Goal: Task Accomplishment & Management: Complete application form

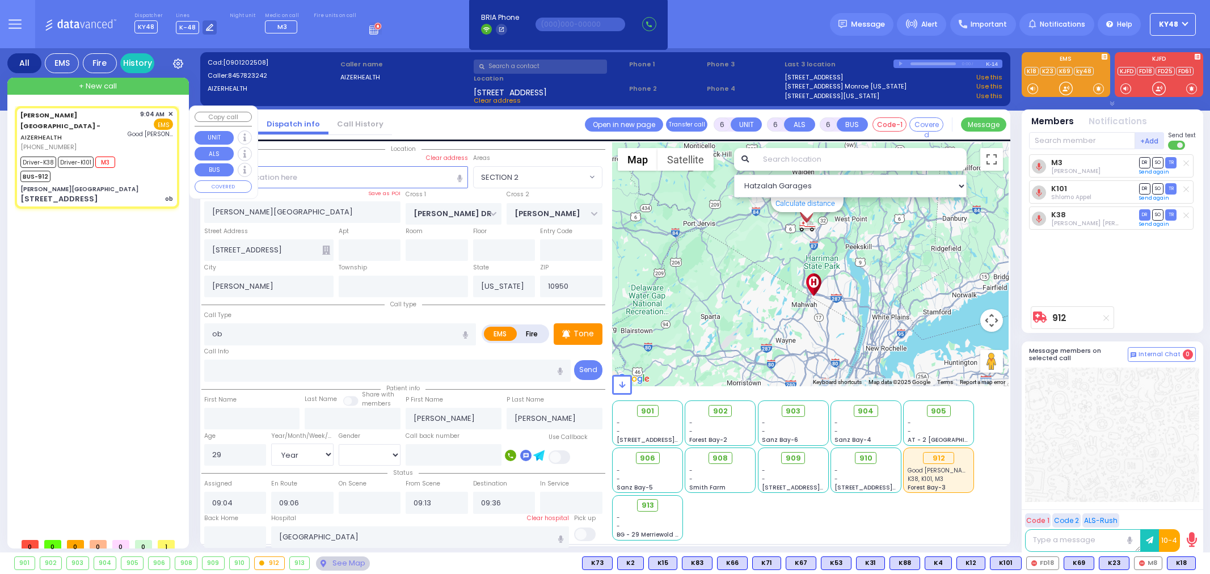
select select "SECTION 2"
select select "Year"
select select "[DEMOGRAPHIC_DATA]"
click at [94, 91] on span "+ New call" at bounding box center [98, 86] width 38 height 11
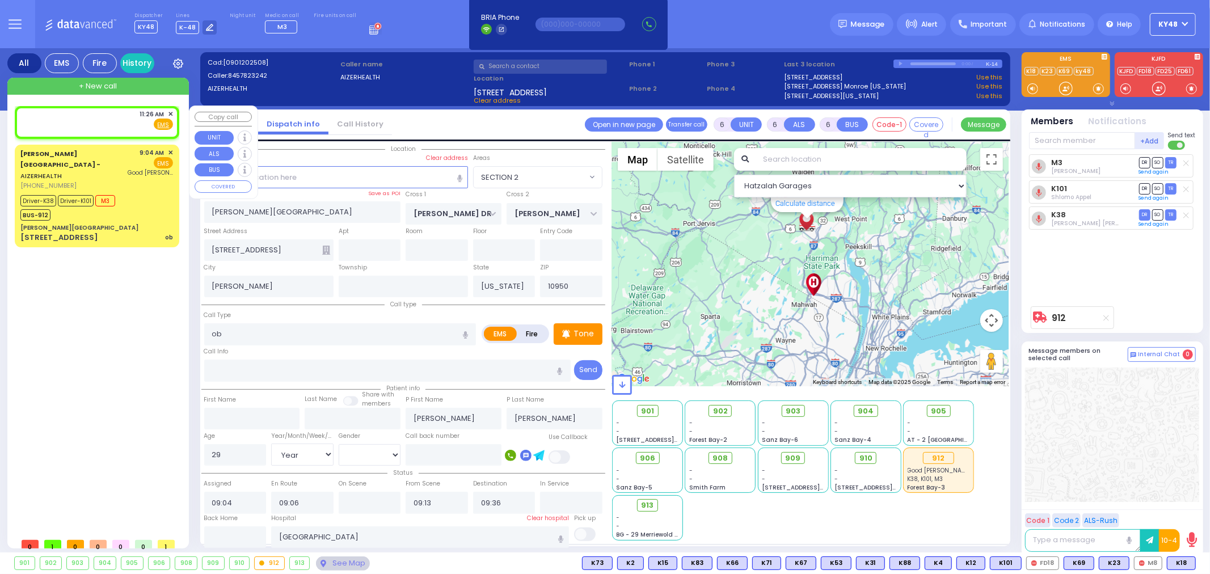
type input "2"
type input "1"
select select
radio input "true"
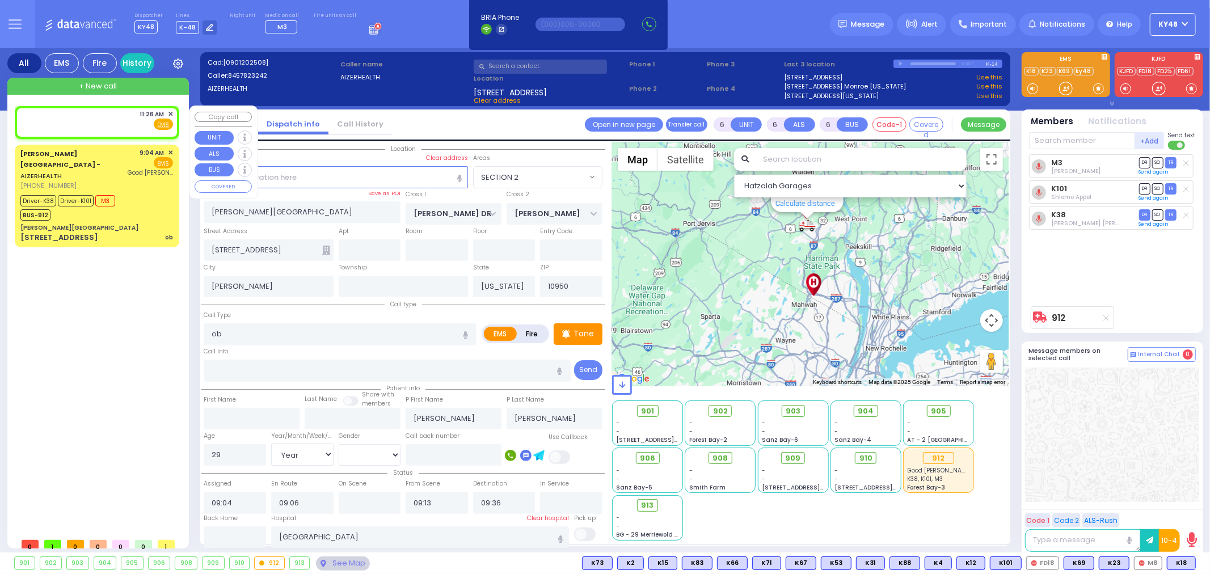
select select
type input "11:26"
select select
radio input "true"
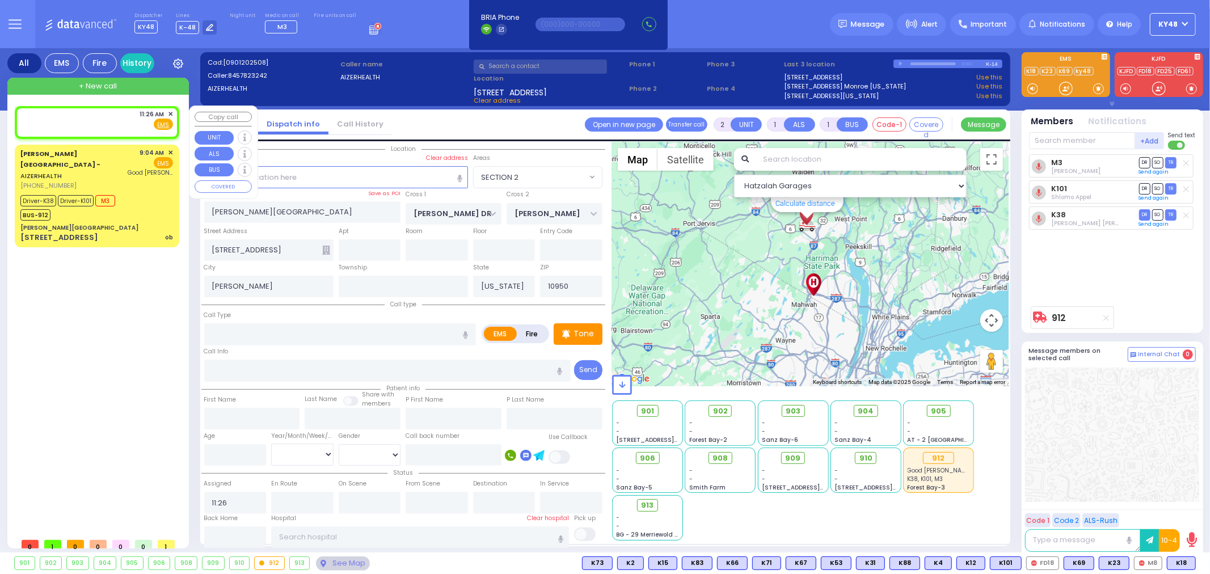
select select
select select "Hatzalah Garages"
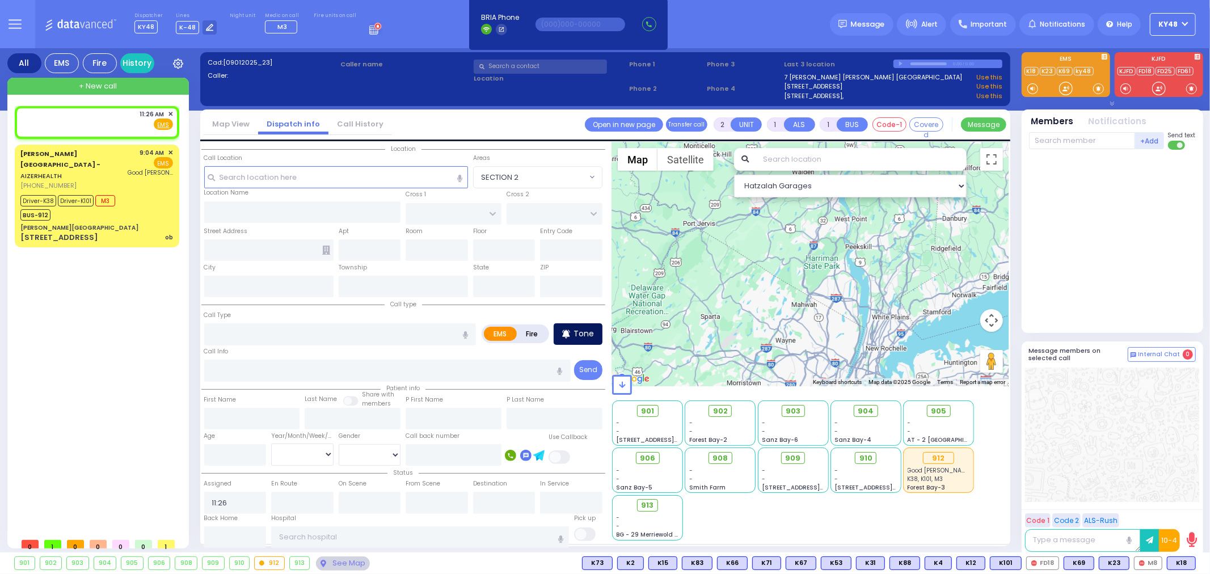
click at [585, 332] on p "Tone" at bounding box center [584, 334] width 20 height 12
click at [1064, 87] on div at bounding box center [1065, 88] width 11 height 11
click at [308, 175] on input "text" at bounding box center [336, 177] width 264 height 22
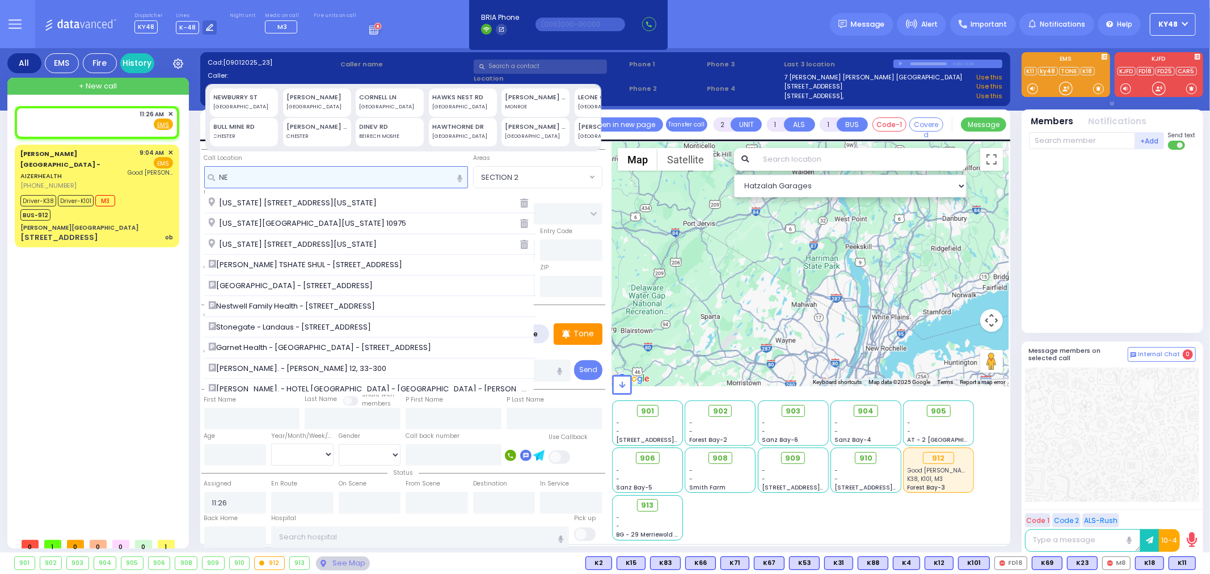
type input "NE"
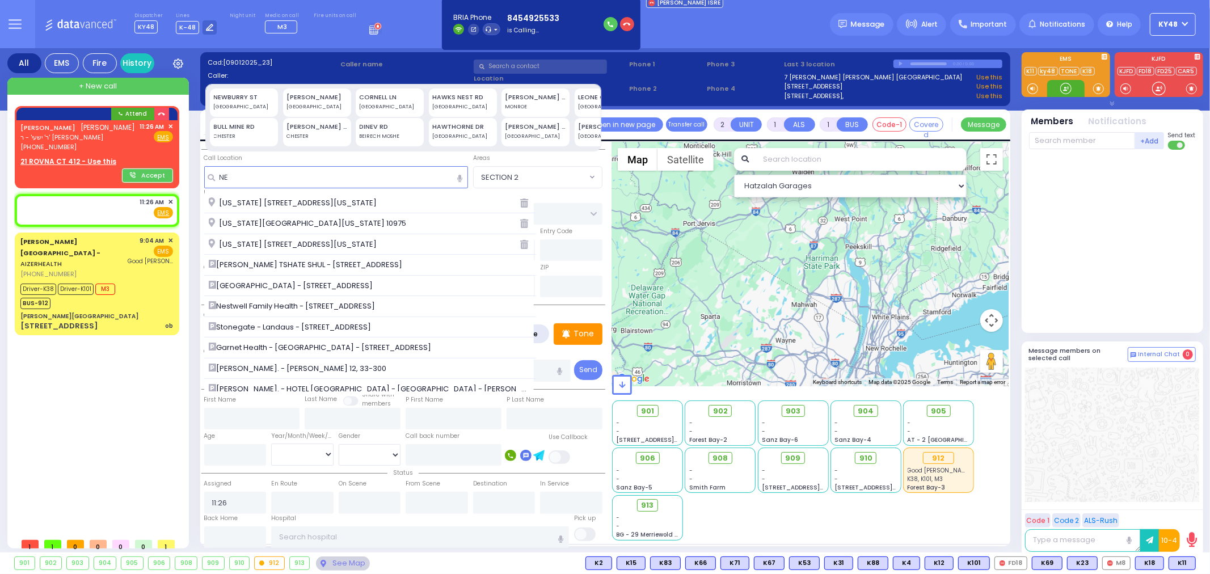
click at [1063, 83] on div at bounding box center [1065, 88] width 11 height 11
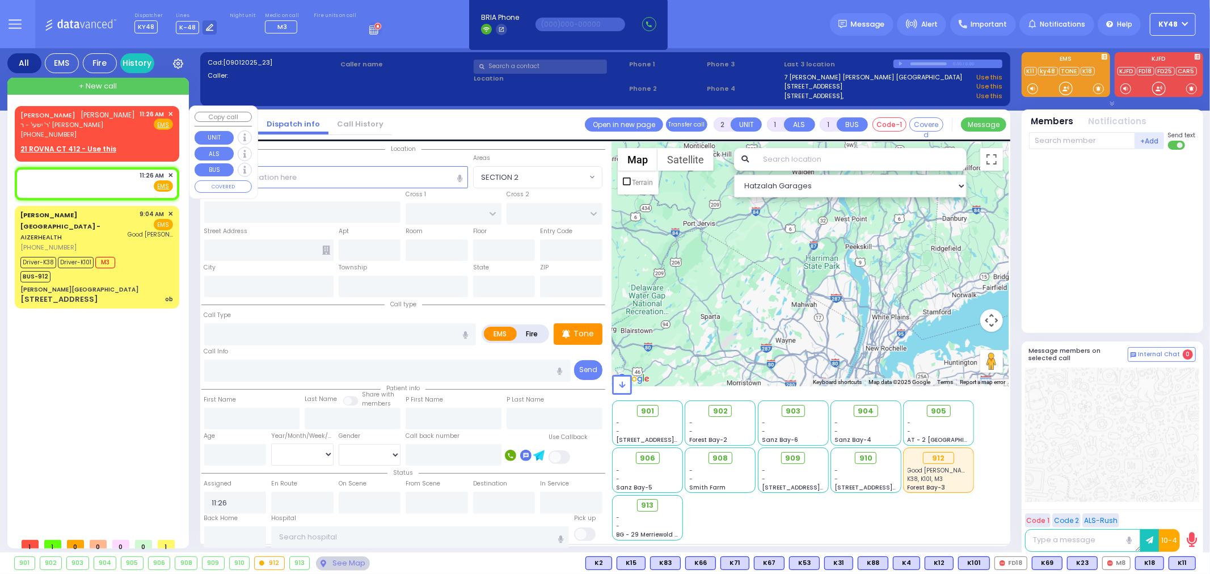
click at [98, 121] on div "[PERSON_NAME] [PERSON_NAME]" at bounding box center [77, 114] width 115 height 11
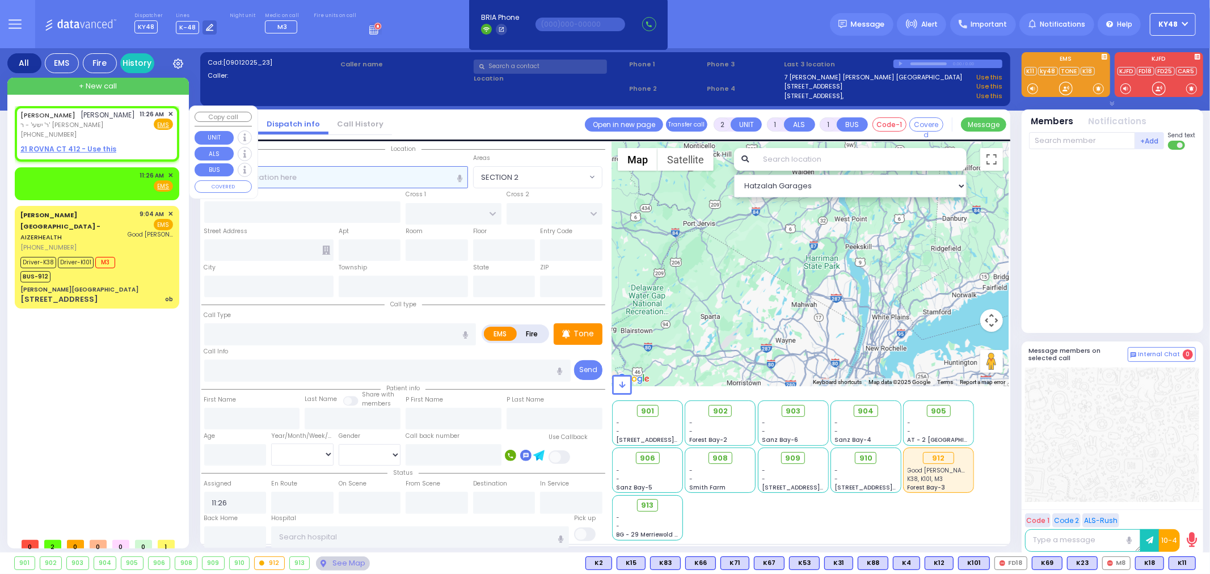
select select
radio input "true"
type input "ISRAEL DUVID"
type input "[PERSON_NAME]"
select select
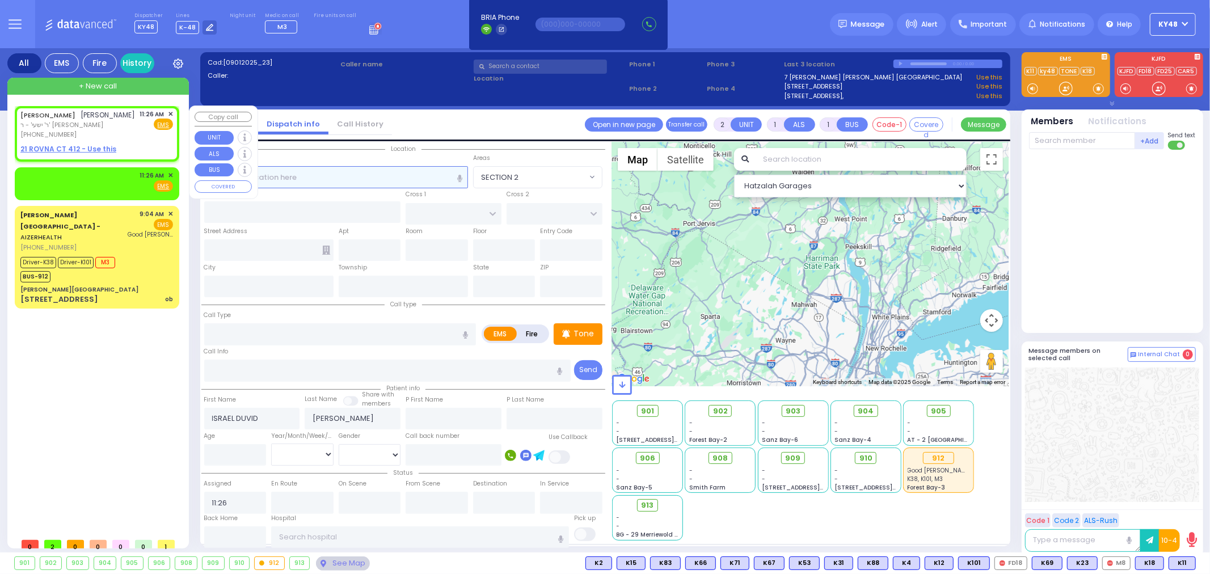
select select "Hatzalah Garages"
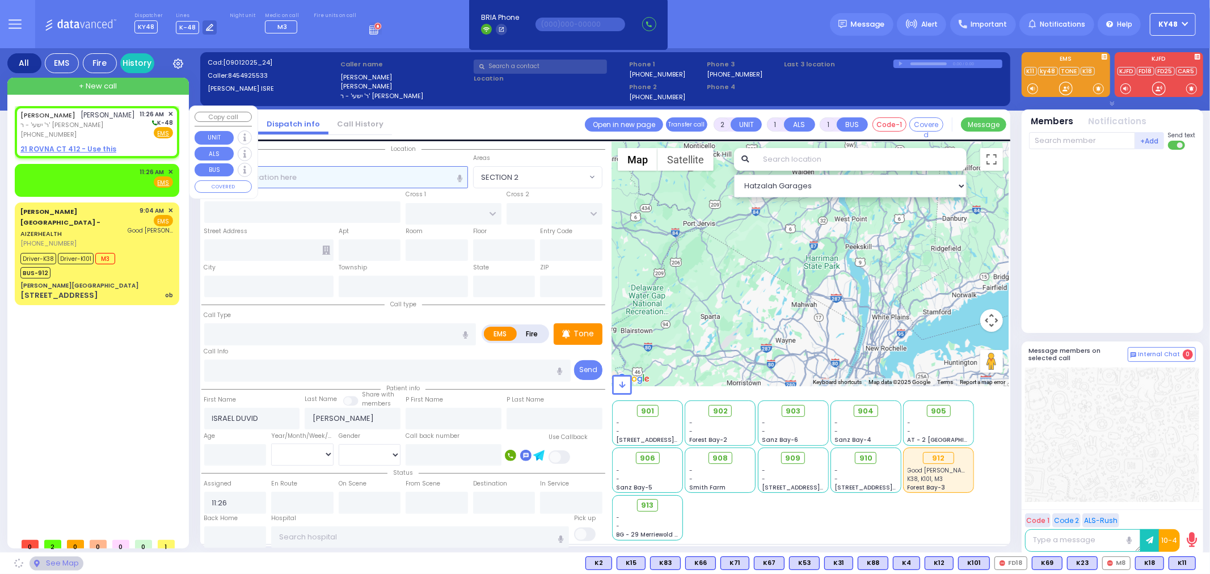
select select
radio input "true"
select select
select select "Hatzalah Garages"
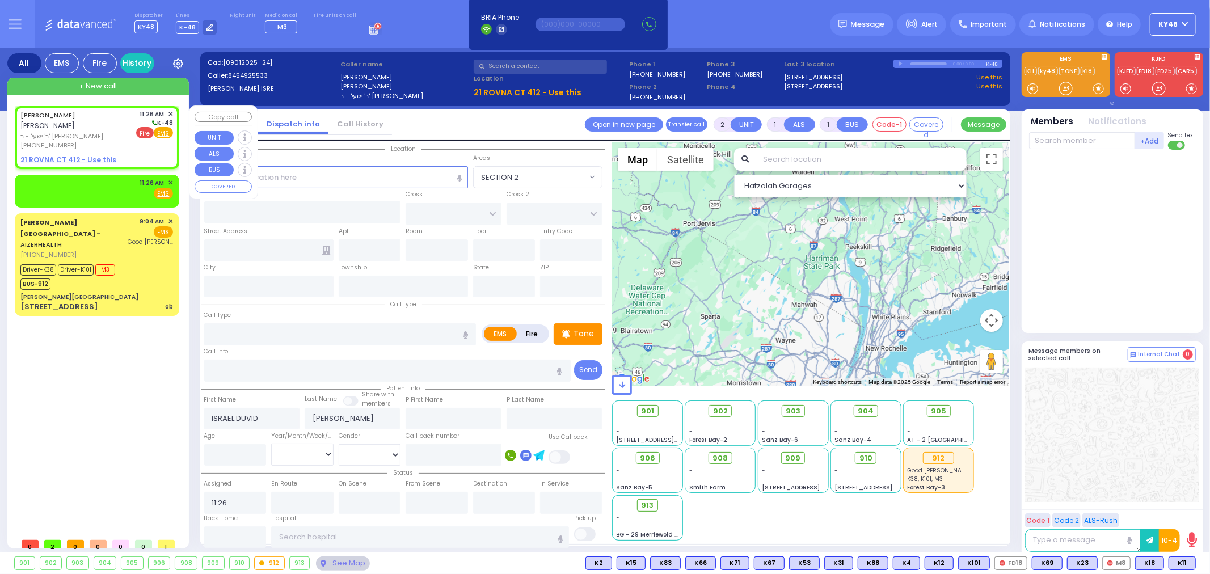
click at [146, 134] on span "Fire" at bounding box center [145, 132] width 18 height 11
select select
radio input "false"
radio input "true"
select select
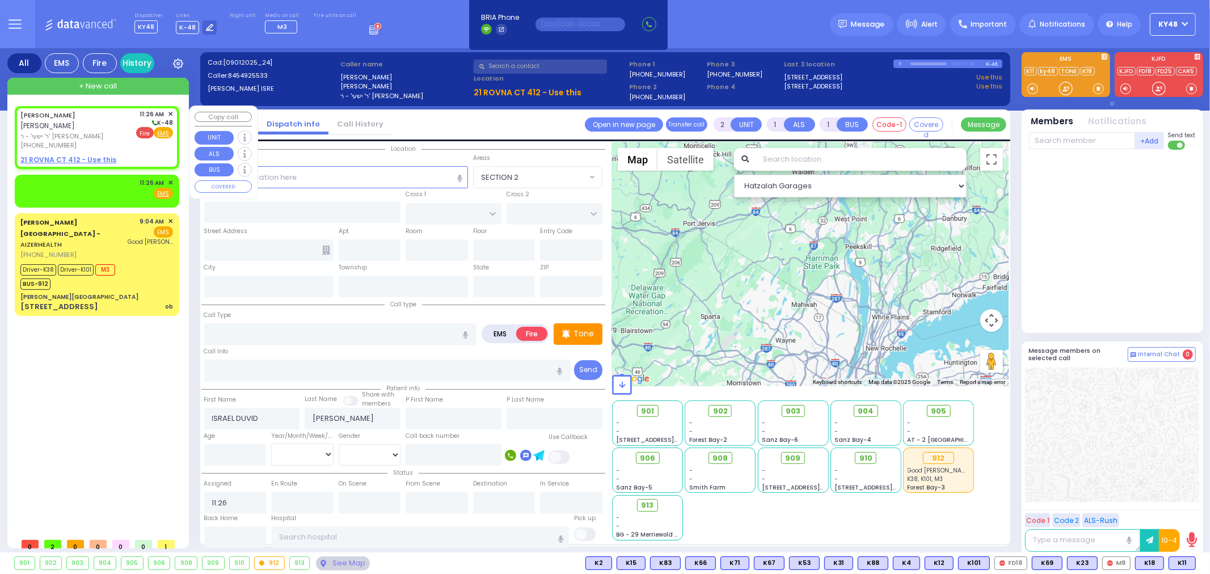
select select "Hatzalah Garages"
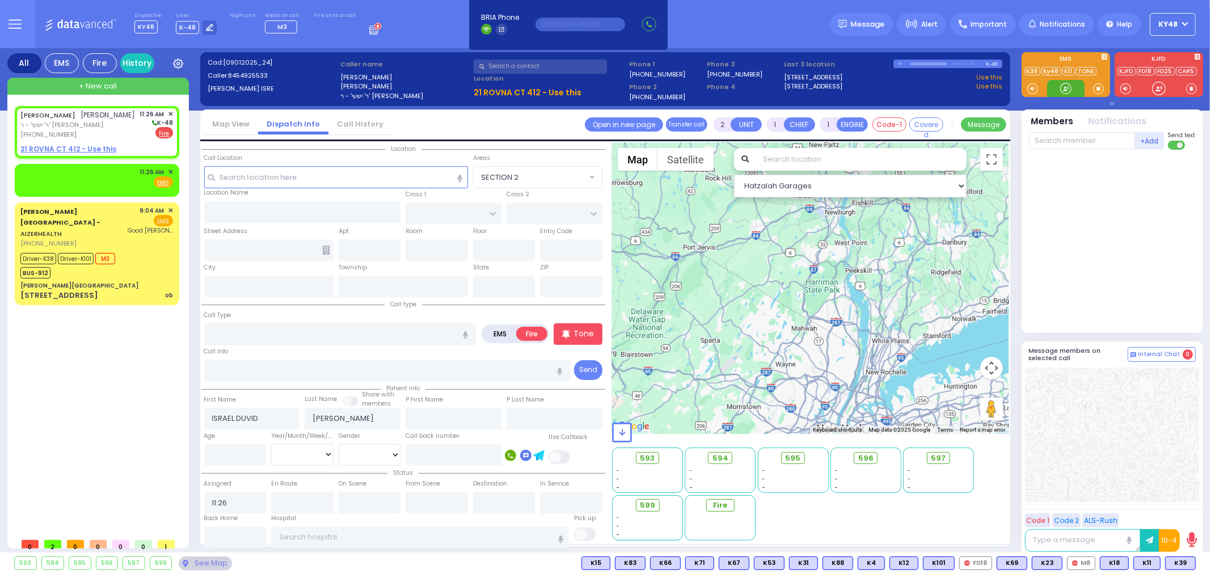
click at [1064, 87] on div at bounding box center [1065, 88] width 11 height 11
select select
radio input "true"
select select
select select "Hatzalah Garages"
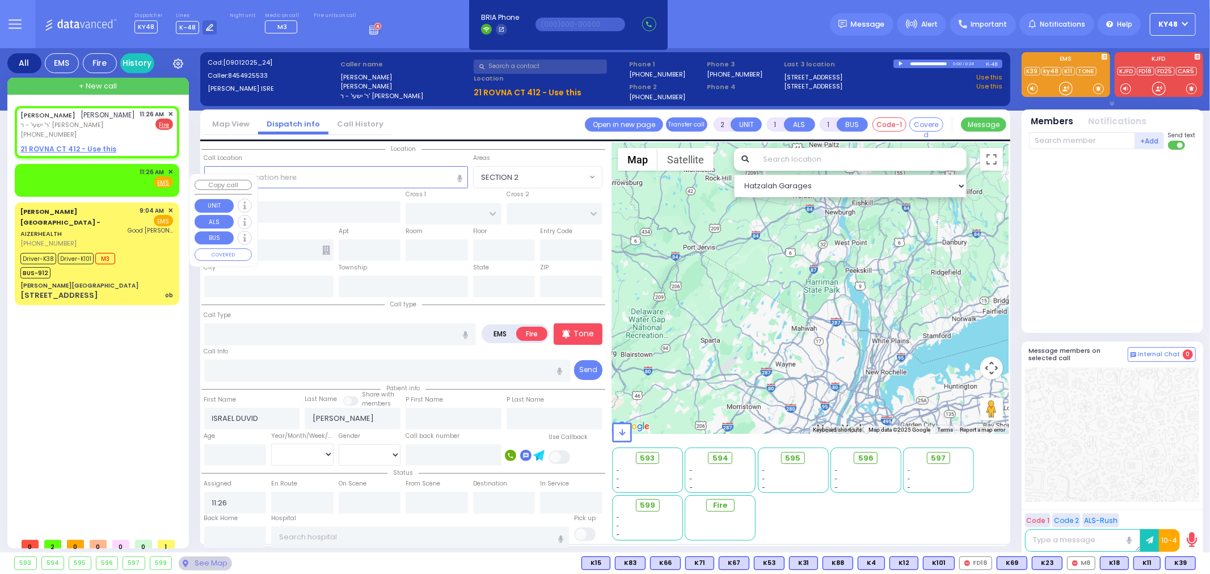
click at [108, 188] on div "11:26 AM ✕ Fire EMS" at bounding box center [96, 177] width 153 height 21
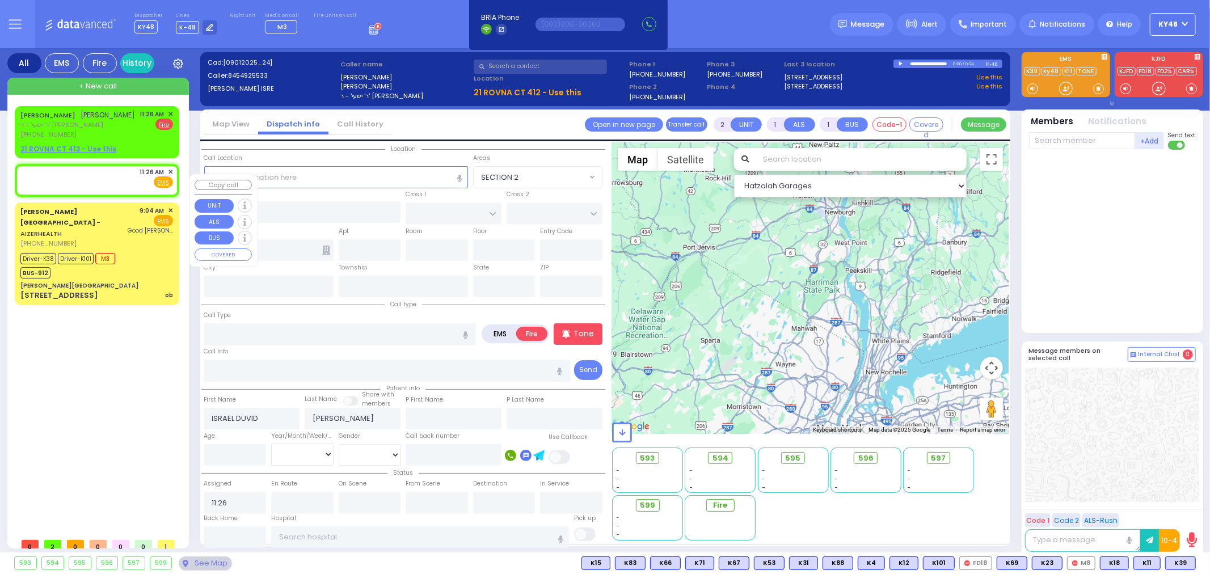
select select
radio input "true"
select select
select select "Hatzalah Garages"
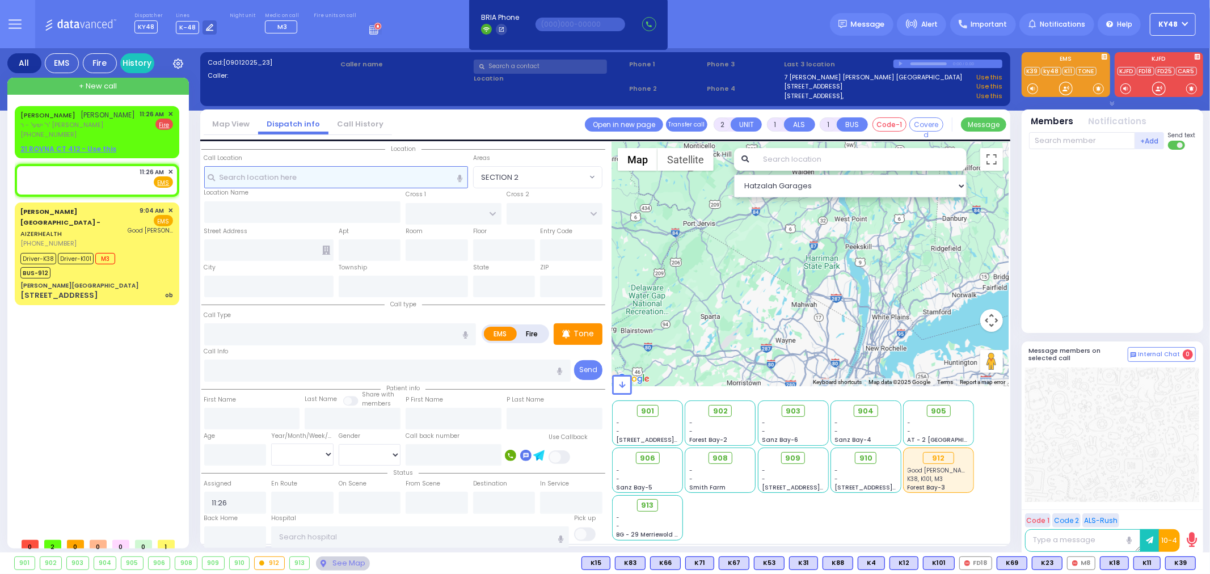
click at [259, 173] on input "text" at bounding box center [336, 177] width 264 height 22
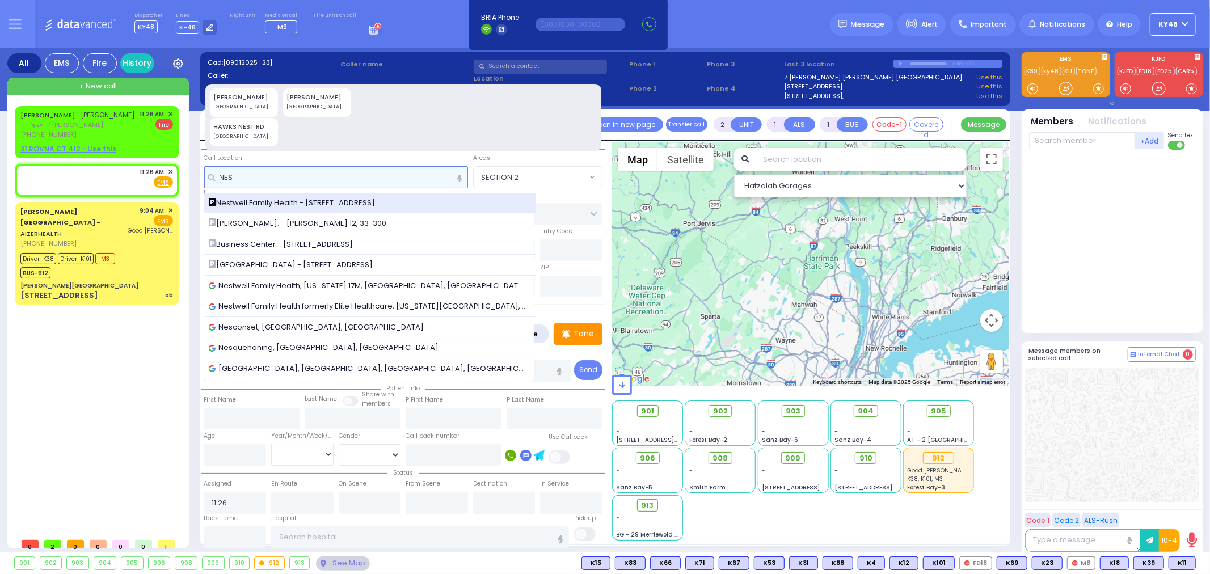
type input "NES"
click at [271, 202] on span "Nestwell Family Health - [STREET_ADDRESS]" at bounding box center [294, 202] width 171 height 11
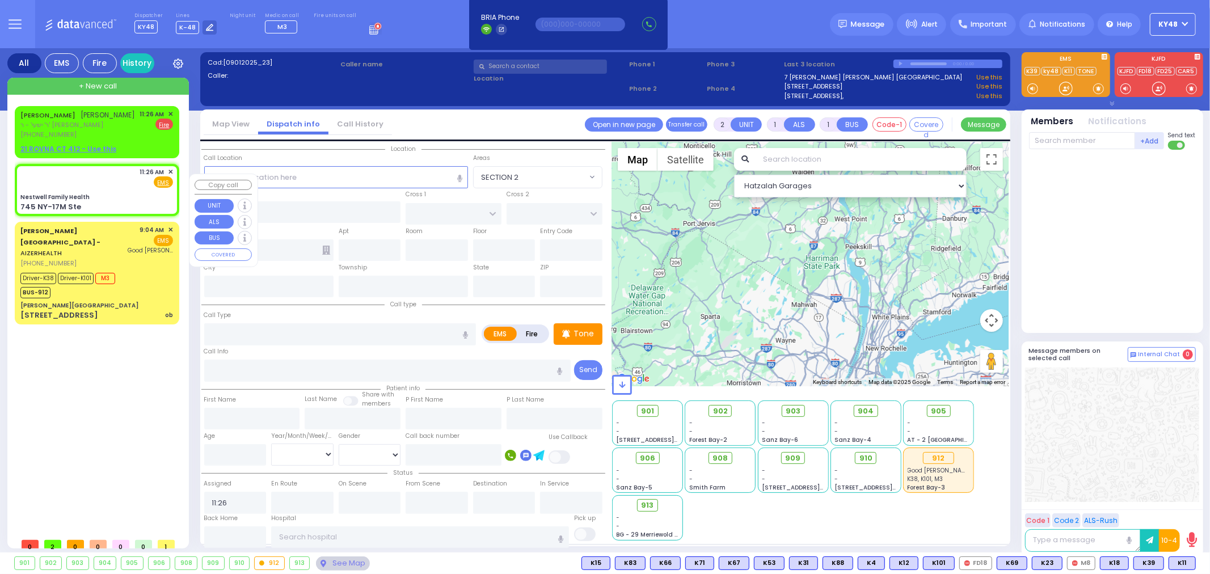
select select
radio input "true"
select select
select select "Hatzalah Garages"
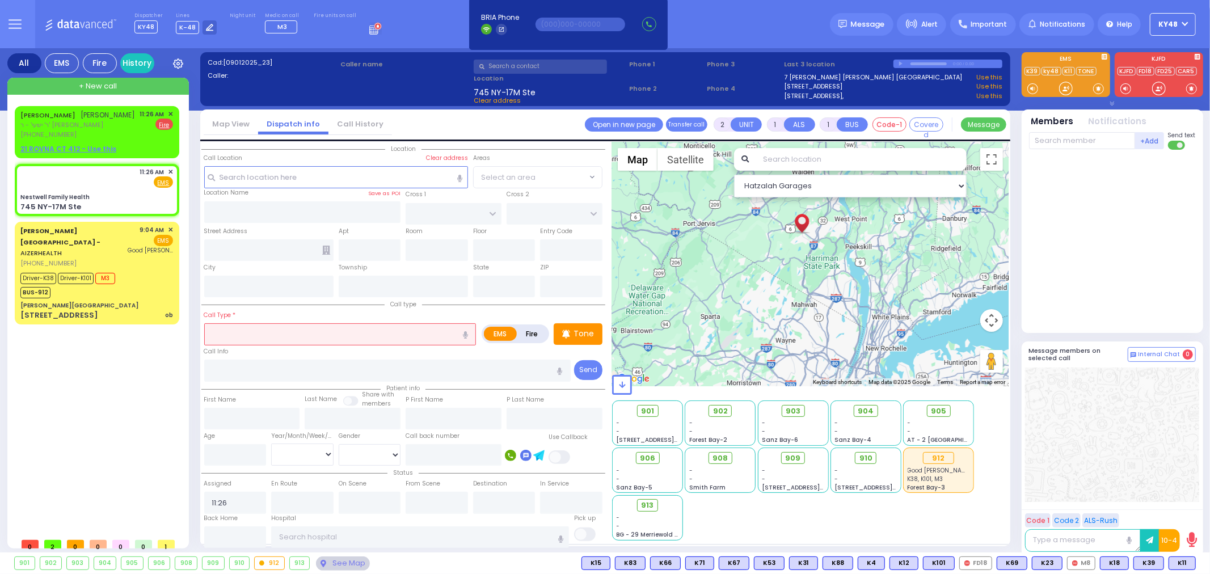
type input "Nestwell Family Health"
type input "ORCHARD ST"
type input "KNIGHT ST"
type input "745 NY-17M Ste"
type input "Monroe"
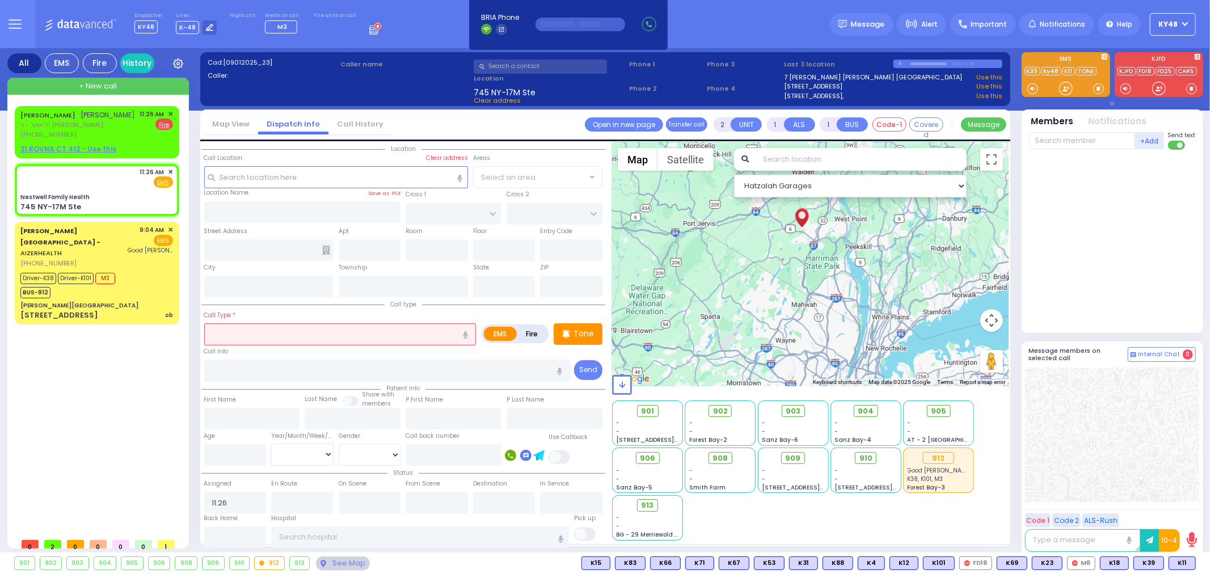
type input "[US_STATE]"
type input "10950"
click at [256, 334] on input "text" at bounding box center [340, 334] width 272 height 22
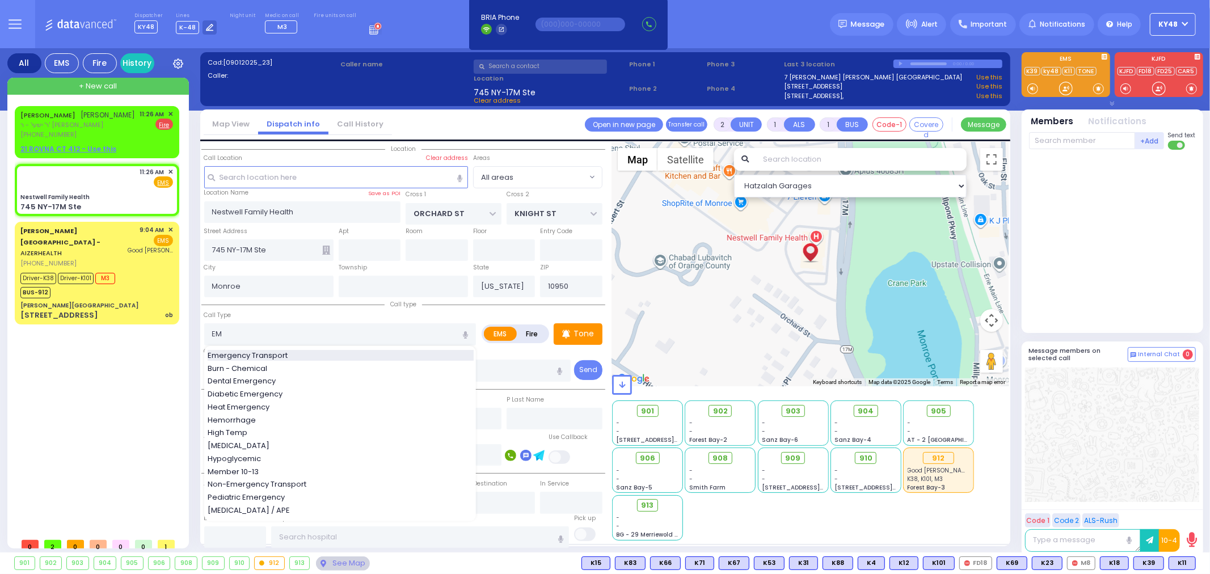
click at [267, 350] on span "Emergency Transport" at bounding box center [250, 355] width 84 height 11
type input "Emergency Transport"
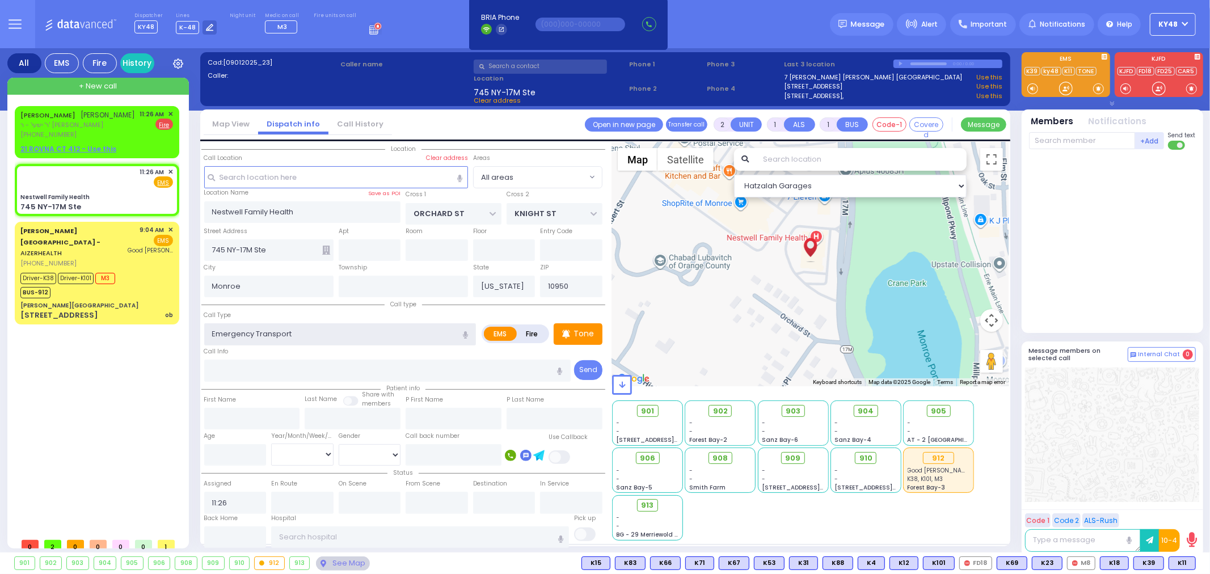
type input "1"
select select
radio input "true"
select select
select select "Hatzalah Garages"
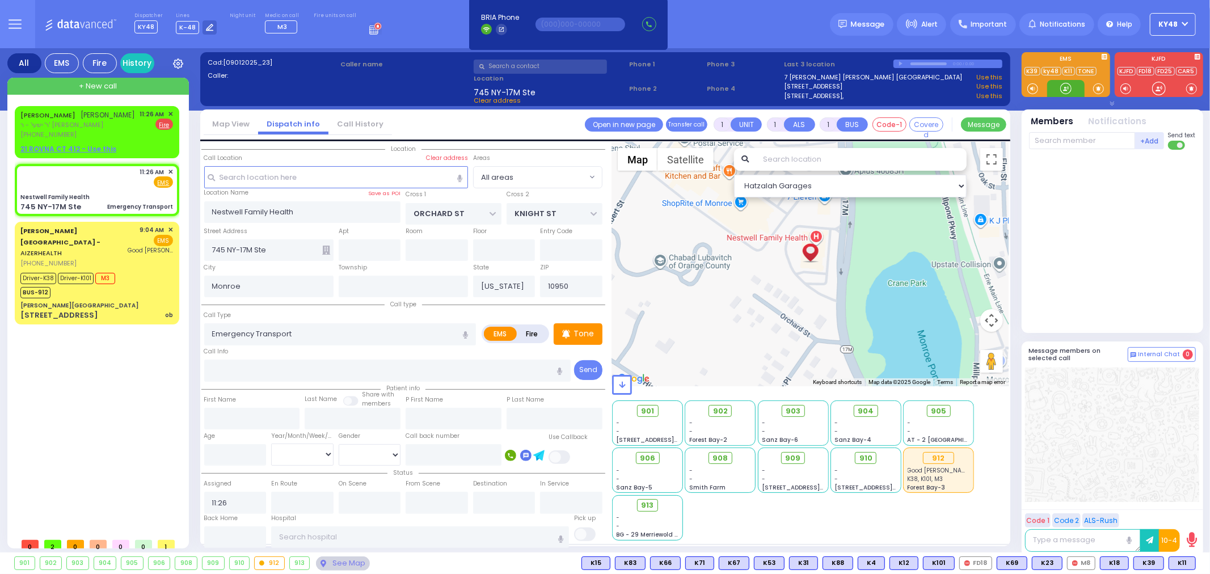
click at [1068, 89] on div at bounding box center [1065, 88] width 11 height 11
click at [136, 140] on div "[PHONE_NUMBER]" at bounding box center [77, 135] width 115 height 10
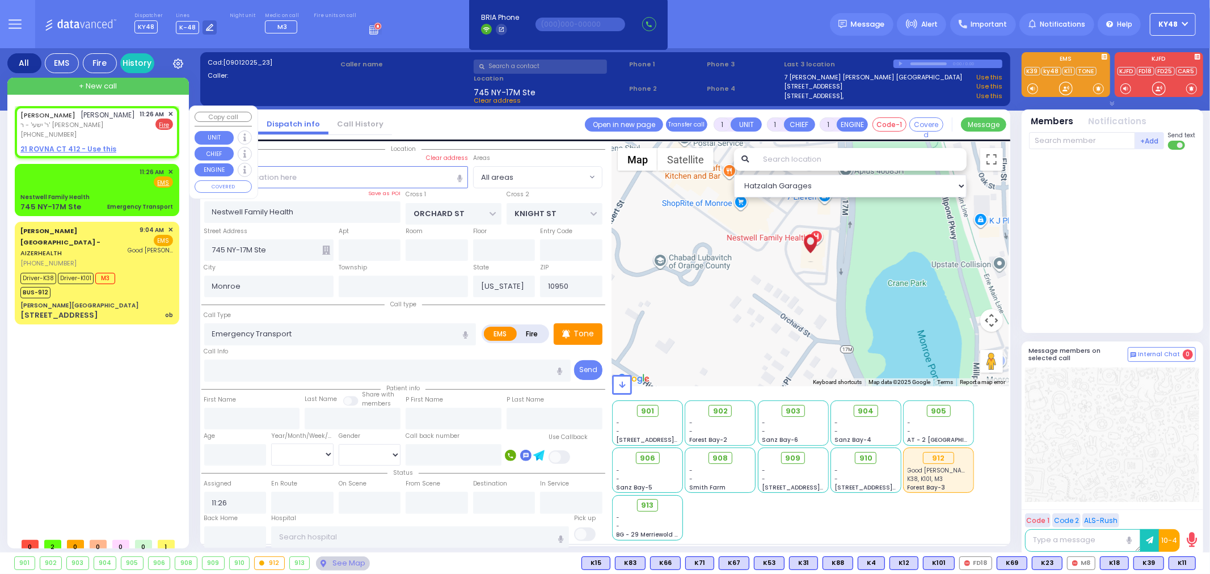
type input "2"
select select
radio input "false"
radio input "true"
type input "ISRAEL DUVID"
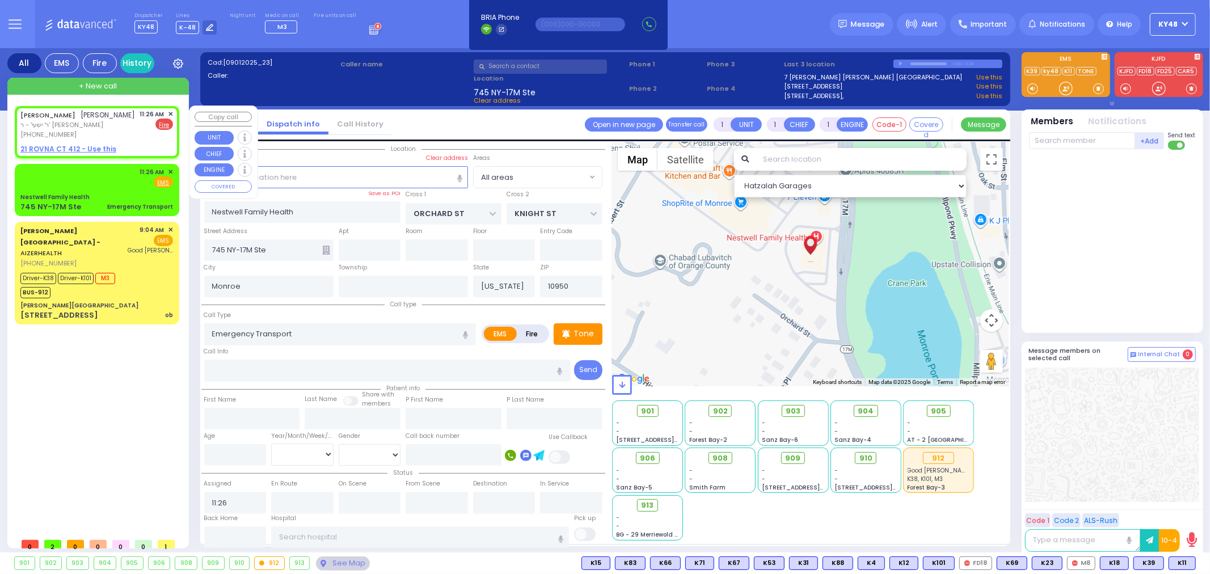
type input "[PERSON_NAME]"
select select
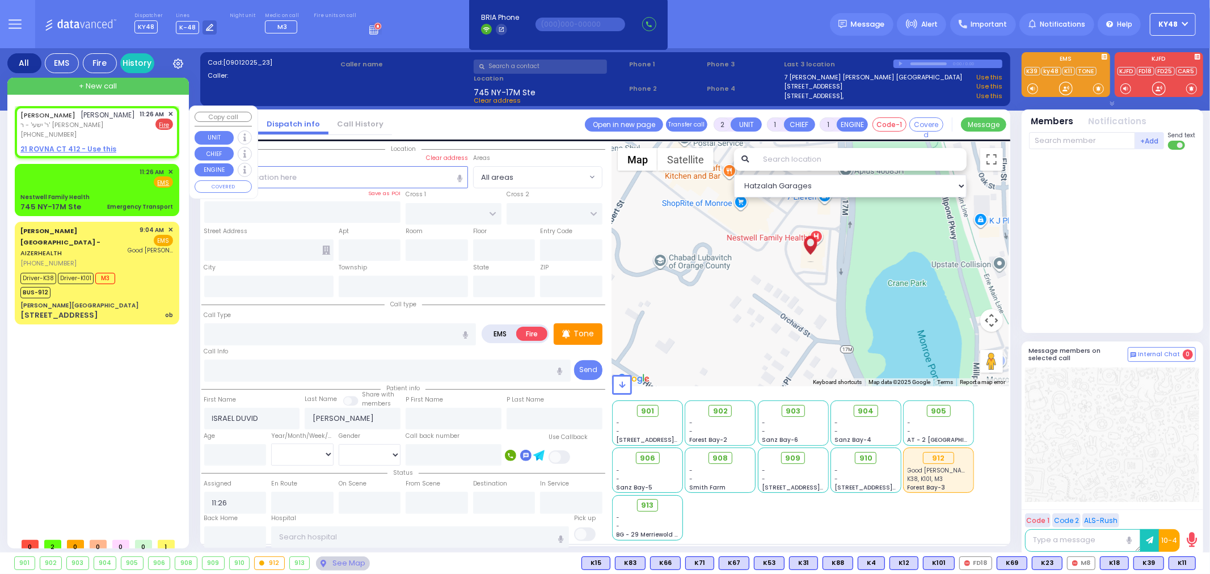
select select "Hatzalah Garages"
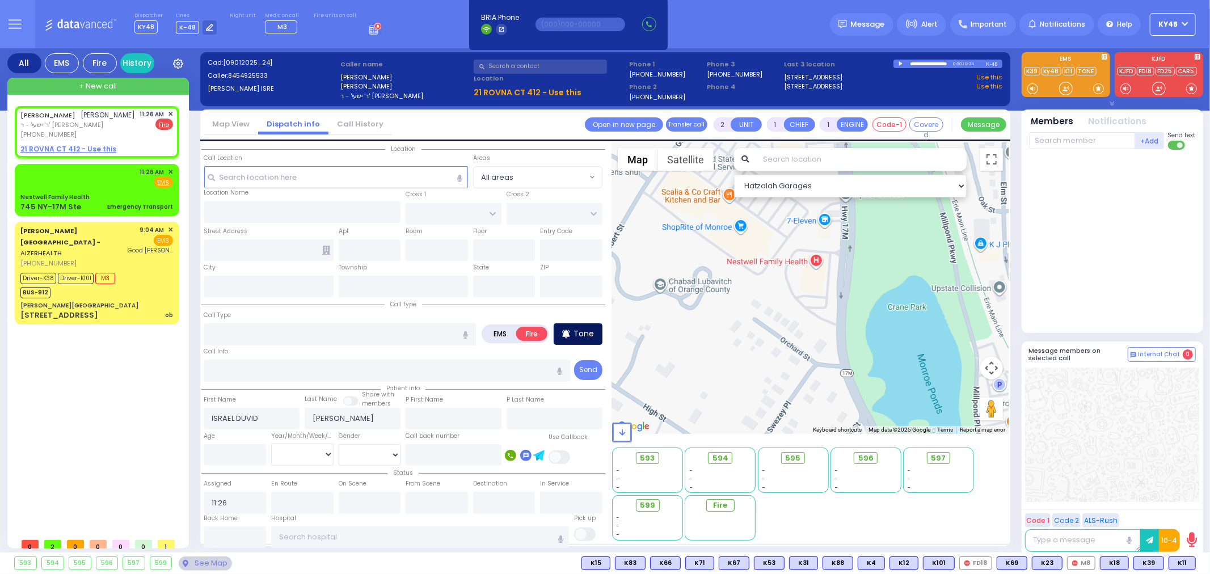
click at [584, 332] on p "Tone" at bounding box center [584, 334] width 20 height 12
click at [242, 334] on input "text" at bounding box center [340, 334] width 272 height 22
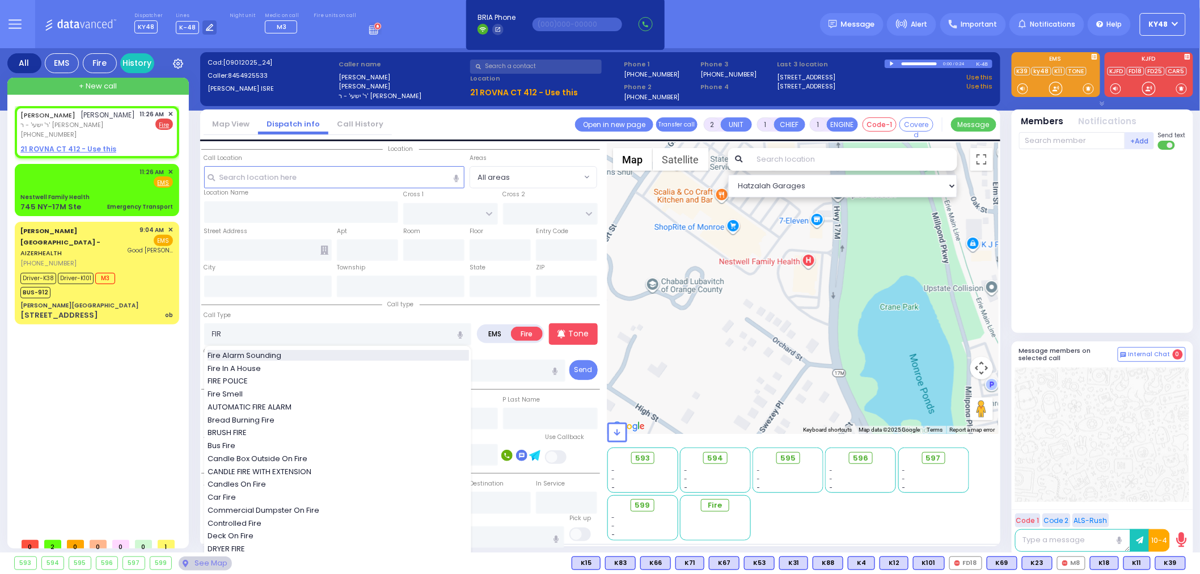
click at [245, 352] on span "Fire Alarm Sounding" at bounding box center [247, 355] width 78 height 11
type input "Fire Alarm Sounding"
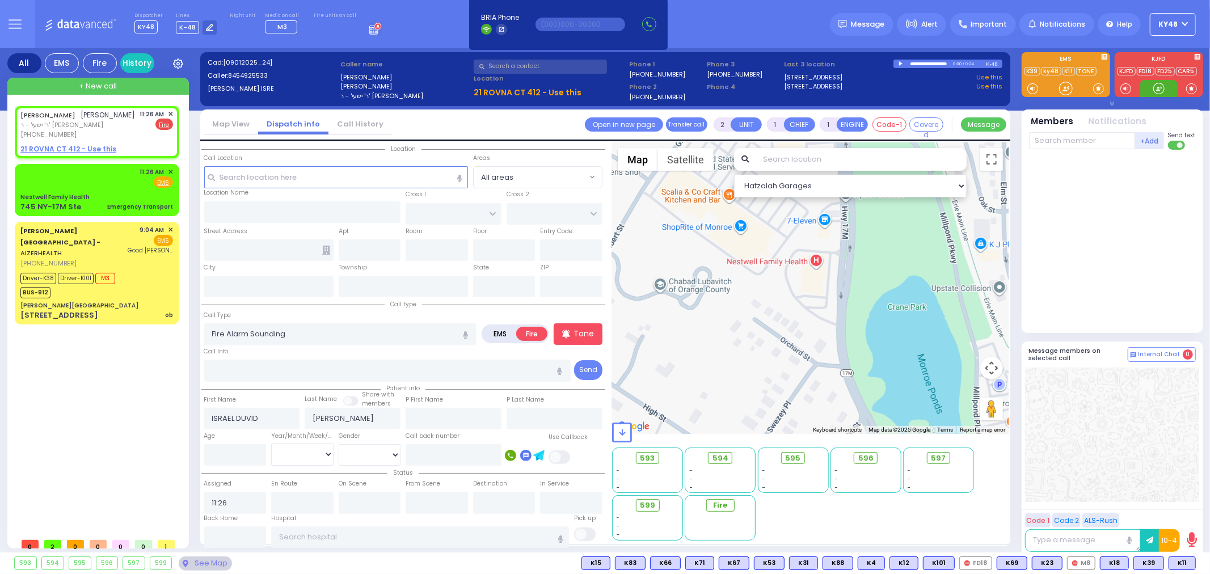
select select
radio input "true"
select select
select select "Hatzalah Garages"
click at [1158, 86] on div at bounding box center [1158, 88] width 11 height 11
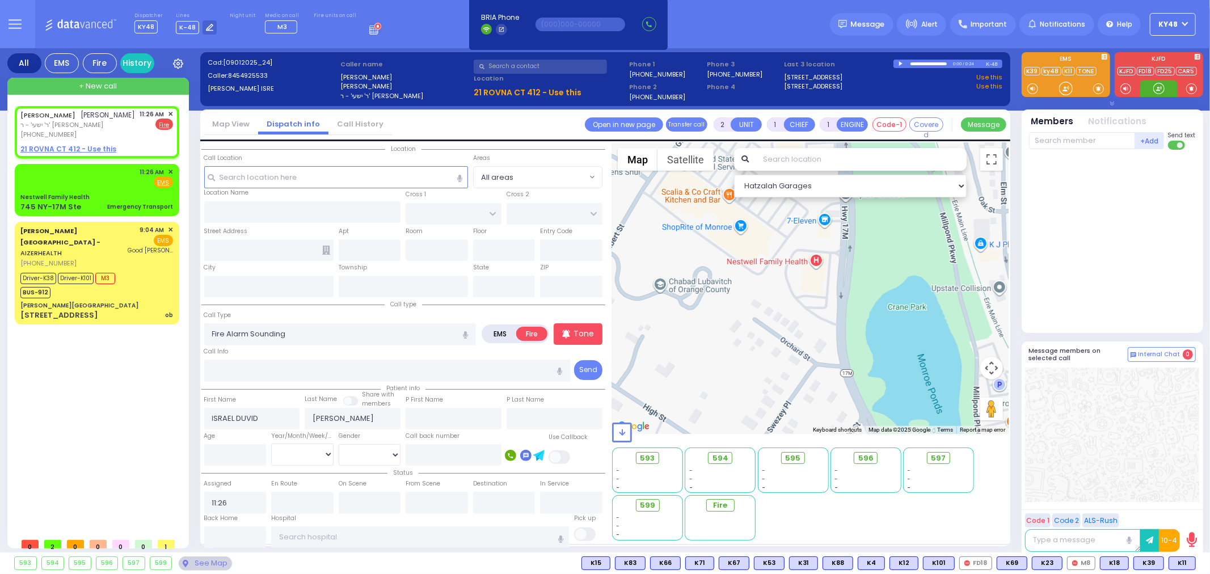
click at [1159, 87] on div at bounding box center [1158, 88] width 11 height 11
click at [73, 213] on div "745 NY-17M Ste" at bounding box center [50, 206] width 61 height 11
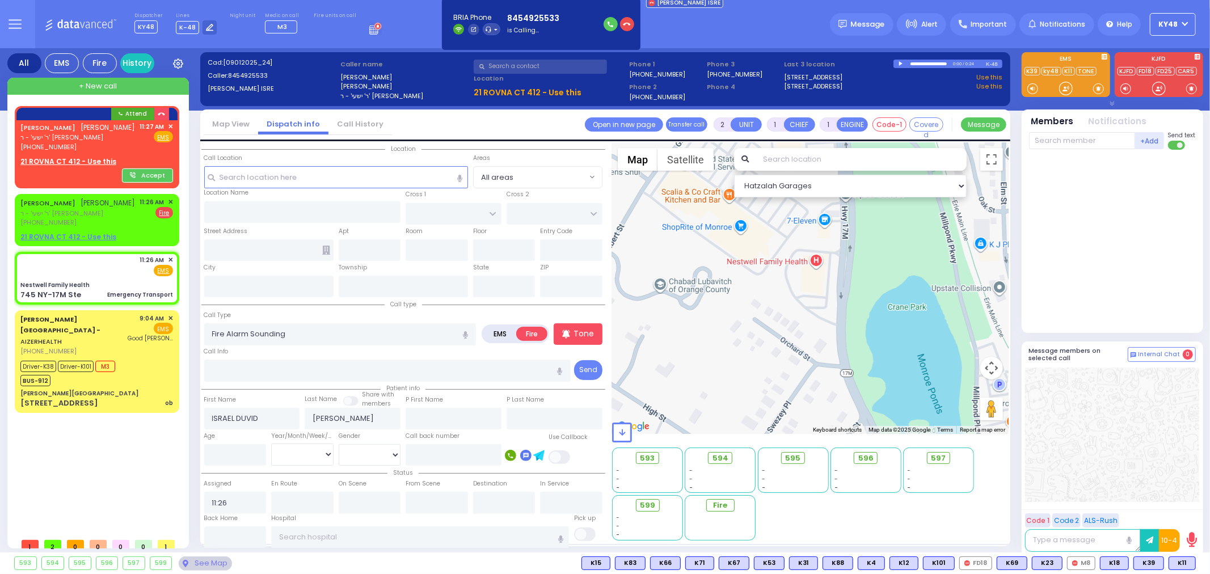
type input "1"
select select
type input "Emergency Transport"
radio input "true"
select select
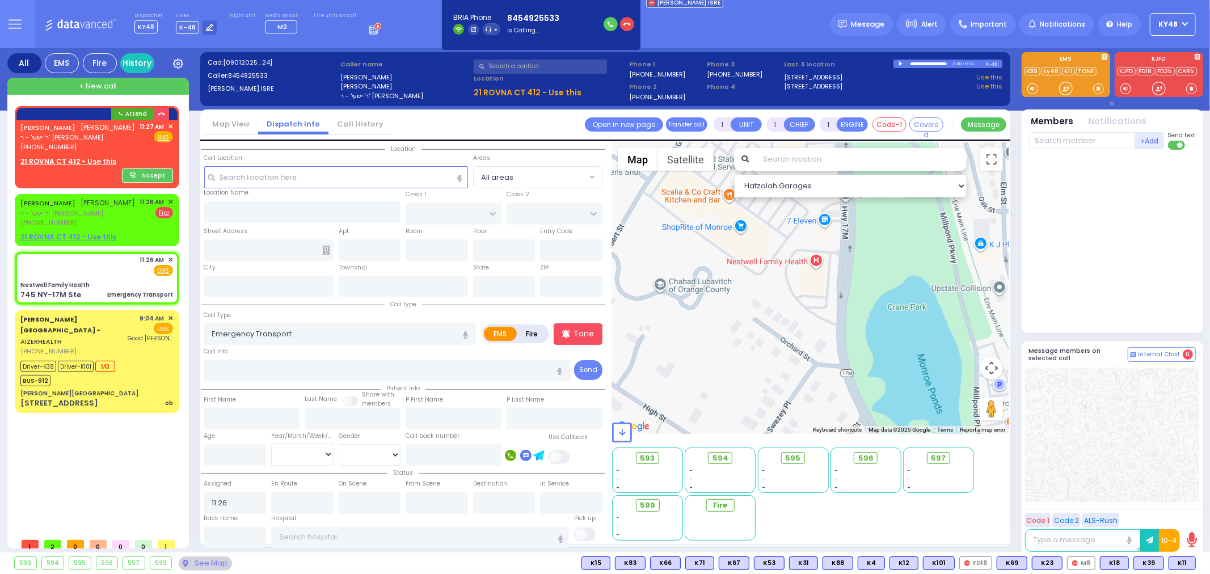
select select "Hatzalah Garages"
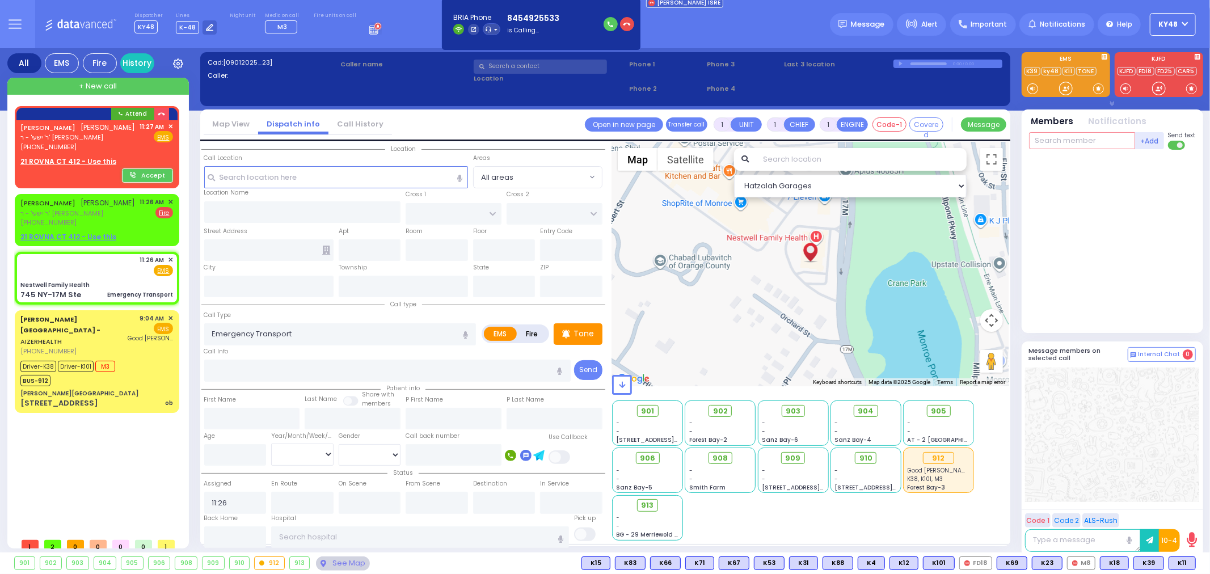
type input "Nestwell Family Health"
type input "ORCHARD ST"
type input "KNIGHT ST"
type input "745 NY-17M Ste"
type input "Monroe"
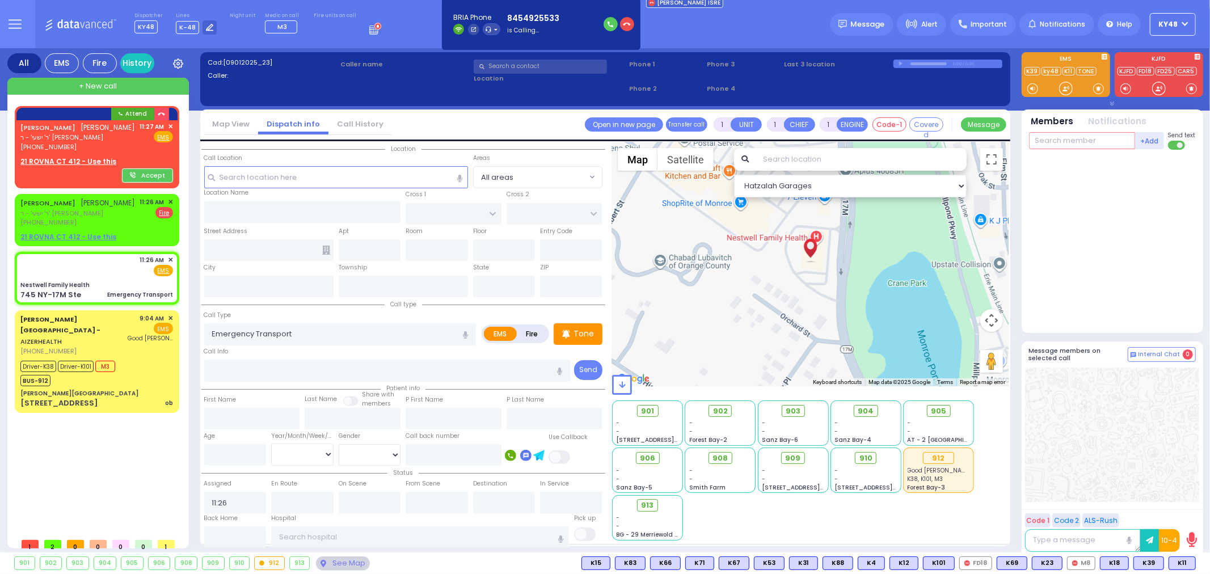
type input "[US_STATE]"
type input "10950"
click at [1063, 140] on input "text" at bounding box center [1082, 140] width 106 height 17
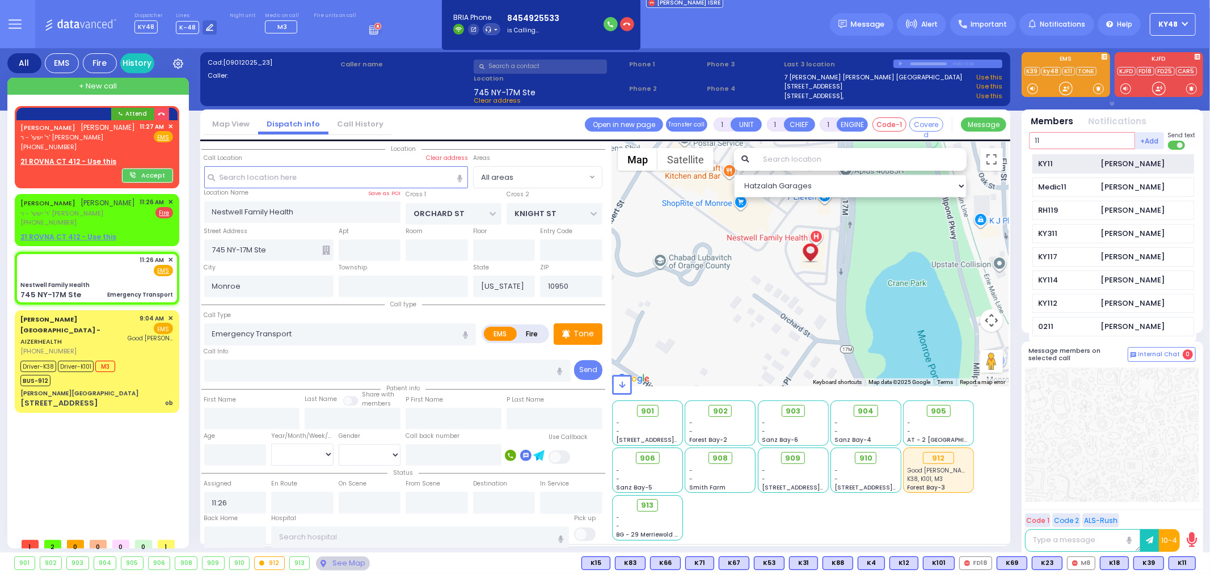
type input "11"
click at [1073, 158] on div "KY11" at bounding box center [1067, 163] width 57 height 11
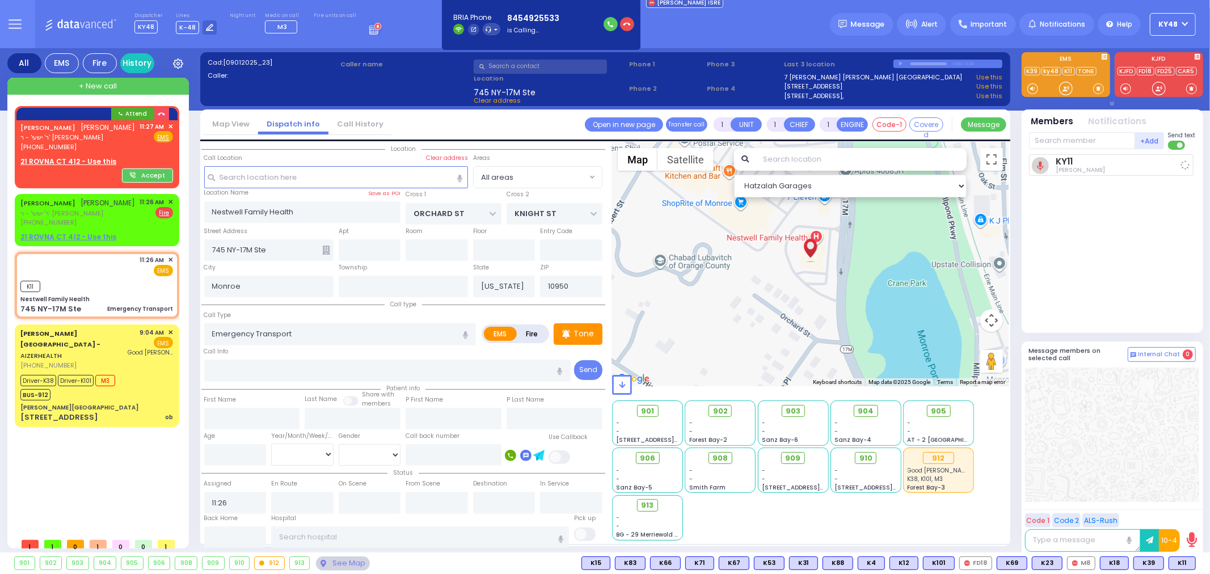
select select
radio input "true"
select select
type input "11:28"
select select "Hatzalah Garages"
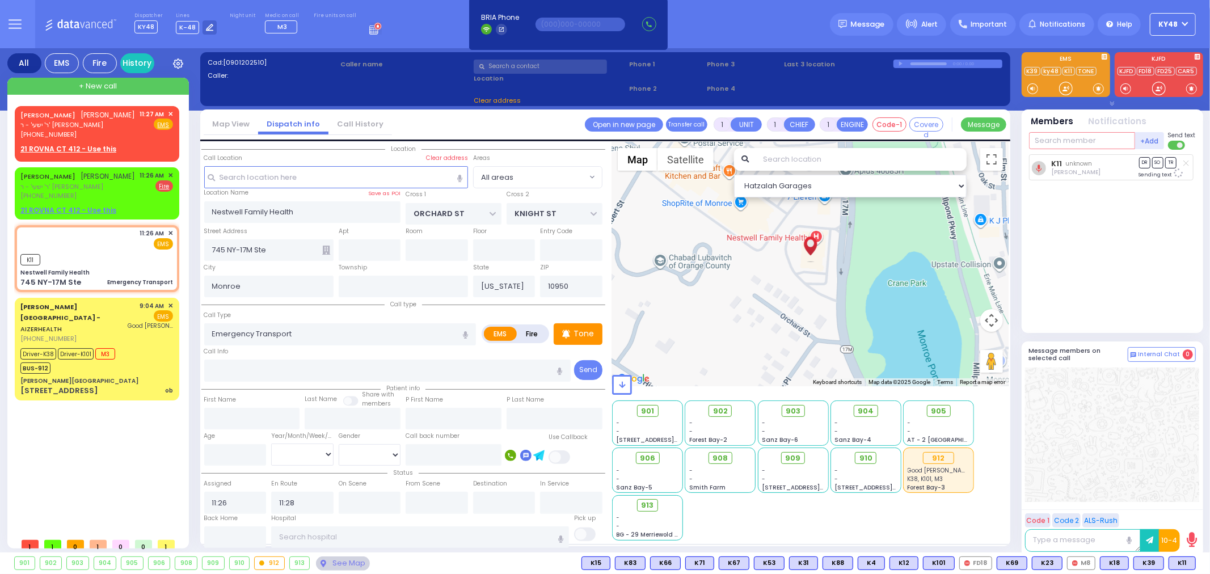
click at [1059, 142] on input "text" at bounding box center [1082, 140] width 106 height 17
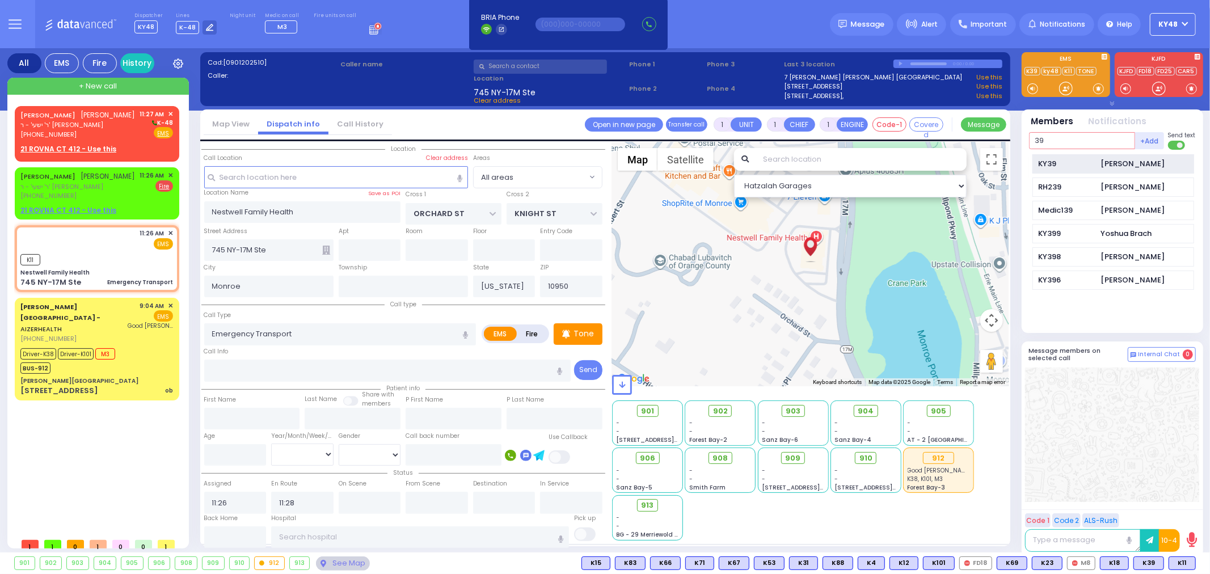
type input "39"
click at [1101, 161] on div "[PERSON_NAME]" at bounding box center [1133, 163] width 64 height 11
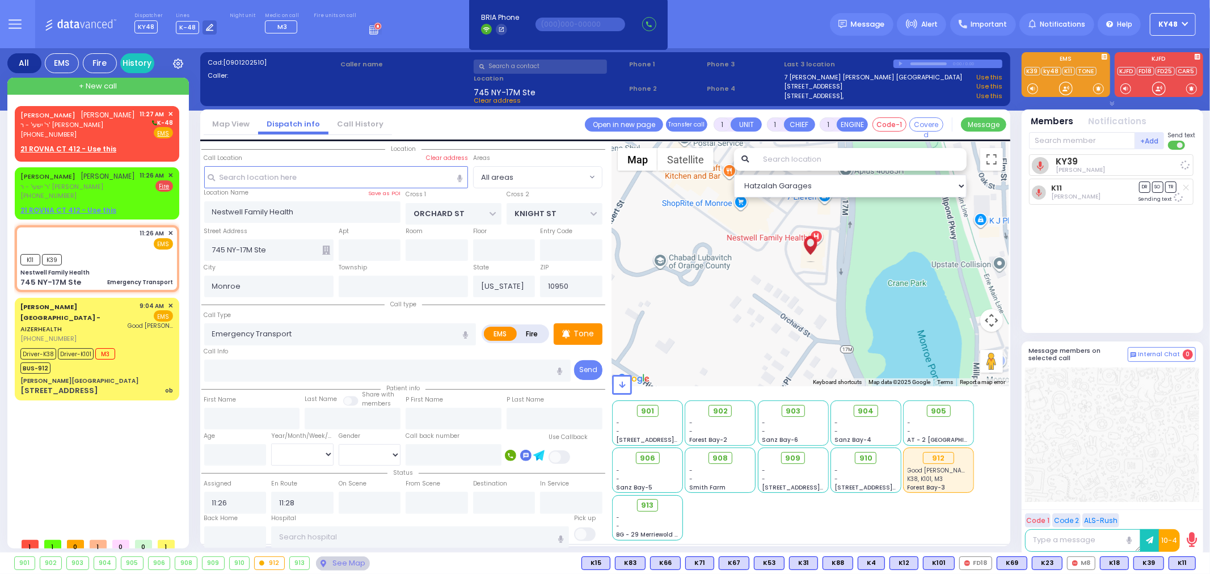
select select
radio input "true"
select select
select select "Hatzalah Garages"
click at [1156, 89] on div at bounding box center [1158, 88] width 11 height 11
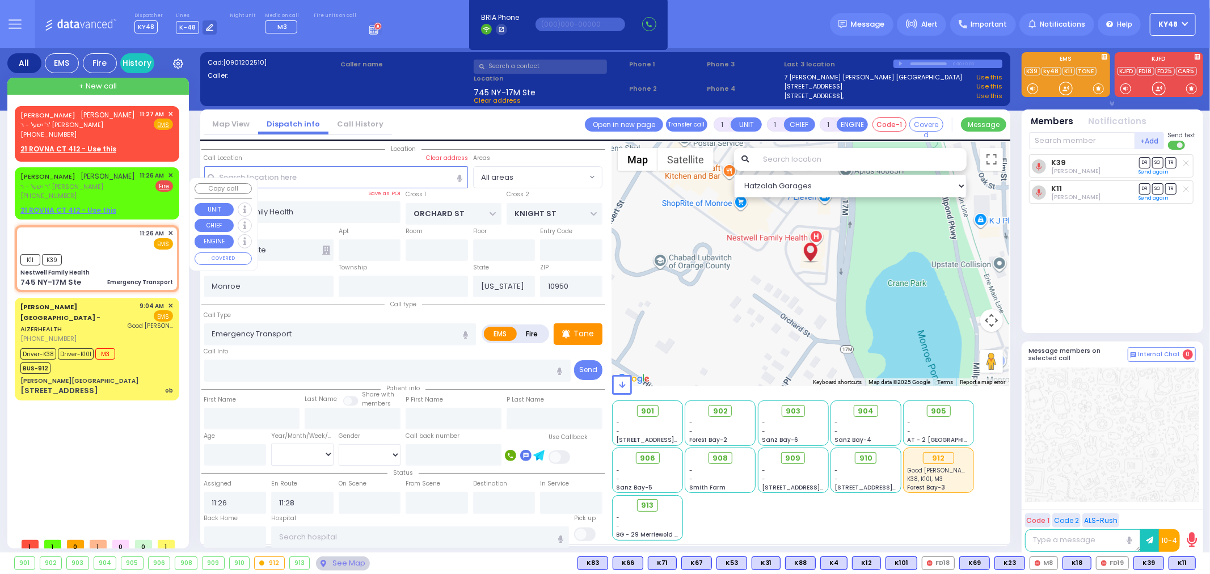
click at [104, 182] on div "[PERSON_NAME] [PERSON_NAME]" at bounding box center [77, 176] width 115 height 11
type input "2"
select select
type input "Fire Alarm Sounding"
radio input "false"
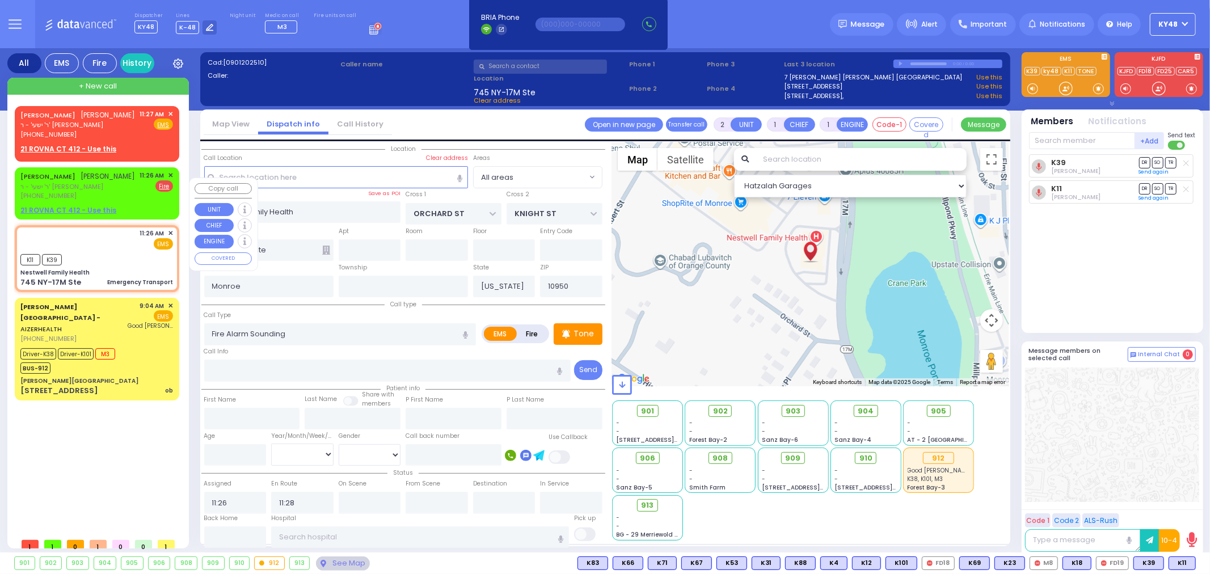
radio input "true"
type input "ISRAEL DUVID"
type input "[PERSON_NAME]"
select select
select select "Hatzalah Garages"
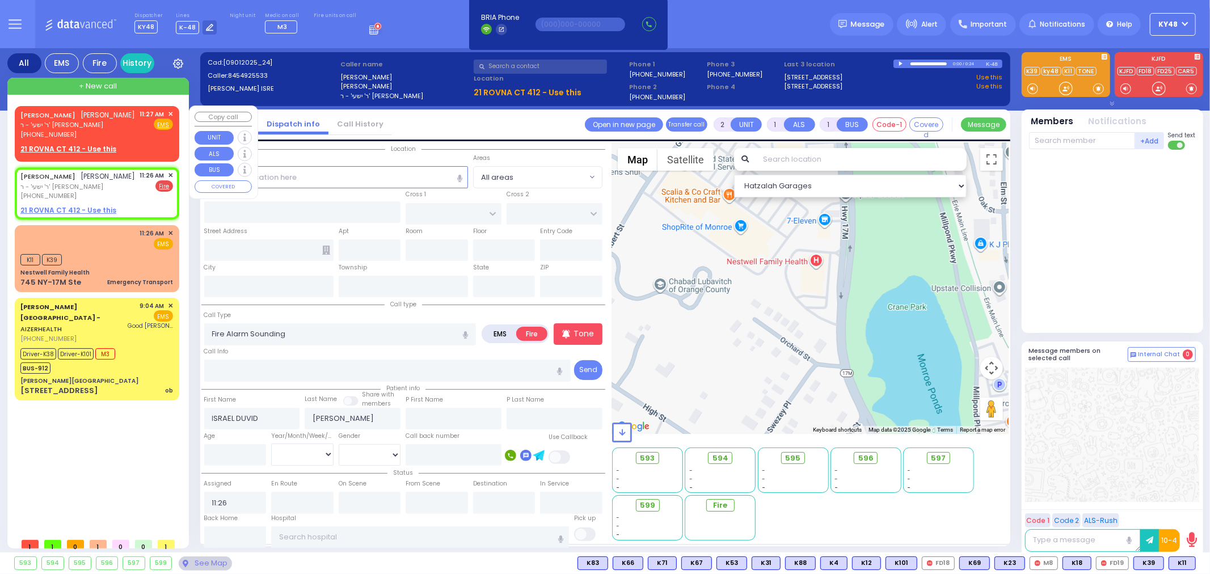
click at [116, 140] on div "[PHONE_NUMBER]" at bounding box center [77, 135] width 115 height 10
select select
radio input "true"
select select
type input "11:27"
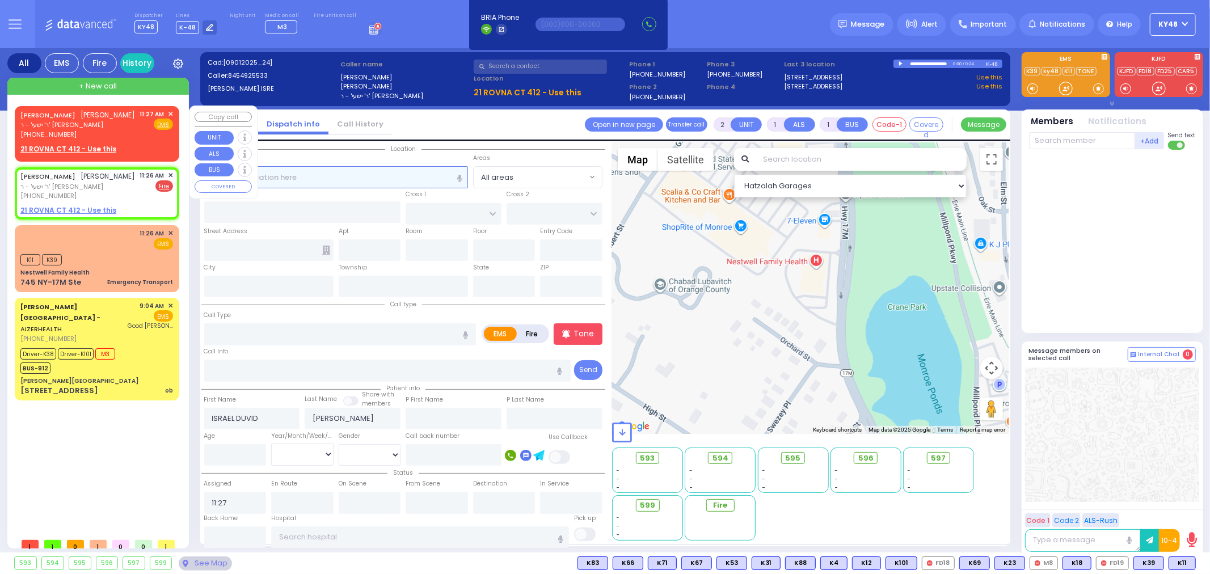
select select "Hatzalah Garages"
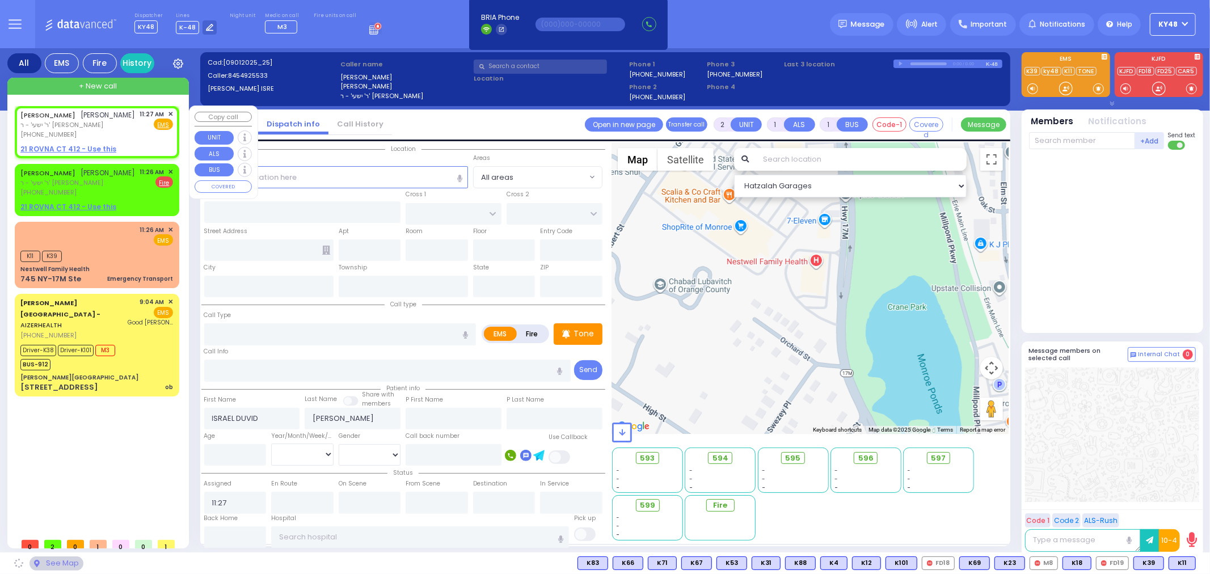
select select
radio input "true"
select select
click at [171, 112] on span "✕" at bounding box center [170, 114] width 5 height 10
select select "Hatzalah Garages"
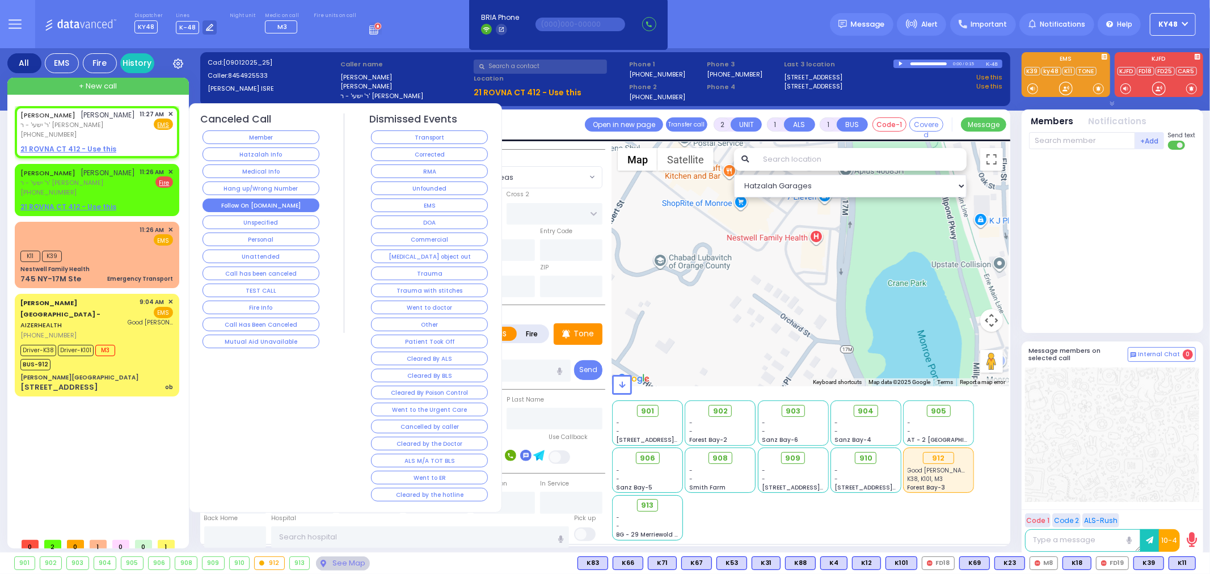
click at [245, 203] on button "Follow On [DOMAIN_NAME]" at bounding box center [261, 206] width 117 height 14
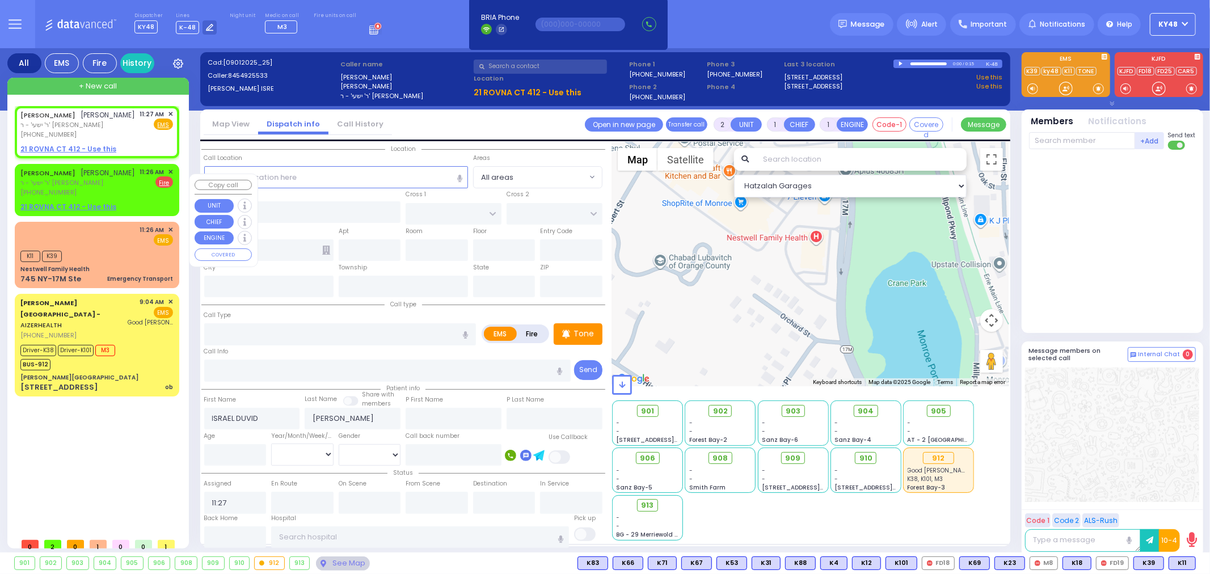
select select
radio input "true"
select select
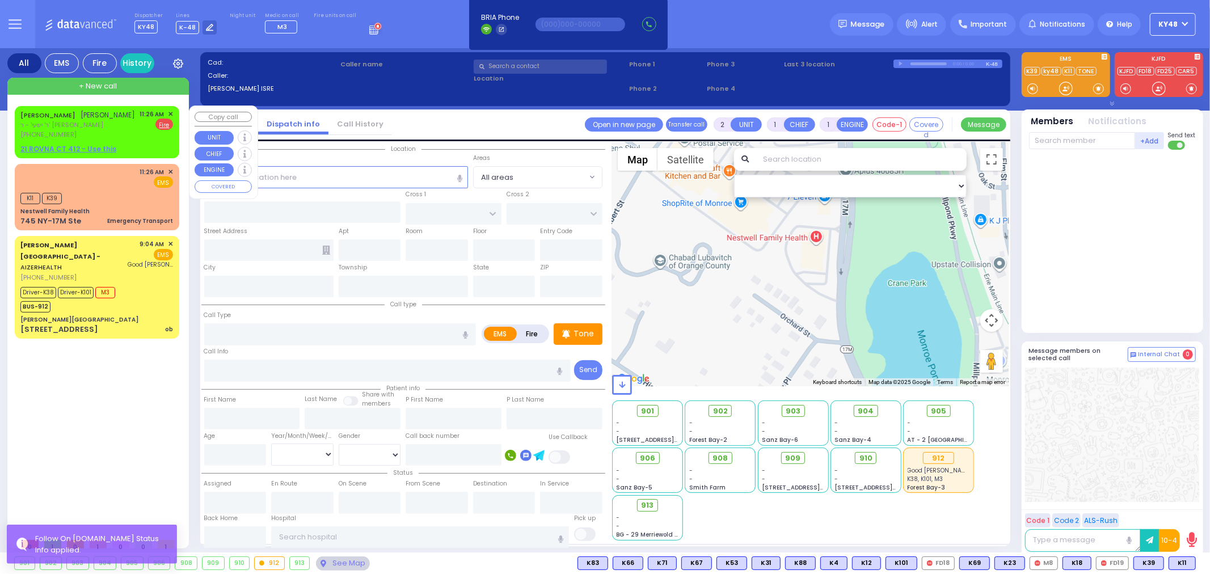
click at [146, 154] on div "21 ROVNA CT 412 - Use this" at bounding box center [96, 149] width 153 height 10
select select
type input "Fire Alarm Sounding"
radio input "false"
radio input "true"
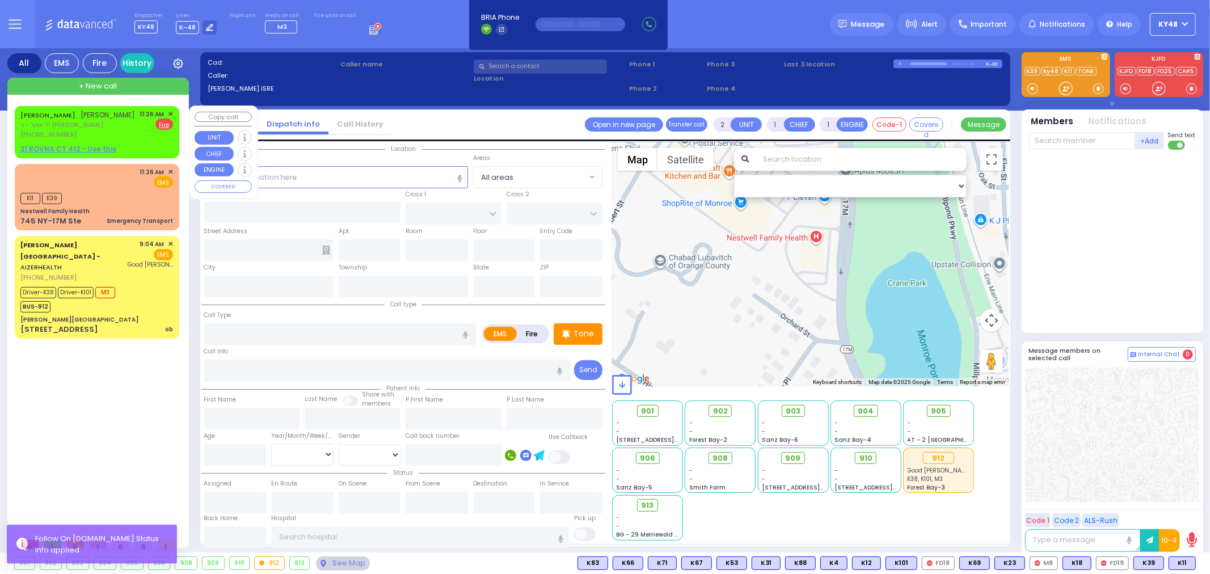
type input "ISRAEL DUVID"
type input "[PERSON_NAME]"
select select
type input "11:26"
select select "Hatzalah Garages"
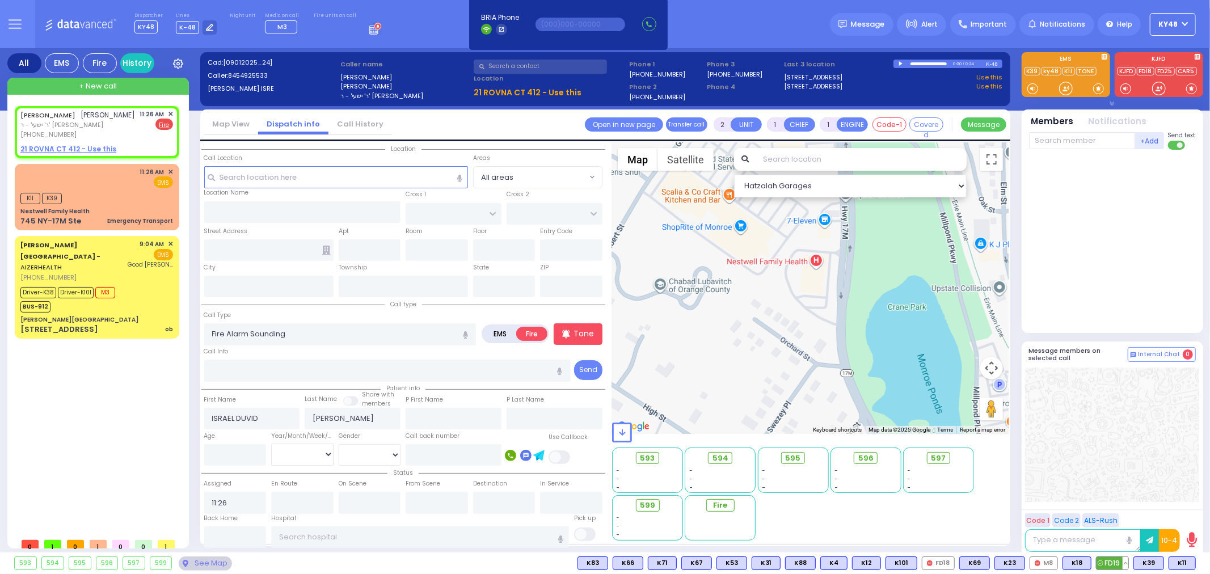
click at [1113, 564] on span "FD19" at bounding box center [1113, 563] width 32 height 12
select select
radio input "true"
select select
type input "11:28"
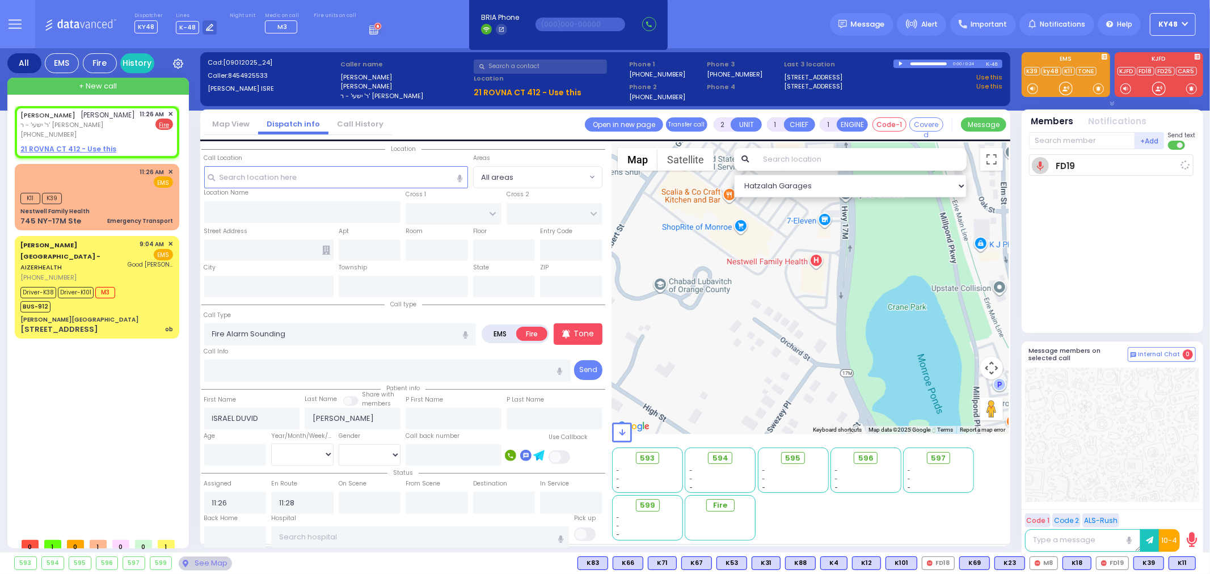
select select "Hatzalah Garages"
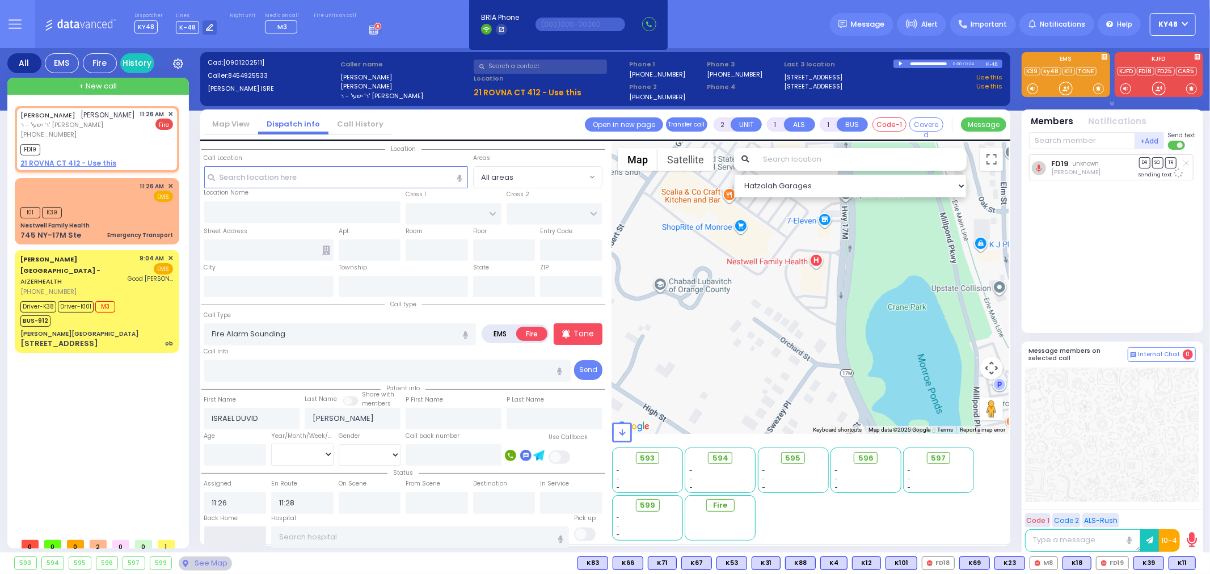
click at [222, 534] on input "text" at bounding box center [235, 537] width 62 height 22
click at [223, 534] on input "text" at bounding box center [235, 537] width 62 height 22
type input "11:28"
click at [139, 338] on div "[STREET_ADDRESS] ob" at bounding box center [96, 343] width 153 height 11
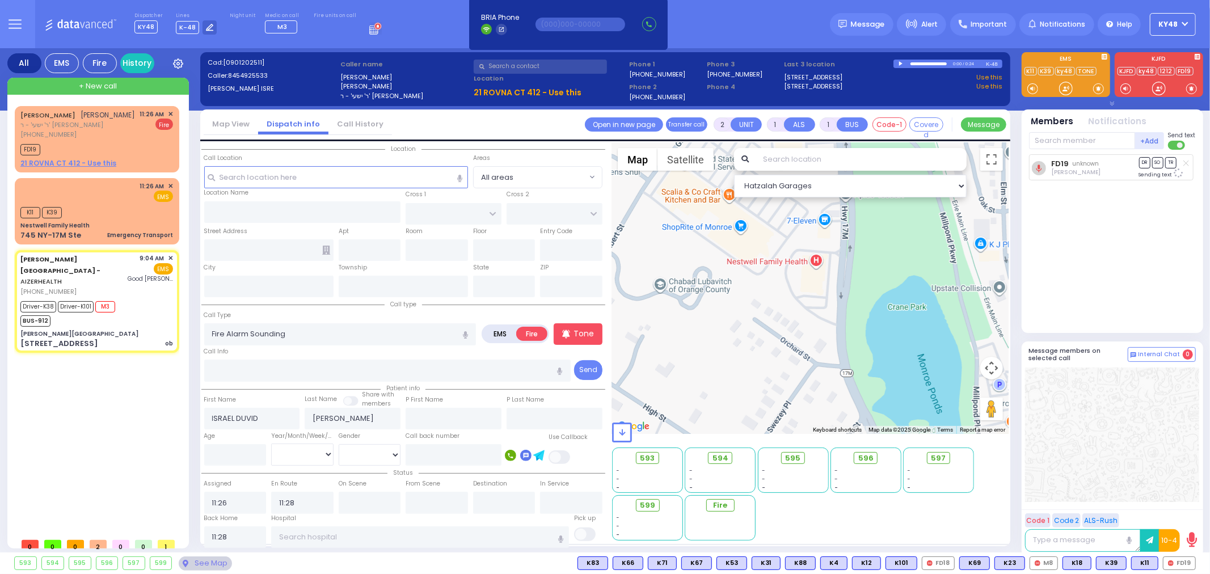
type input "6"
select select
type input "ob"
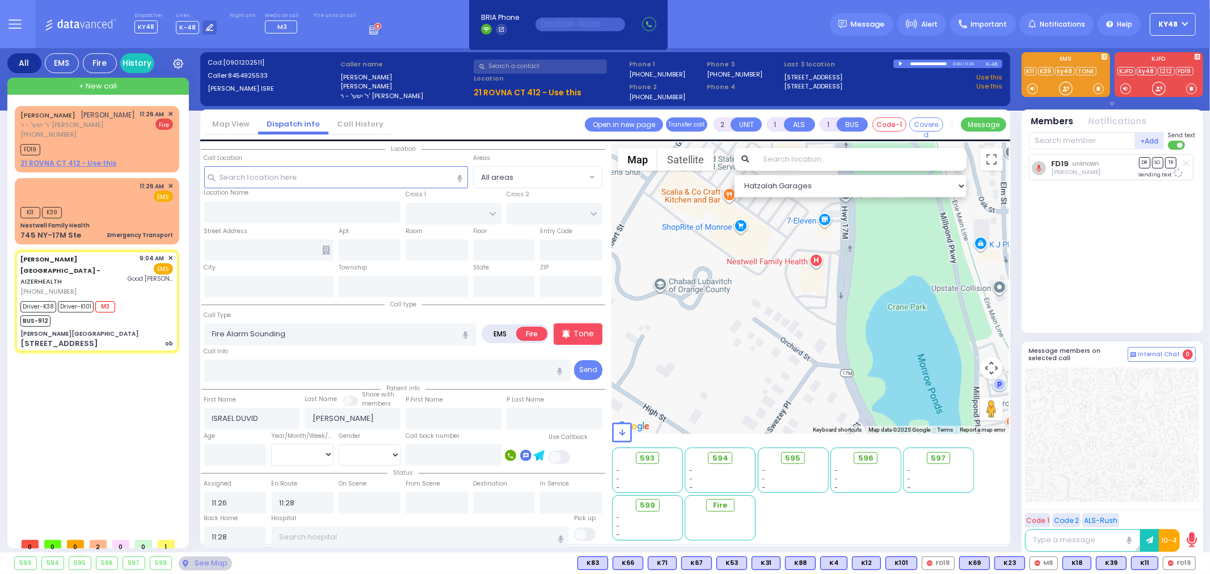
radio input "true"
type input "[PERSON_NAME]"
type input "29"
select select "Year"
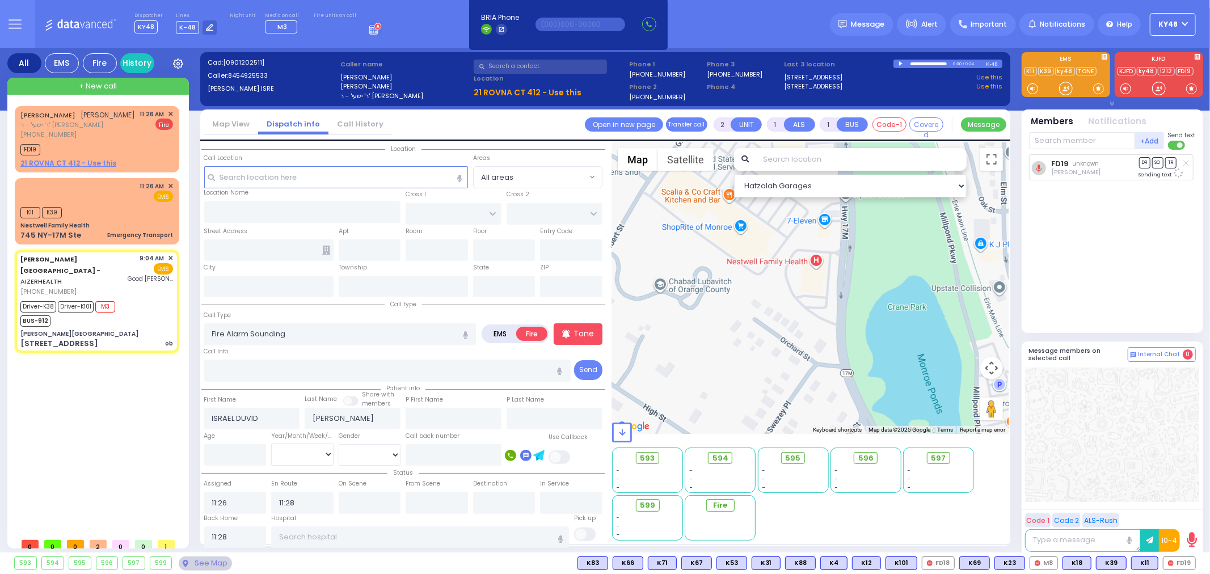
select select "[DEMOGRAPHIC_DATA]"
type input "09:04"
type input "09:06"
type input "09:13"
type input "09:36"
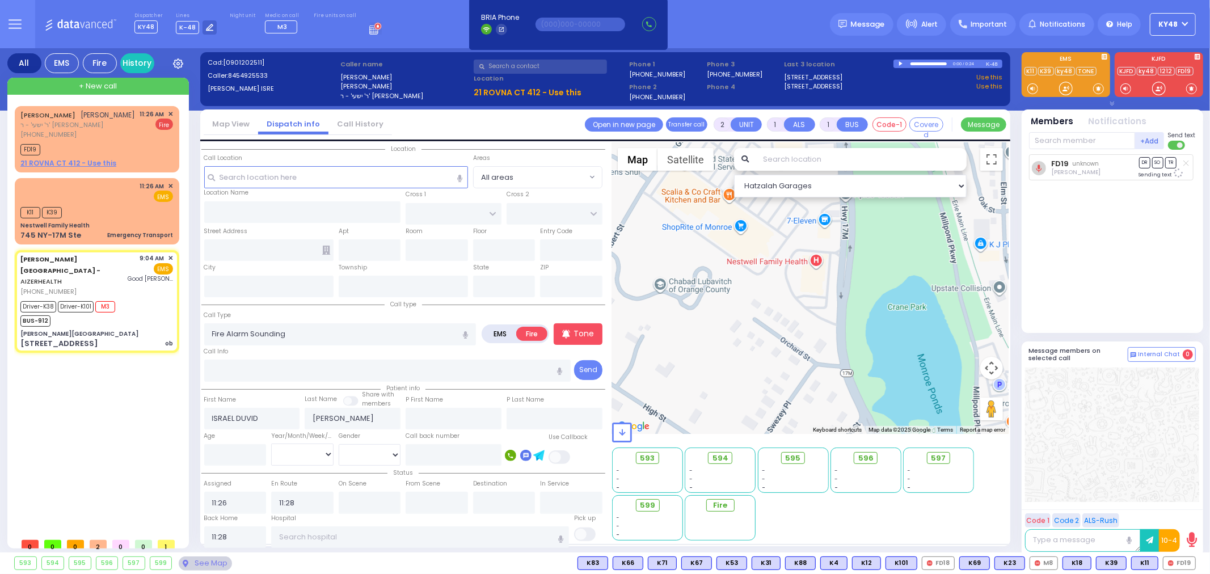
type input "[GEOGRAPHIC_DATA]"
select select "Hatzalah Garages"
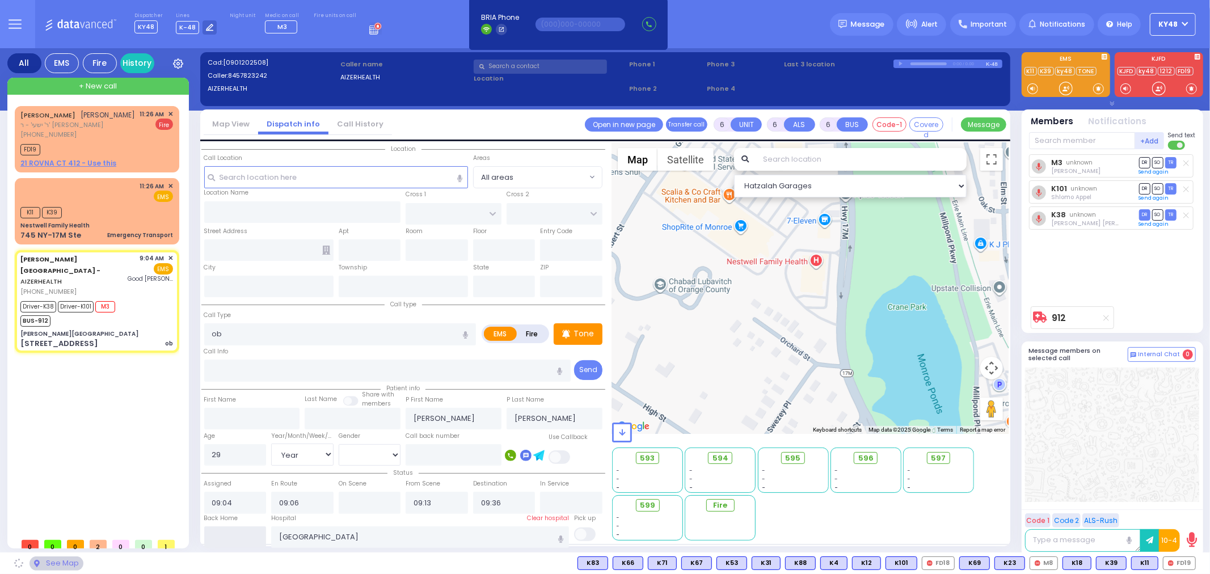
type input "[PERSON_NAME][GEOGRAPHIC_DATA]"
type input "[PERSON_NAME] DR"
type input "[PERSON_NAME]"
type input "[STREET_ADDRESS]"
type input "[PERSON_NAME]"
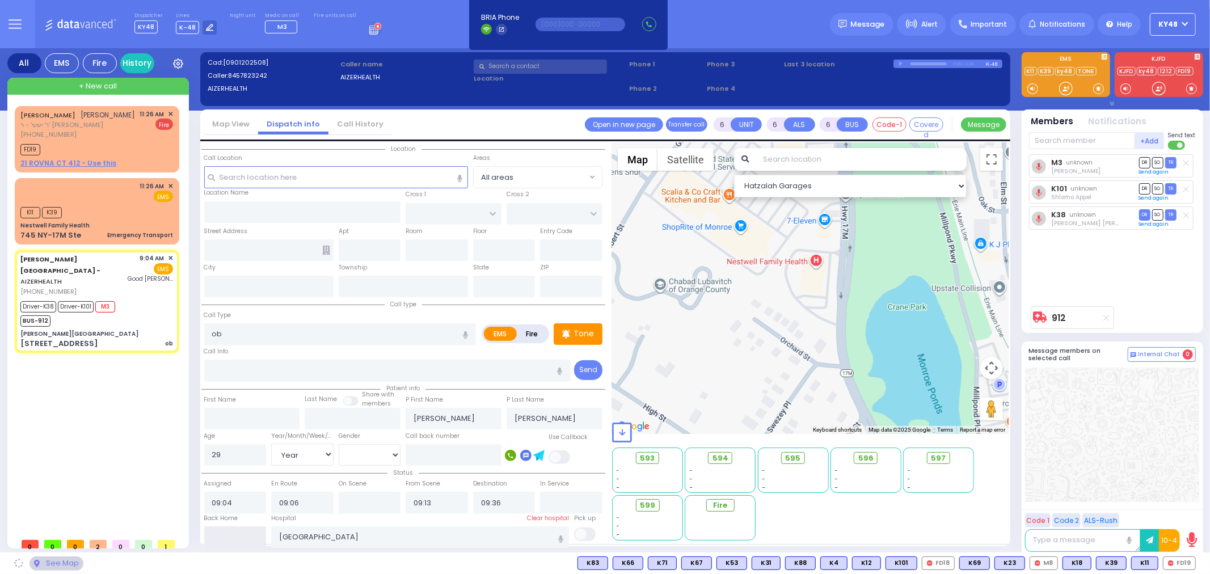
type input "[US_STATE]"
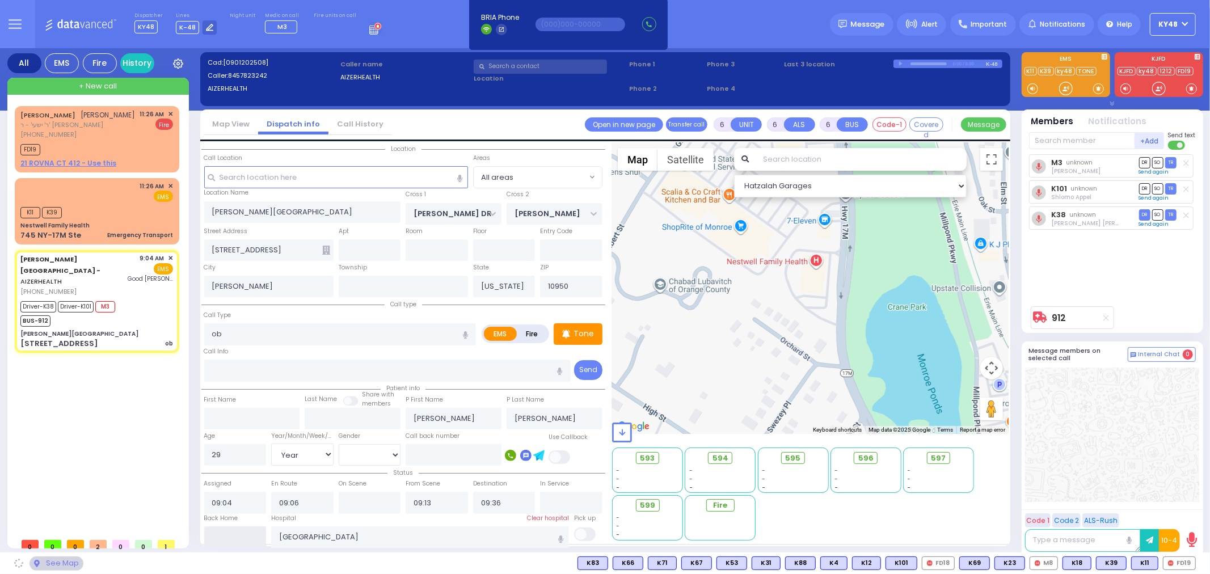
click at [228, 534] on input "text" at bounding box center [235, 537] width 62 height 22
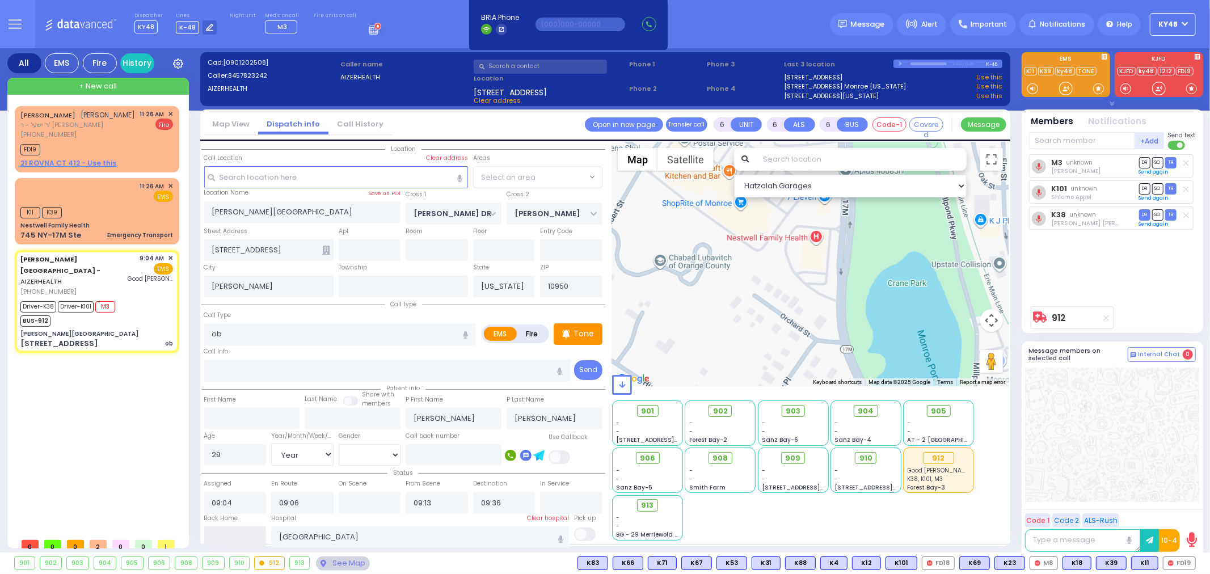
click at [228, 534] on input "text" at bounding box center [235, 537] width 62 height 22
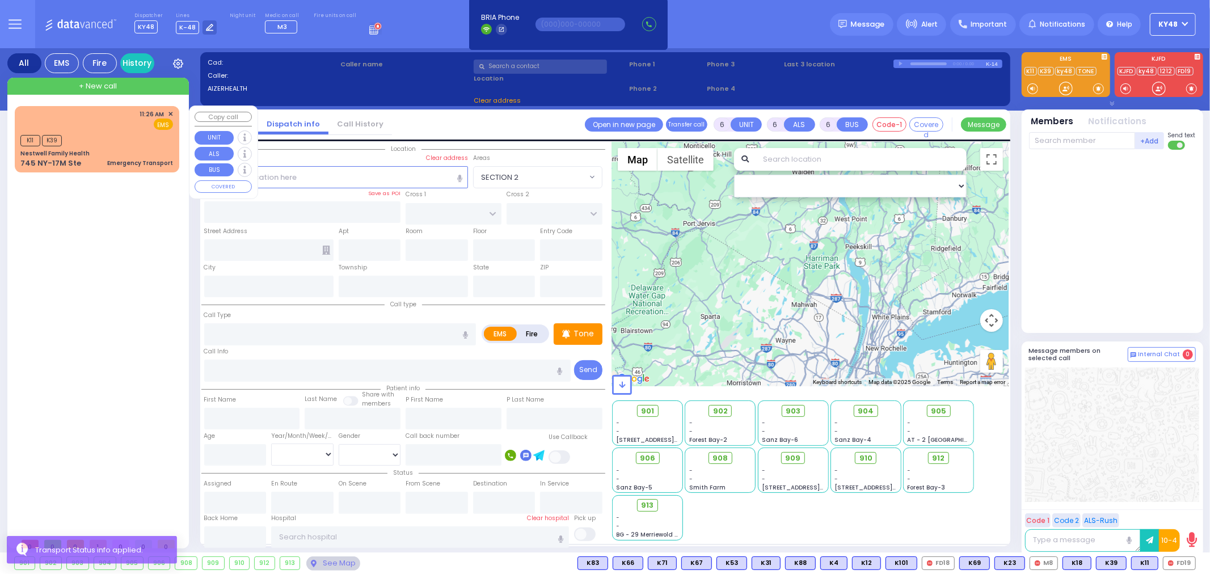
click at [125, 163] on div "Emergency Transport" at bounding box center [140, 163] width 66 height 9
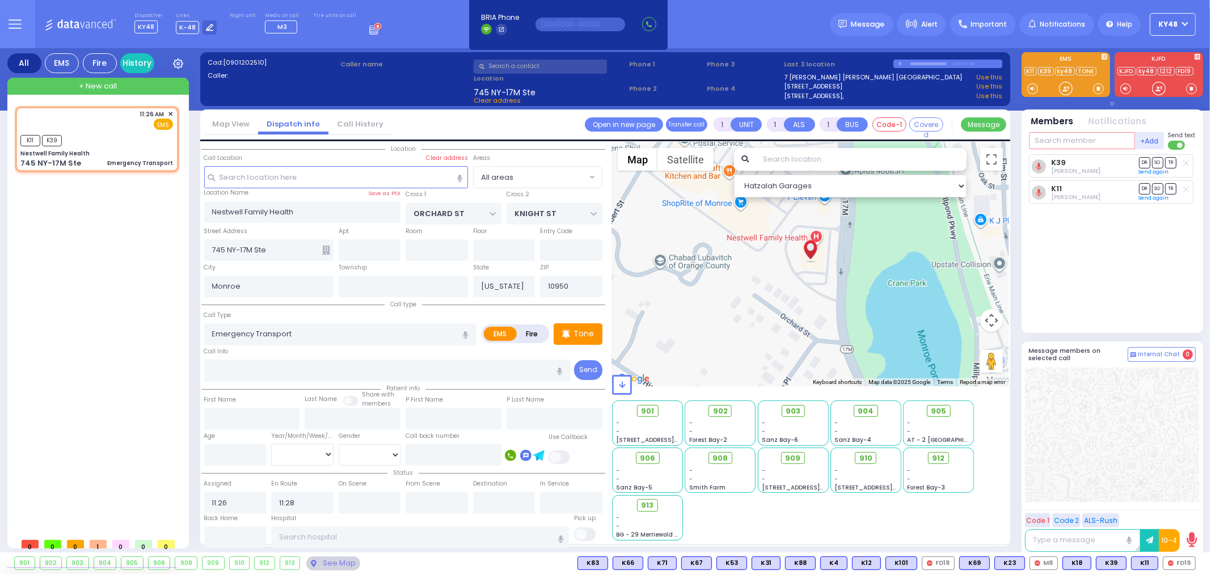
click at [1062, 144] on input "text" at bounding box center [1082, 140] width 106 height 17
click at [1072, 167] on div "910" at bounding box center [1067, 163] width 57 height 11
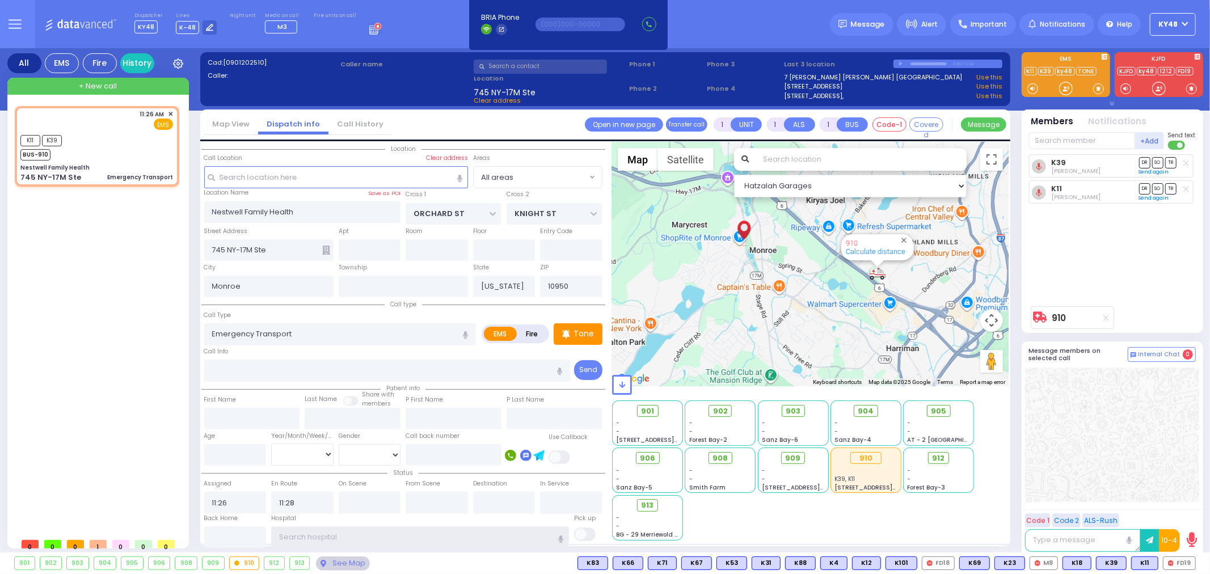
click at [317, 536] on input "text" at bounding box center [420, 537] width 298 height 22
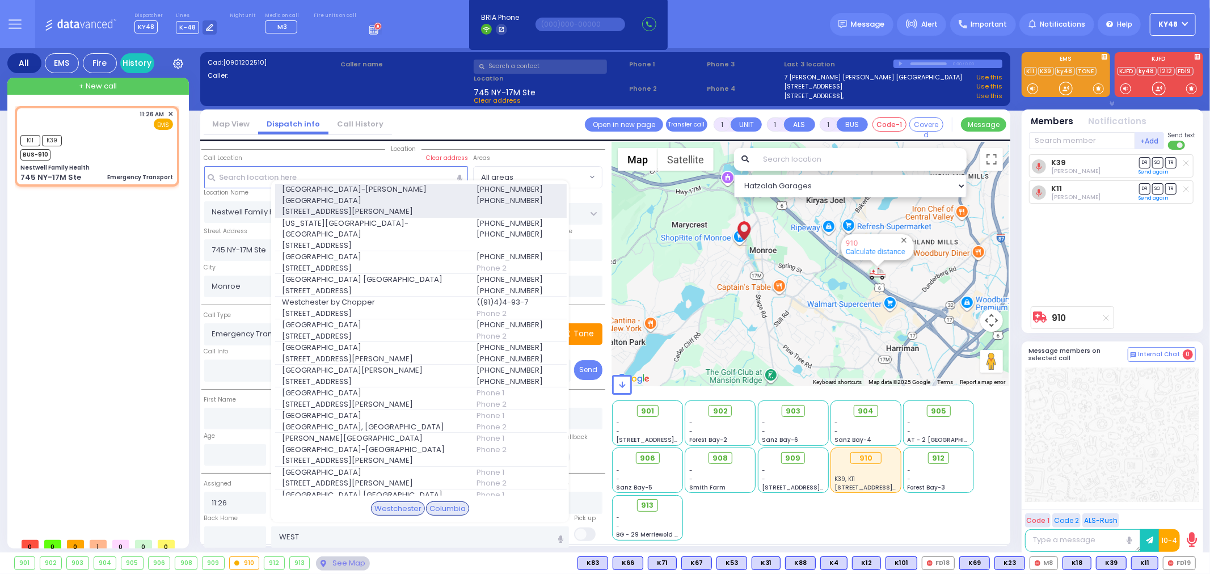
click at [360, 206] on span "[STREET_ADDRESS][PERSON_NAME]" at bounding box center [372, 211] width 180 height 11
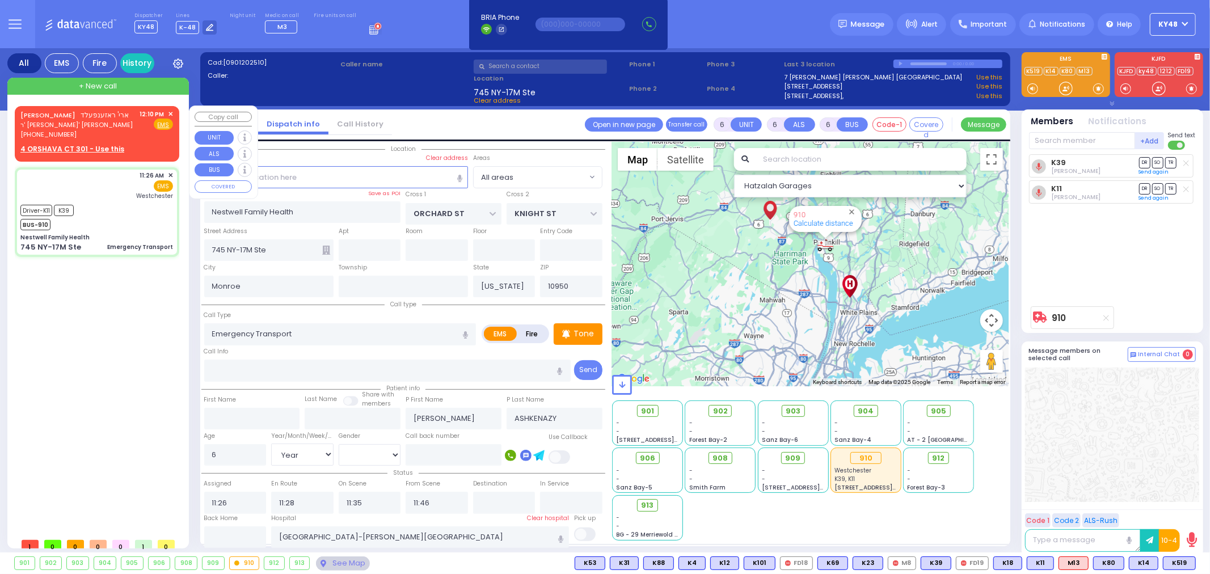
click at [109, 128] on span "ר' [PERSON_NAME]' [PERSON_NAME]" at bounding box center [76, 125] width 112 height 10
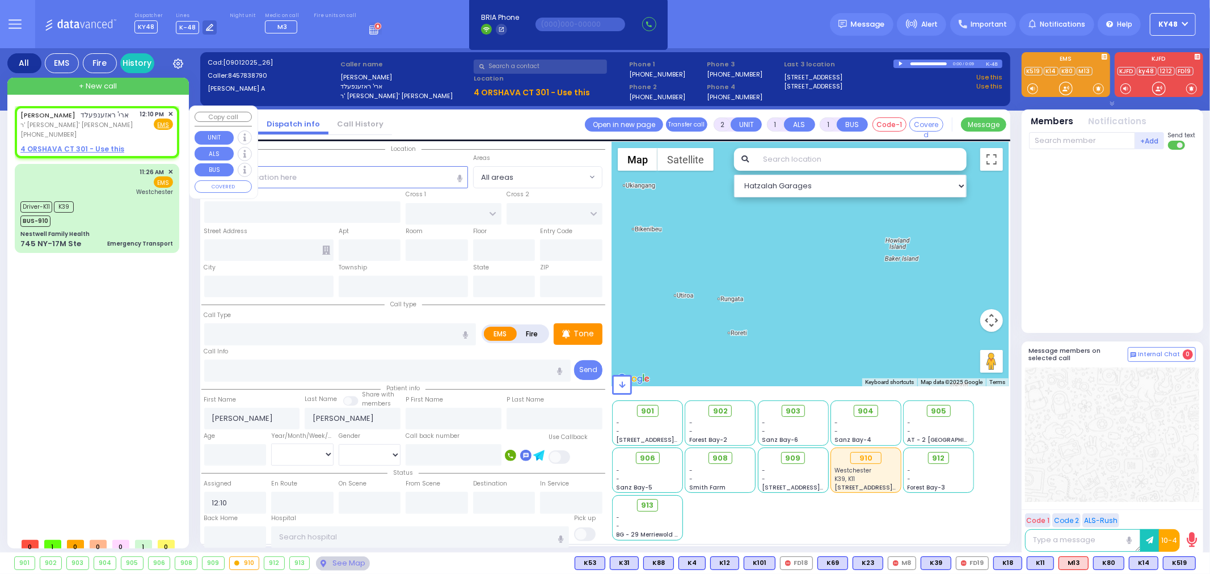
click at [169, 112] on span "✕" at bounding box center [170, 114] width 5 height 10
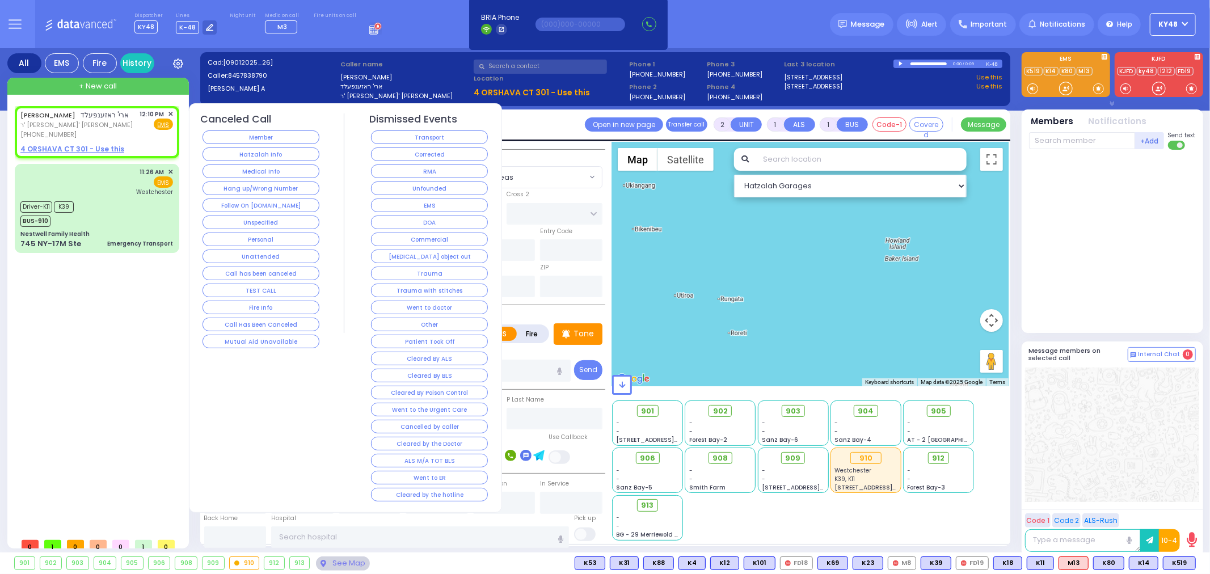
click at [240, 184] on button "Hang up/Wrong Number" at bounding box center [261, 189] width 117 height 14
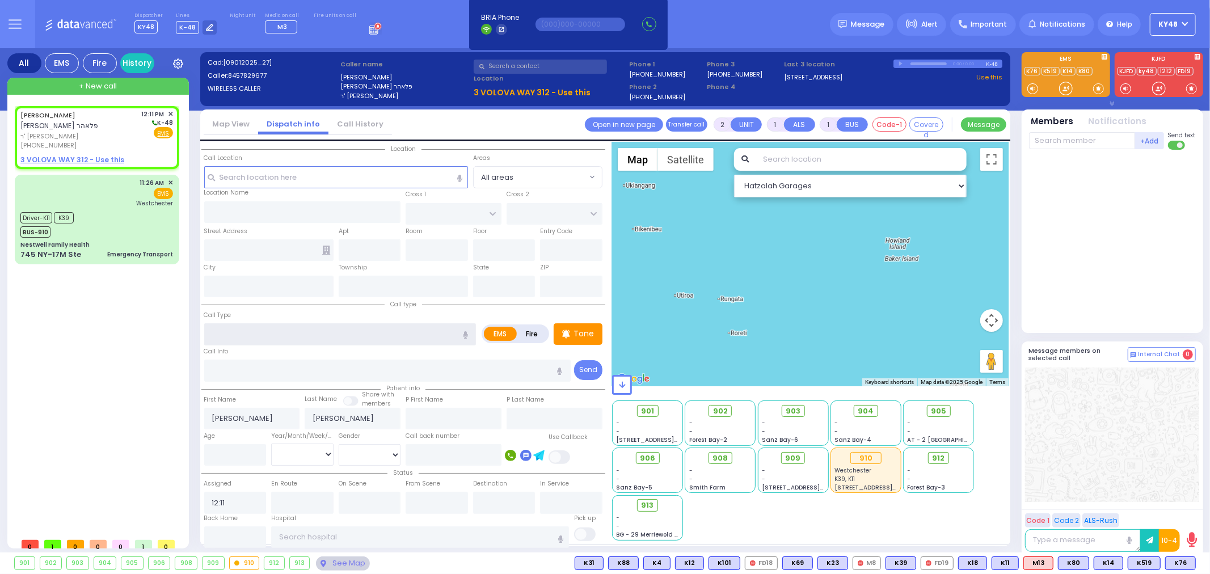
click at [258, 331] on input "text" at bounding box center [340, 334] width 272 height 22
click at [230, 457] on input "number" at bounding box center [235, 455] width 62 height 22
click at [284, 456] on select "Year Month Week Day" at bounding box center [302, 455] width 62 height 22
click at [271, 444] on select "Year Month Week Day" at bounding box center [302, 455] width 62 height 22
click at [140, 212] on div "Driver-K11 K39 BUS-910" at bounding box center [96, 223] width 153 height 28
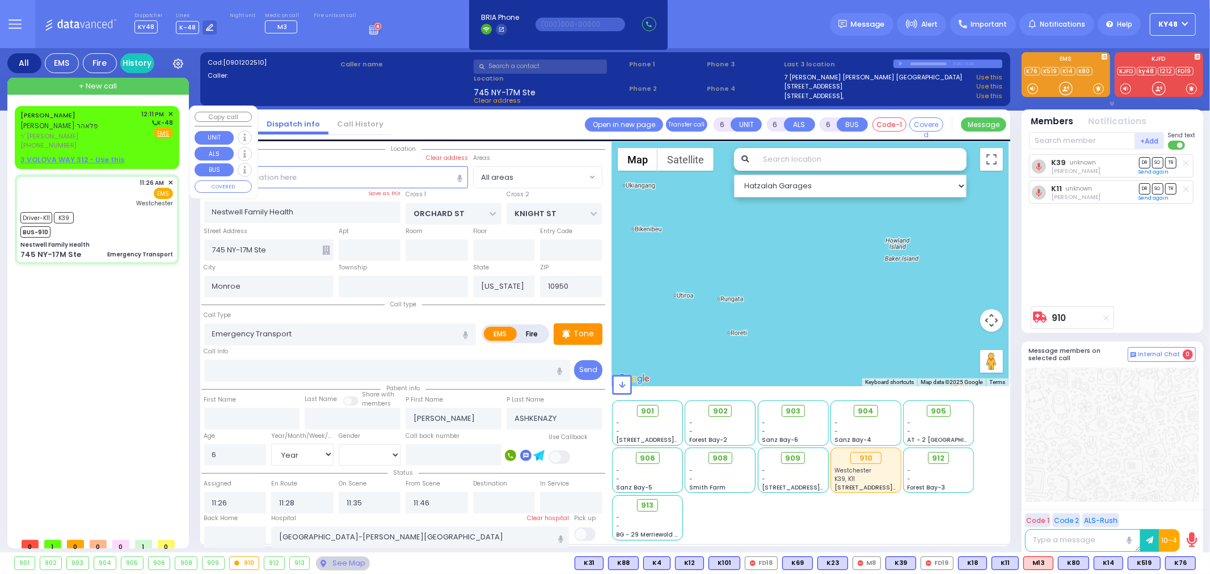
click at [141, 159] on div "3 VOLOVA WAY 312 - Use this" at bounding box center [96, 160] width 153 height 10
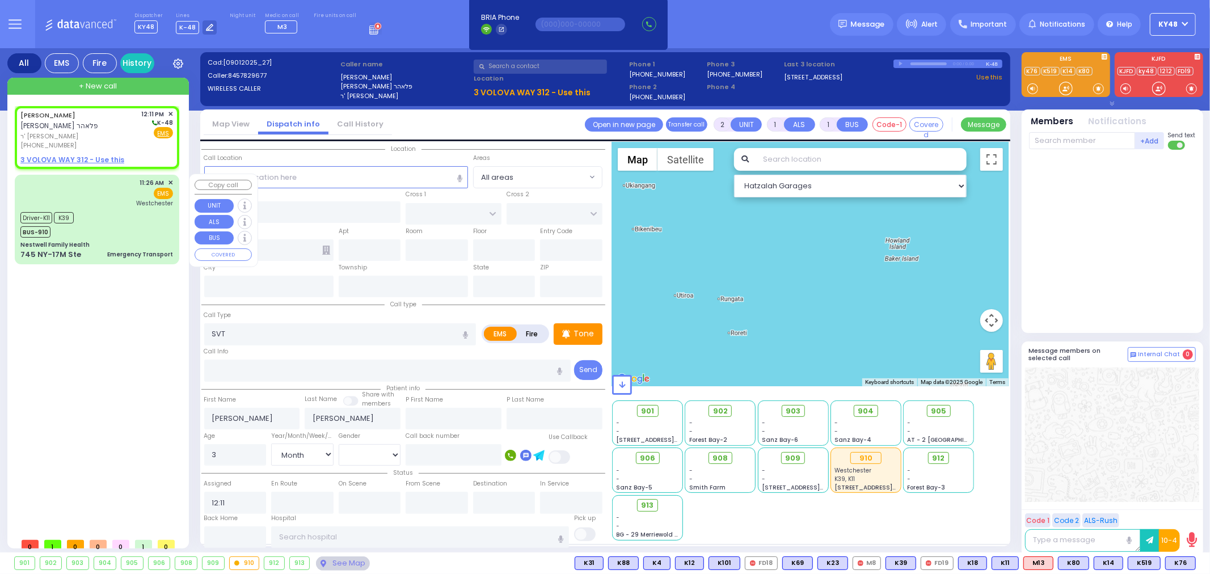
click at [141, 204] on span "Westchester" at bounding box center [154, 203] width 37 height 9
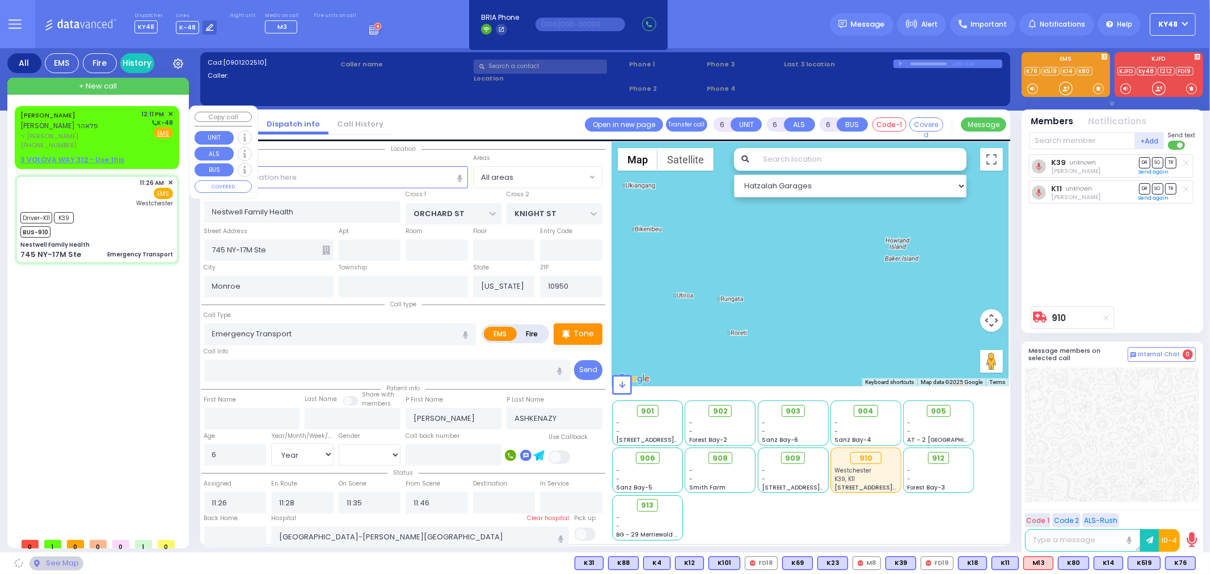
click at [130, 149] on div "[PHONE_NUMBER]" at bounding box center [78, 146] width 117 height 10
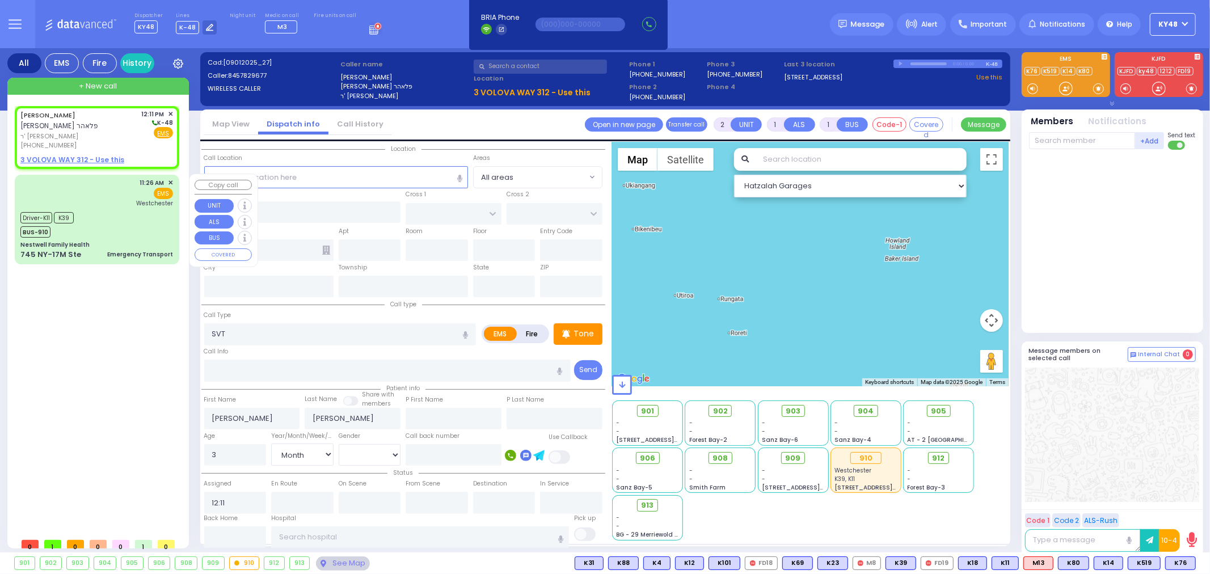
click at [107, 202] on div "11:26 AM ✕ EMS [GEOGRAPHIC_DATA]" at bounding box center [96, 193] width 153 height 30
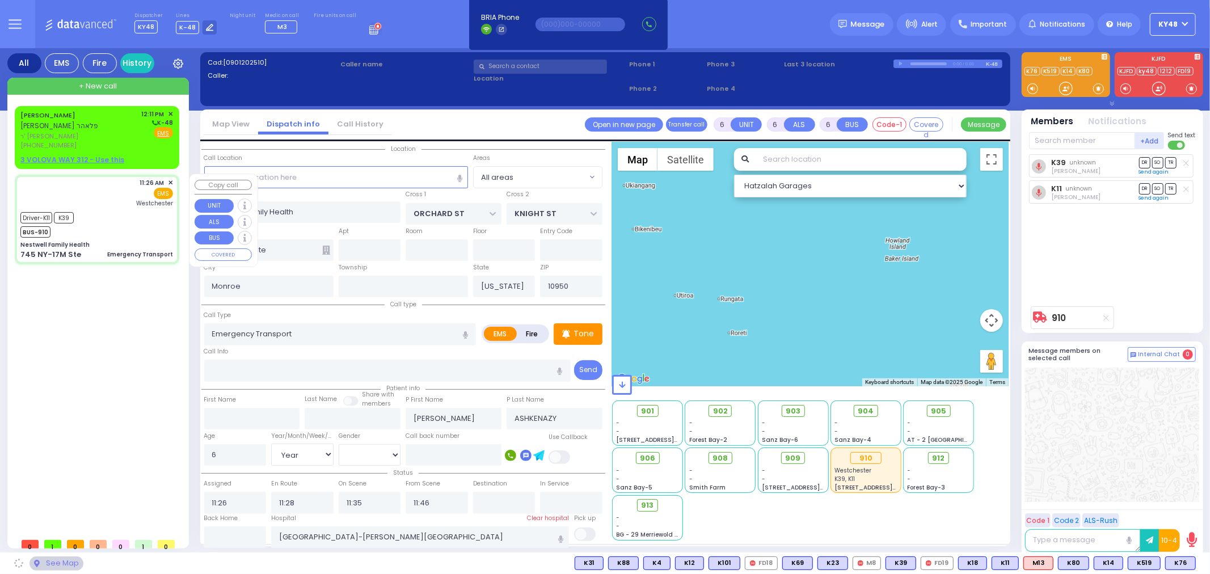
click at [107, 160] on u "3 VOLOVA WAY 312 - Use this" at bounding box center [72, 160] width 104 height 10
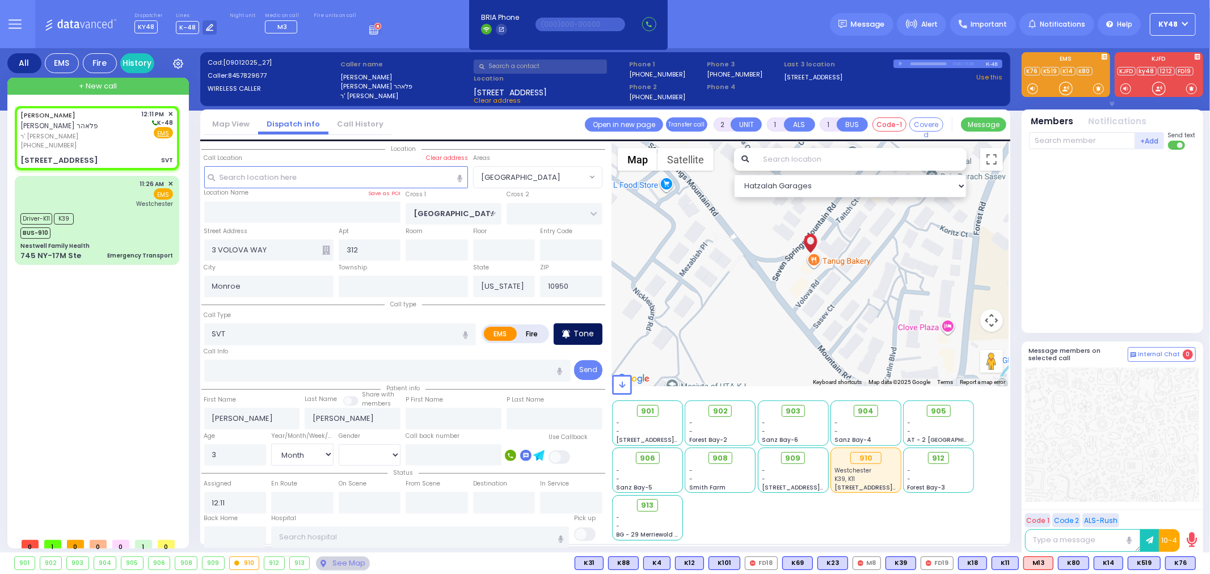
click at [578, 332] on p "Tone" at bounding box center [584, 334] width 20 height 12
click at [1068, 89] on div at bounding box center [1065, 88] width 11 height 11
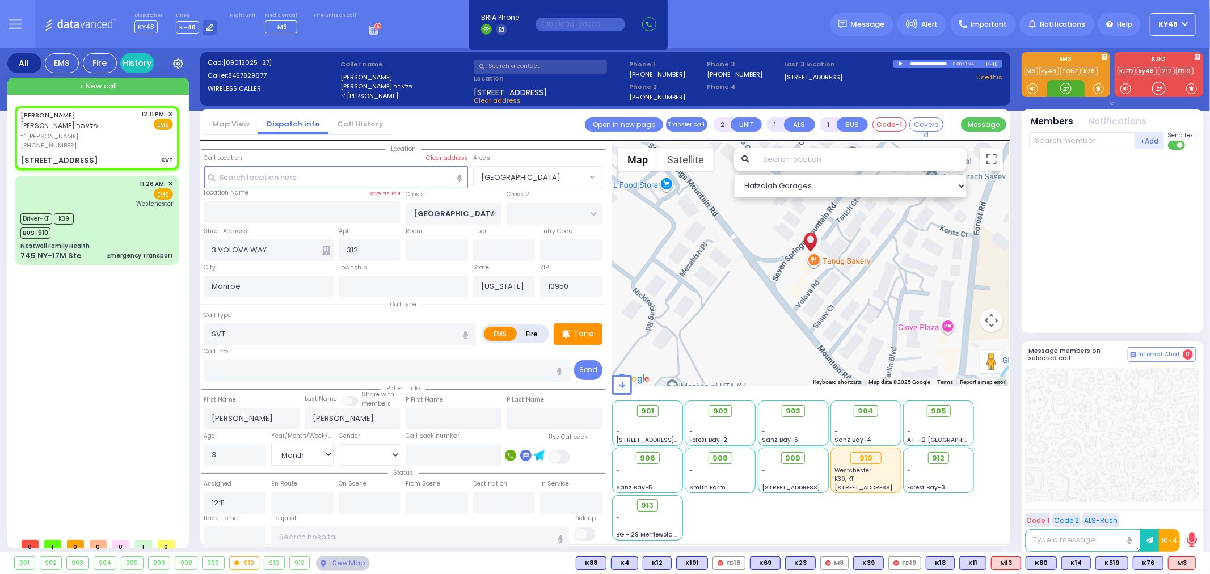
click at [1065, 89] on div at bounding box center [1065, 88] width 11 height 11
click at [277, 26] on span "M3" at bounding box center [282, 26] width 10 height 9
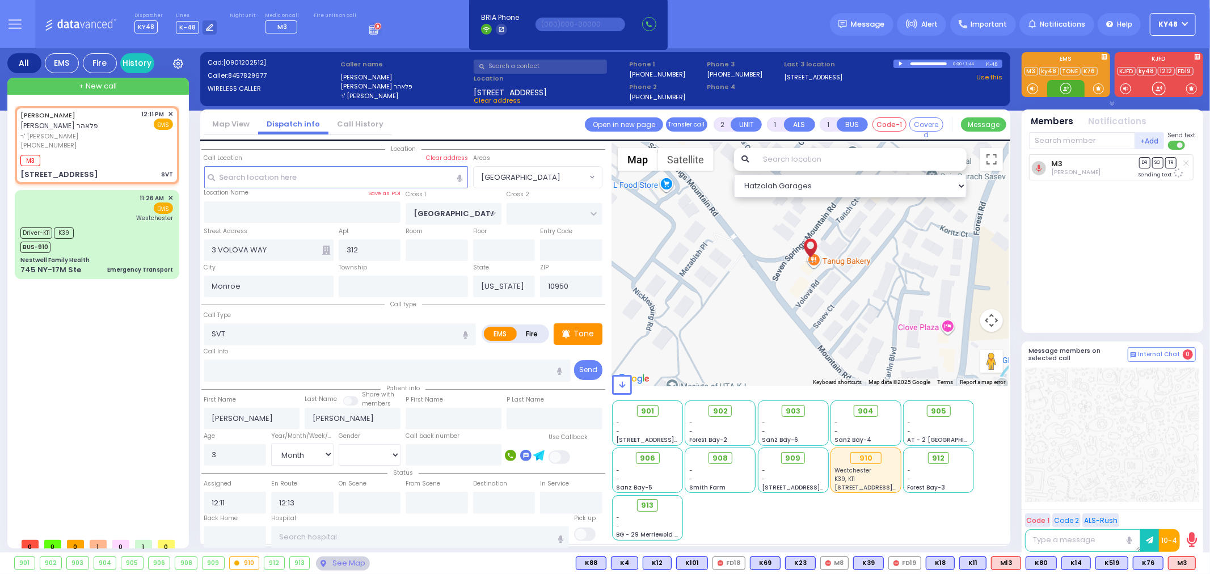
click at [1068, 83] on div at bounding box center [1065, 88] width 11 height 11
click at [1064, 89] on div at bounding box center [1065, 88] width 11 height 11
click at [1172, 561] on icon at bounding box center [1170, 564] width 6 height 6
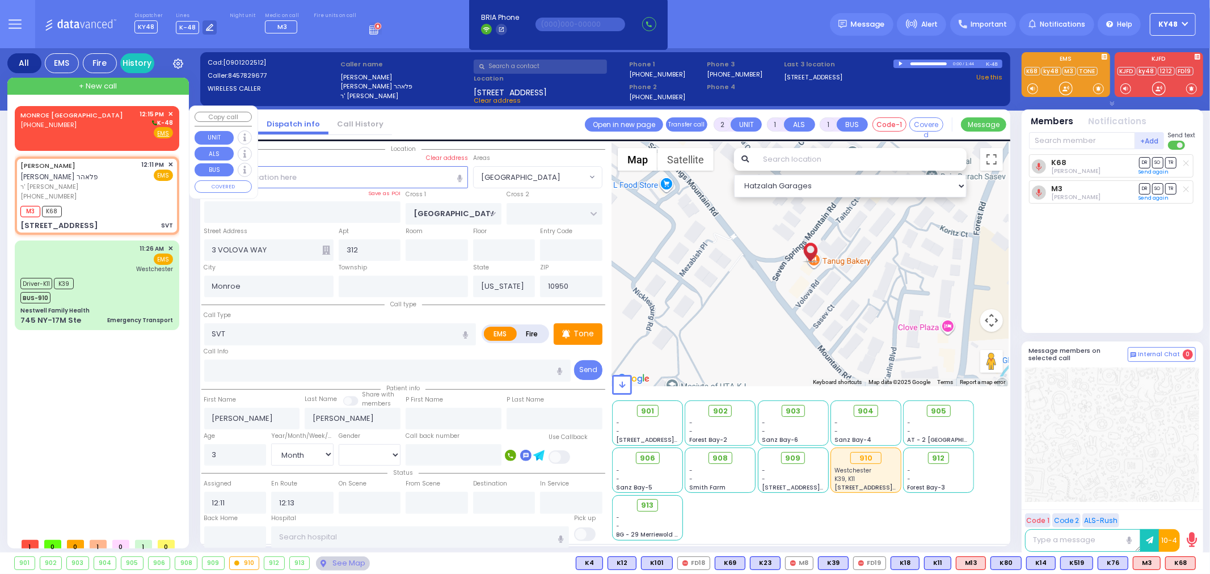
click at [104, 131] on div "MONROE [GEOGRAPHIC_DATA] [PHONE_NUMBER] 12:15 PM ✕ K-48" at bounding box center [96, 124] width 153 height 30
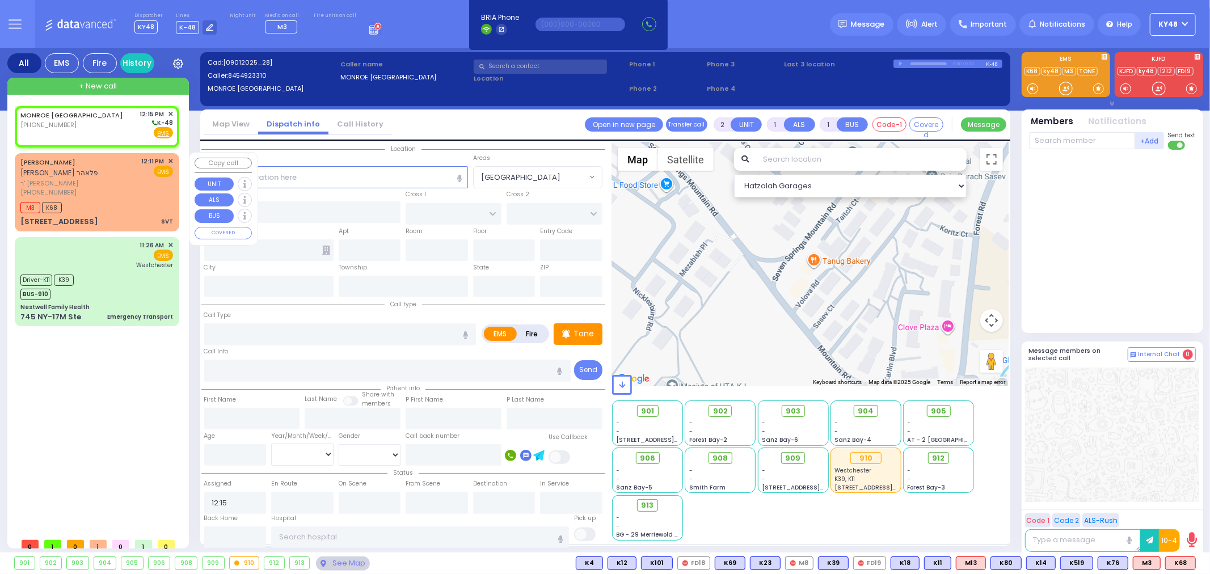
click at [117, 163] on div "[PERSON_NAME] [PERSON_NAME]" at bounding box center [78, 168] width 117 height 22
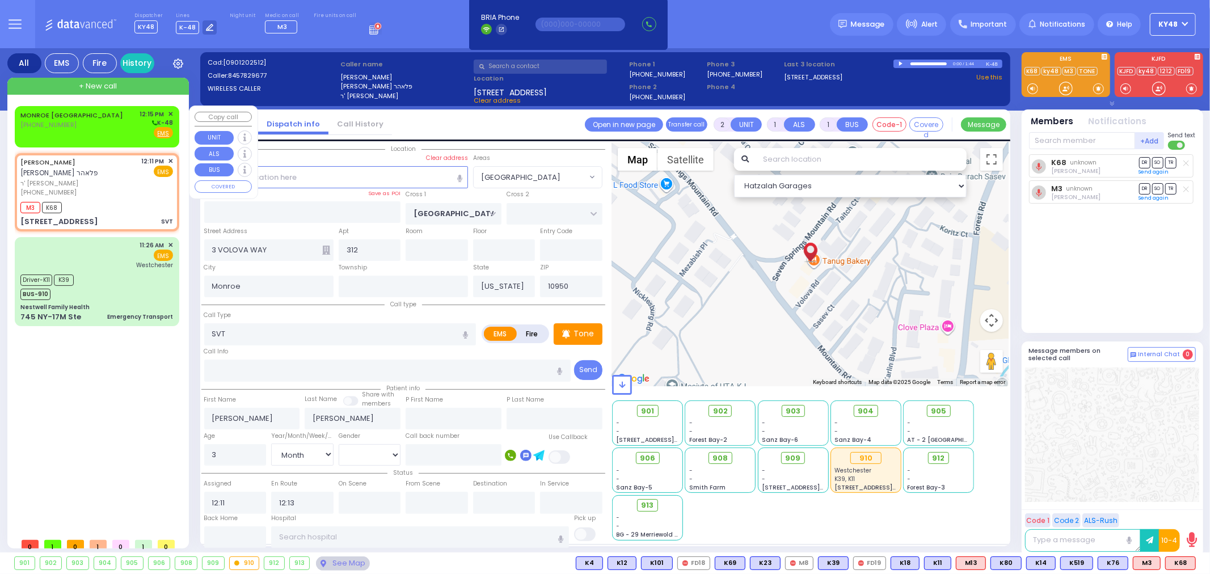
click at [103, 130] on div "MONROE [GEOGRAPHIC_DATA] [PHONE_NUMBER] 12:15 PM ✕ K-48" at bounding box center [96, 124] width 153 height 30
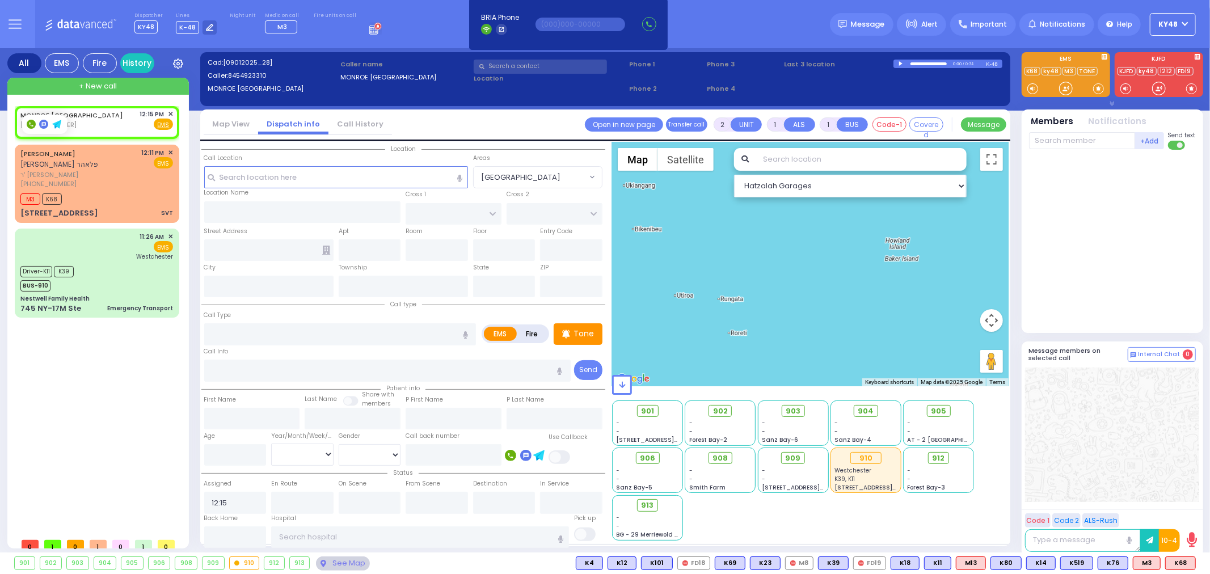
click at [30, 126] on rect at bounding box center [31, 124] width 9 height 9
click at [30, 123] on icon at bounding box center [31, 123] width 4 height 4
click at [78, 171] on span "ר' [PERSON_NAME]" at bounding box center [78, 175] width 117 height 10
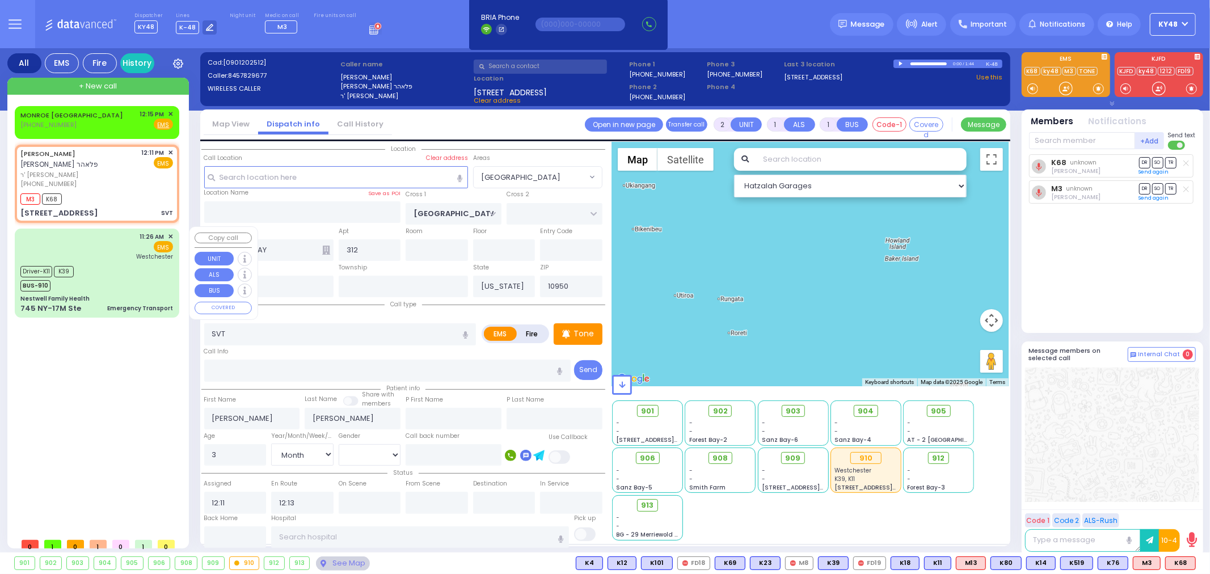
click at [84, 263] on div "Driver-K11 K39 BUS-910" at bounding box center [96, 277] width 153 height 28
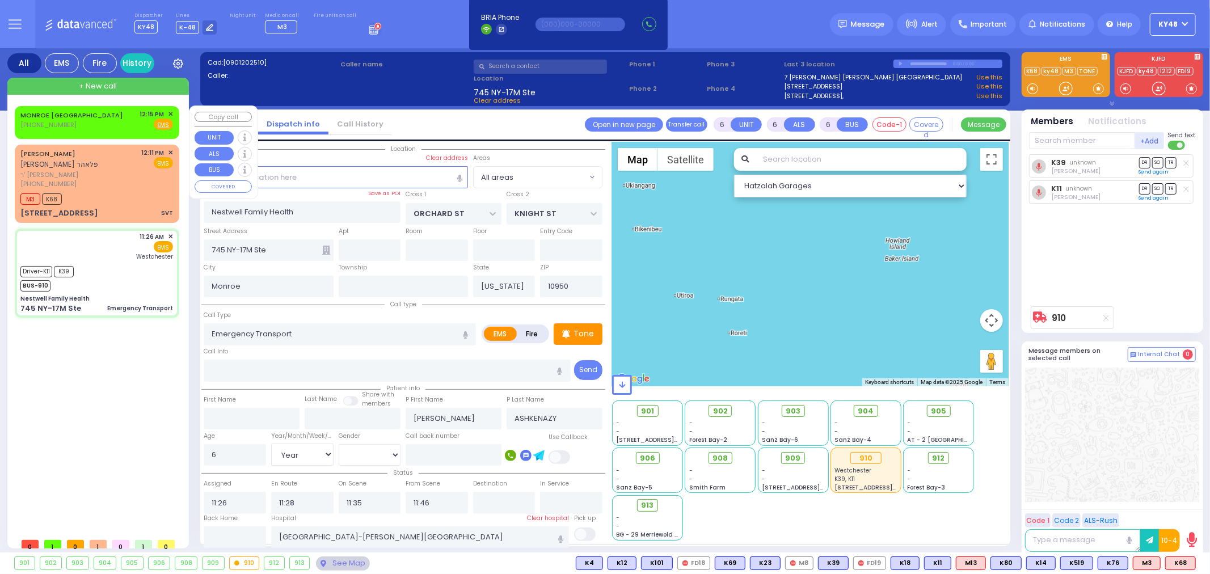
click at [94, 124] on div "MONROE [GEOGRAPHIC_DATA] [PHONE_NUMBER] 12:15 PM ✕ Fire EMS" at bounding box center [96, 119] width 153 height 21
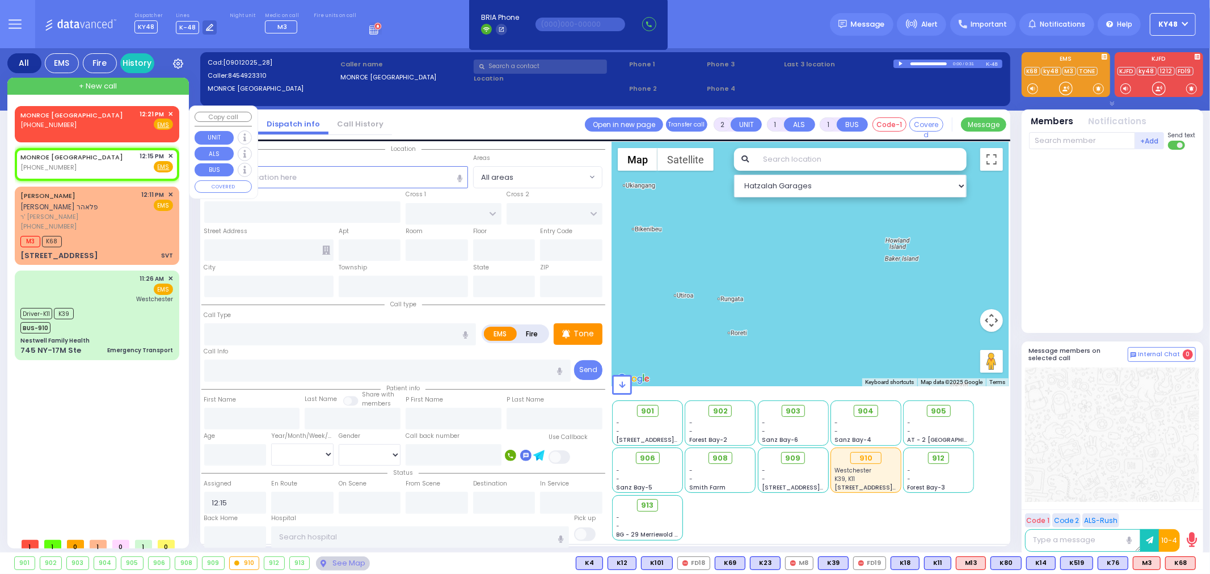
click at [87, 123] on div "MONROE [GEOGRAPHIC_DATA] [PHONE_NUMBER] 12:21 PM ✕ Fire EMS" at bounding box center [96, 119] width 153 height 21
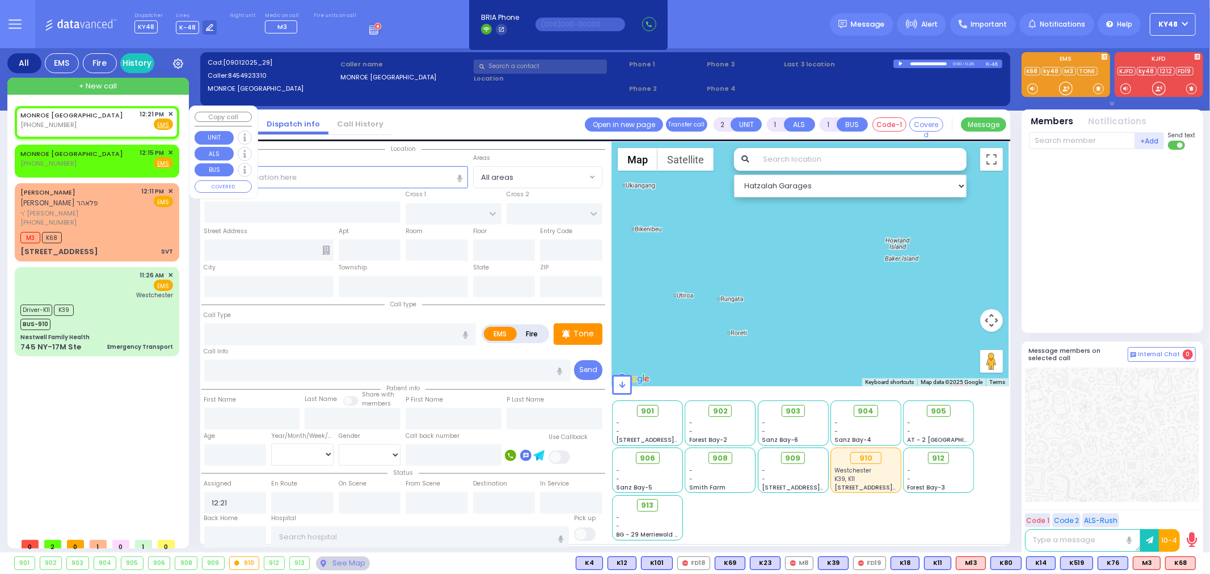
click at [171, 113] on span "✕" at bounding box center [170, 114] width 5 height 10
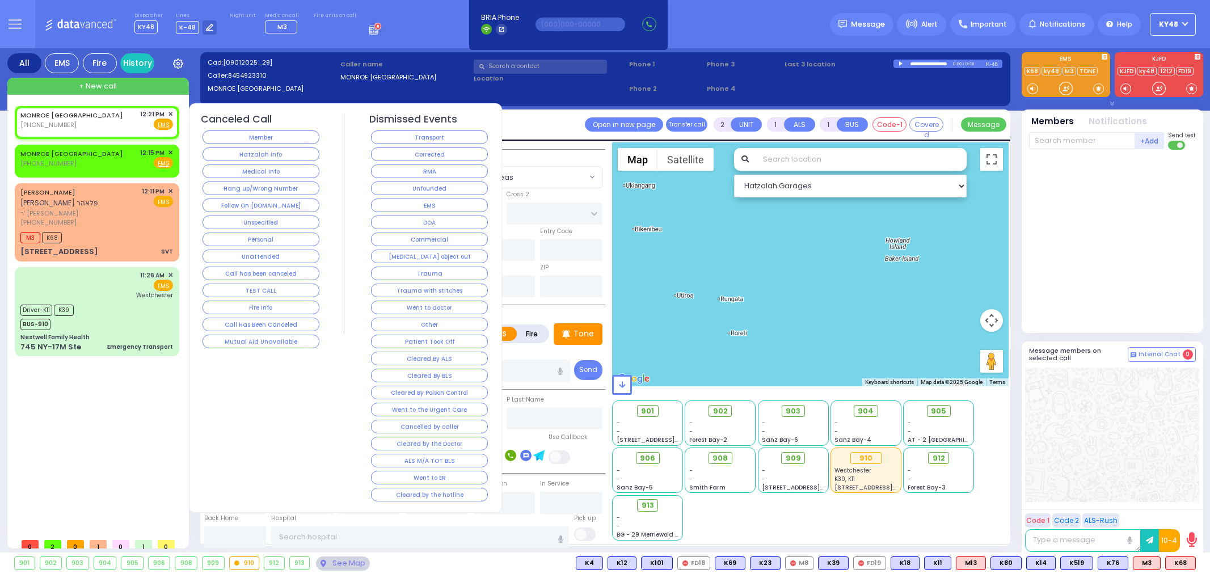
select select
click at [251, 205] on button "Follow On [DOMAIN_NAME]" at bounding box center [261, 206] width 117 height 14
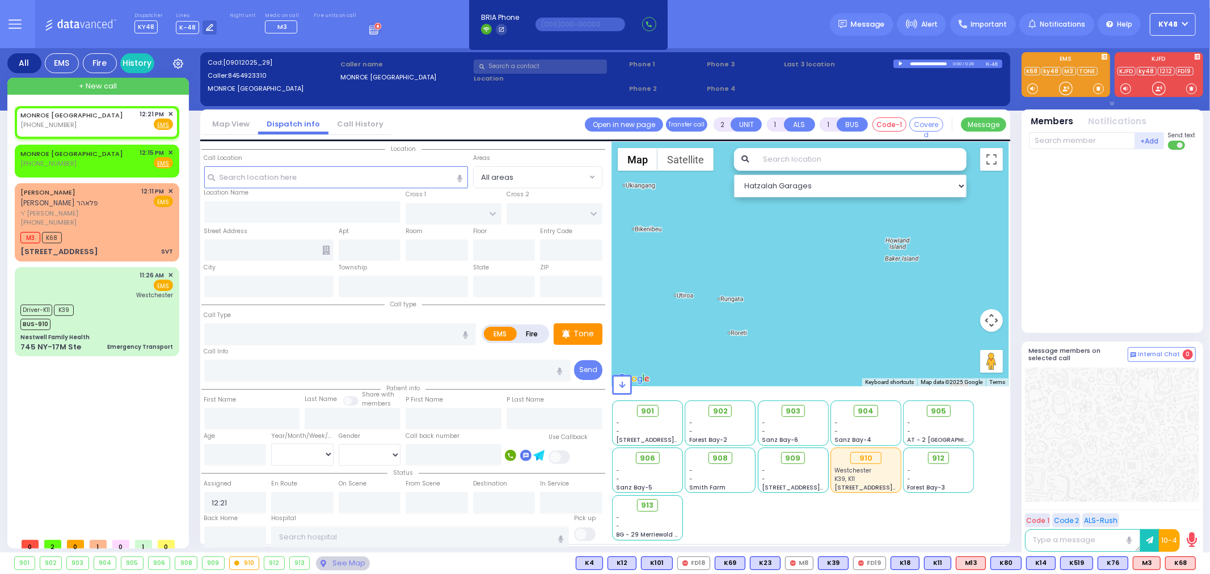
select select
radio input "true"
select select
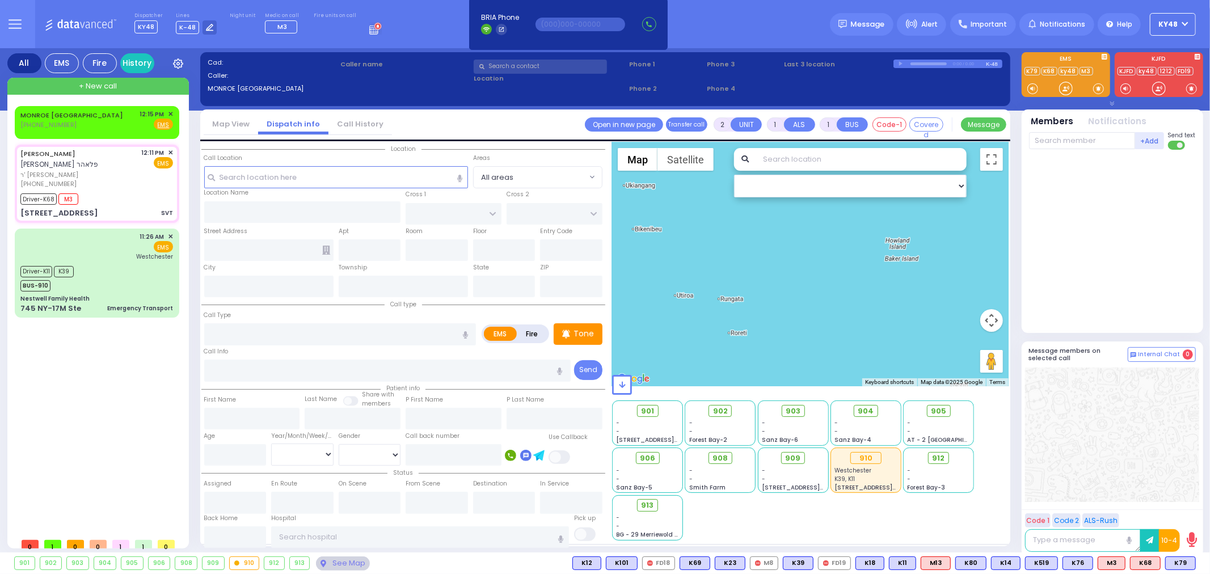
type input "6"
select select
type input "SVT"
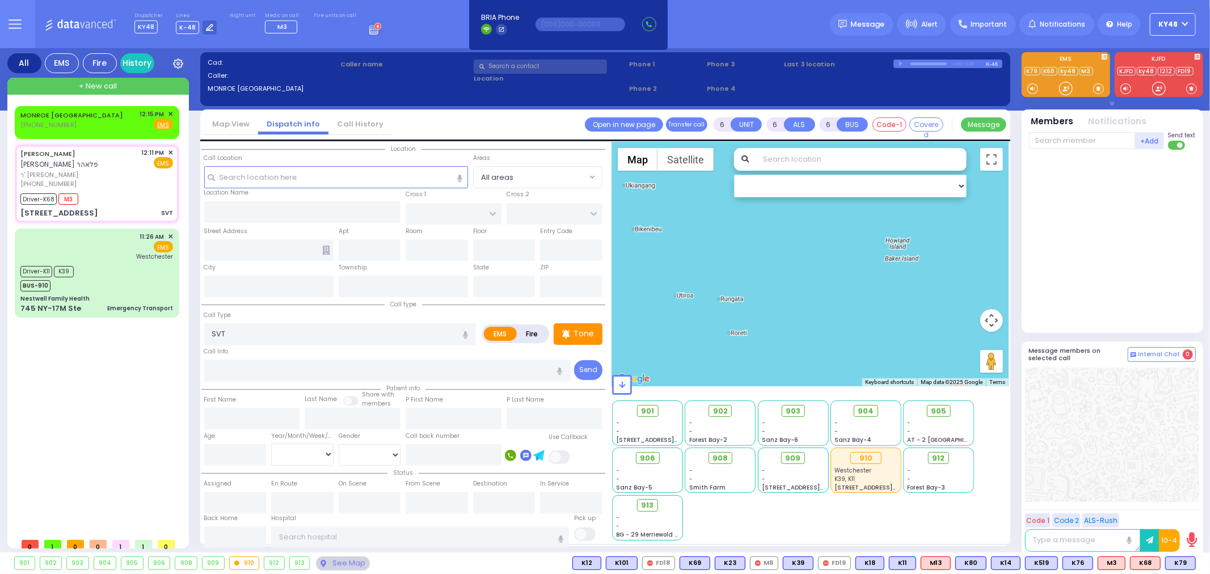
radio input "true"
type input "[PERSON_NAME]"
type input "Joel"
type input "Floher"
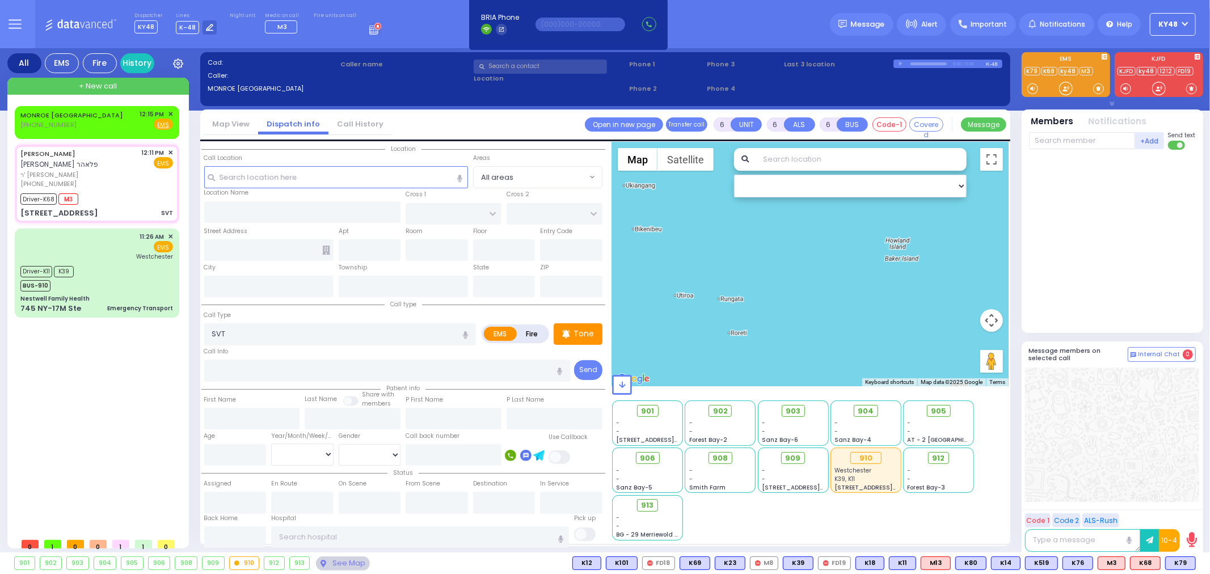
type input "2"
select select "Month"
select select "[DEMOGRAPHIC_DATA]"
type input "12:11"
type input "12:13"
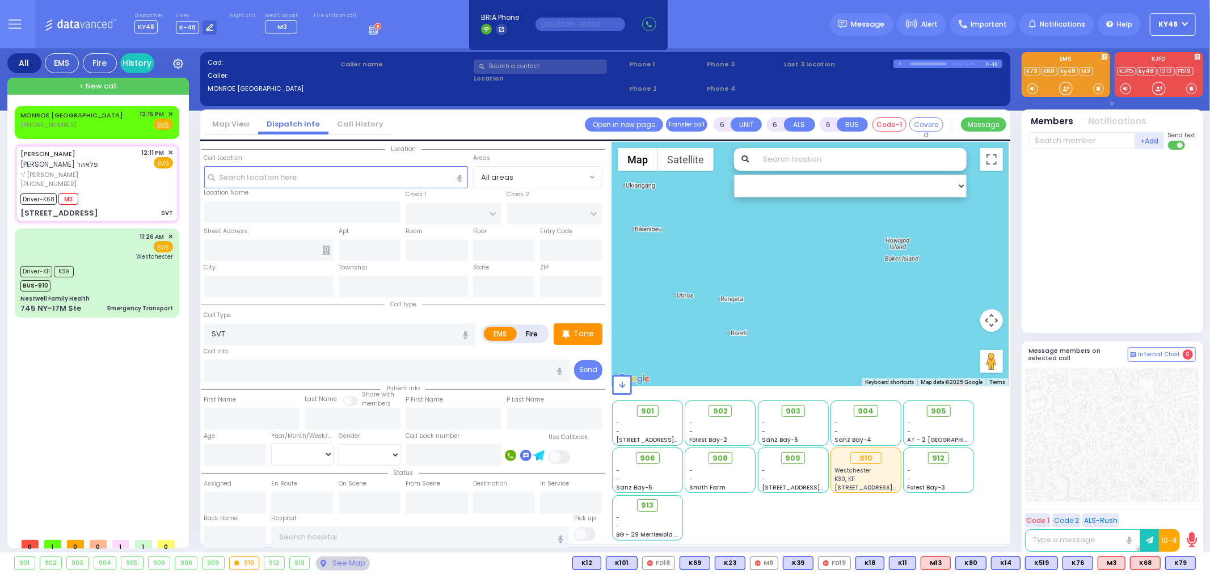
type input "12:17"
select select "Hatzalah Garages"
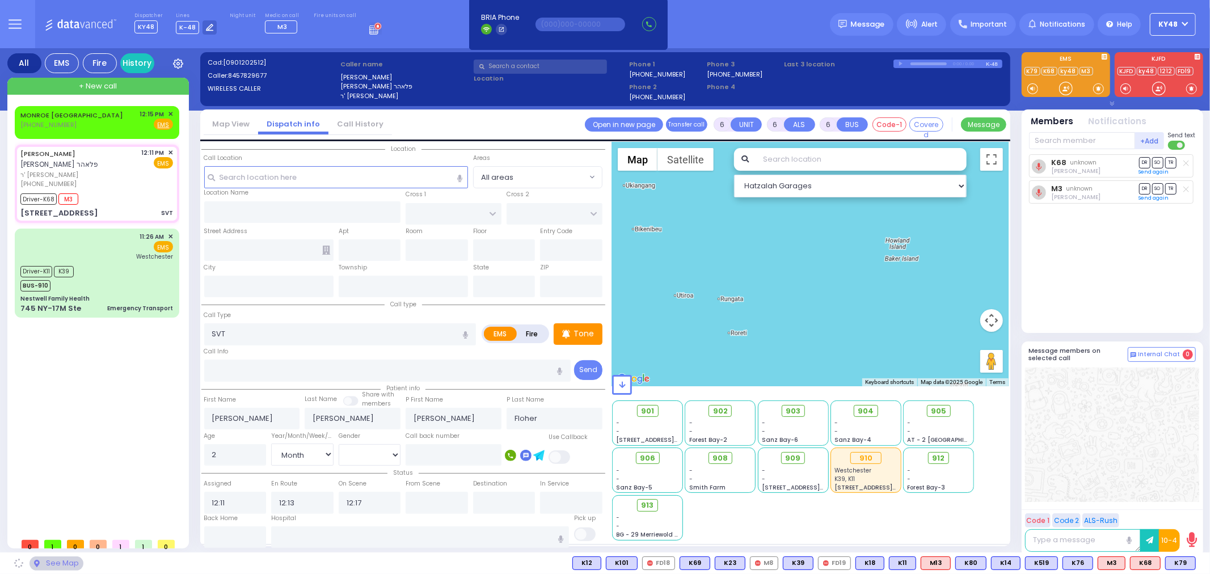
type input "[GEOGRAPHIC_DATA]"
type input "3 VOLOVA WAY"
type input "312"
type input "Monroe"
type input "[US_STATE]"
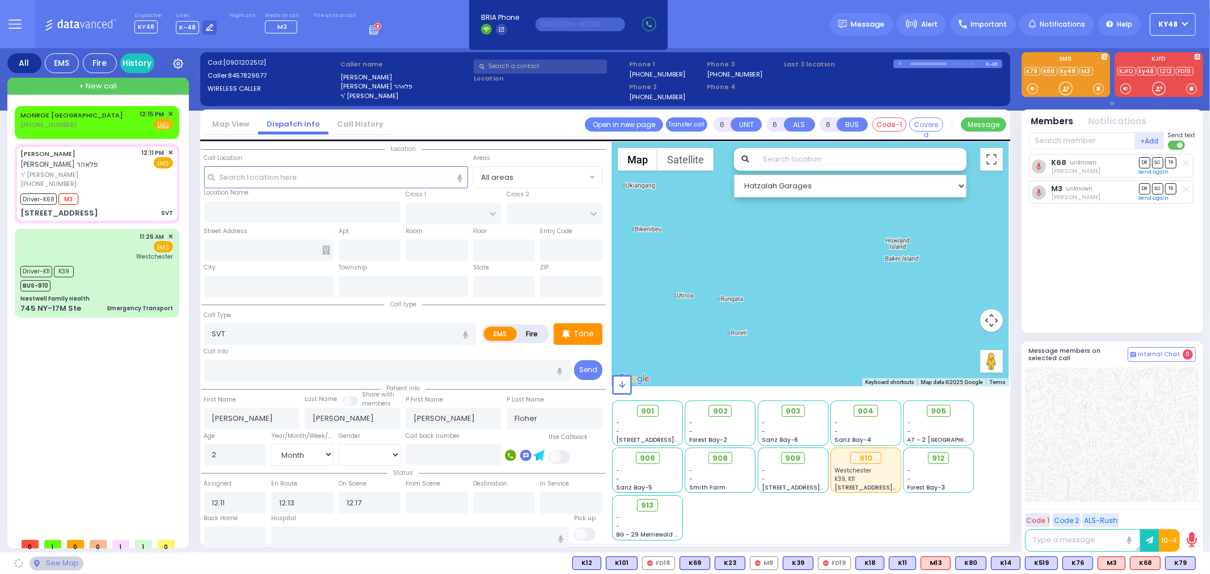
type input "10950"
select select "[GEOGRAPHIC_DATA]"
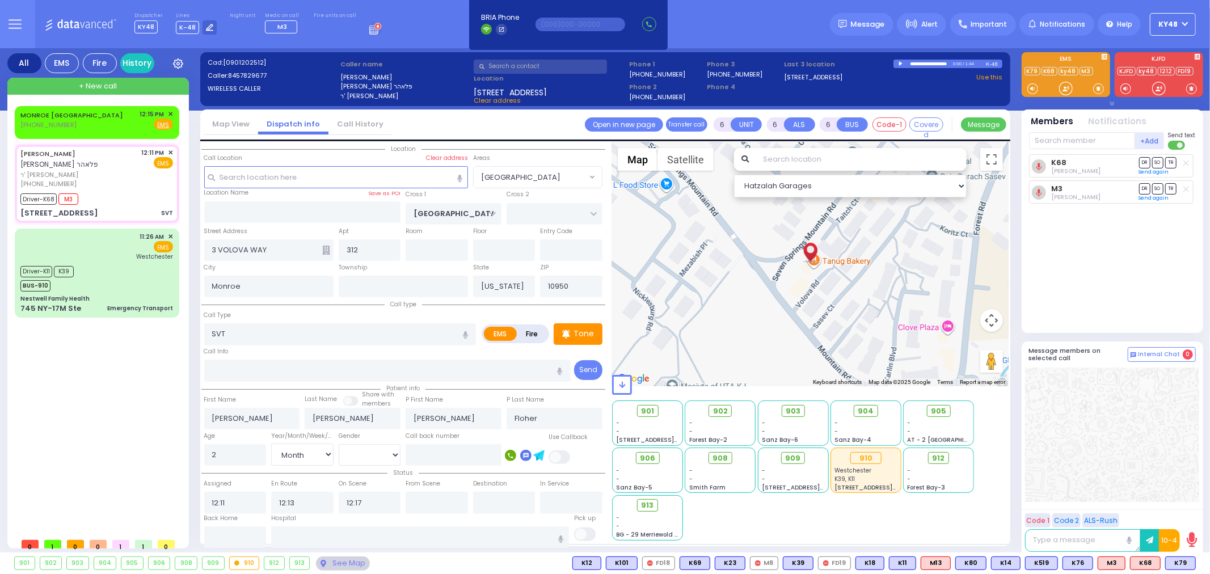
select select
radio input "true"
select select "Month"
select select "[DEMOGRAPHIC_DATA]"
select select "Hatzalah Garages"
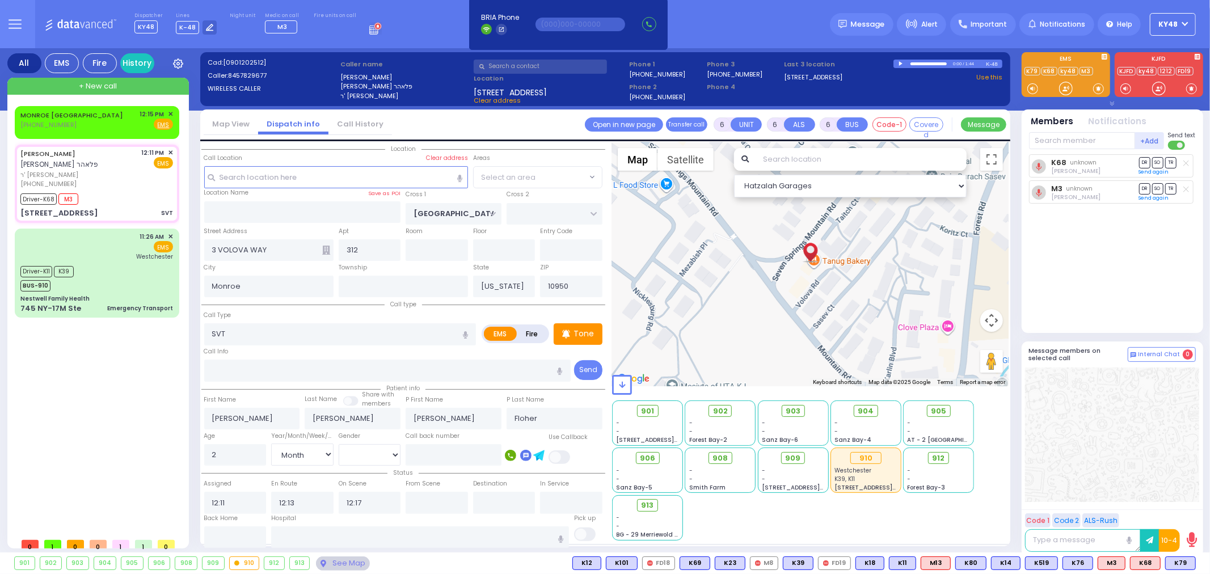
select select "[GEOGRAPHIC_DATA]"
select select
radio input "true"
select select "Month"
select select "[DEMOGRAPHIC_DATA]"
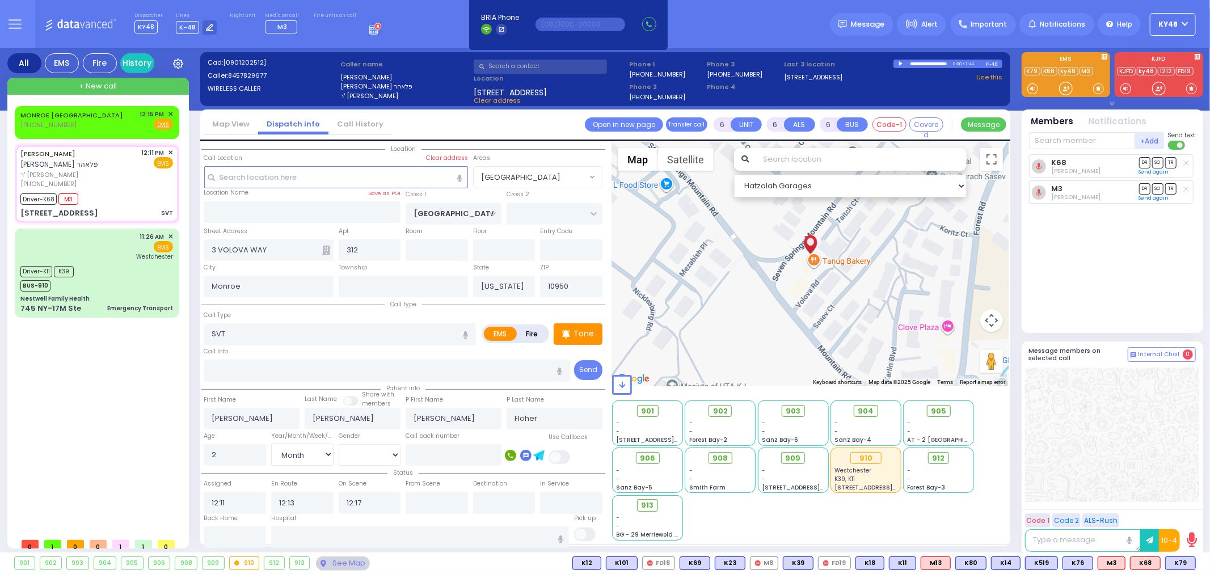
select select "Hatzalah Garages"
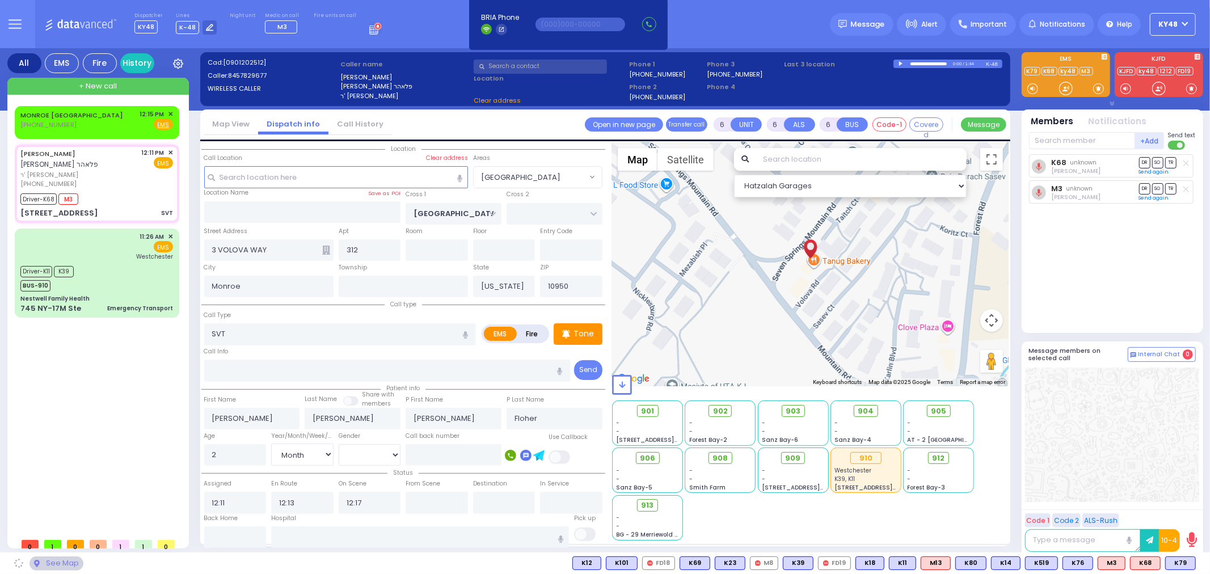
select select "[GEOGRAPHIC_DATA]"
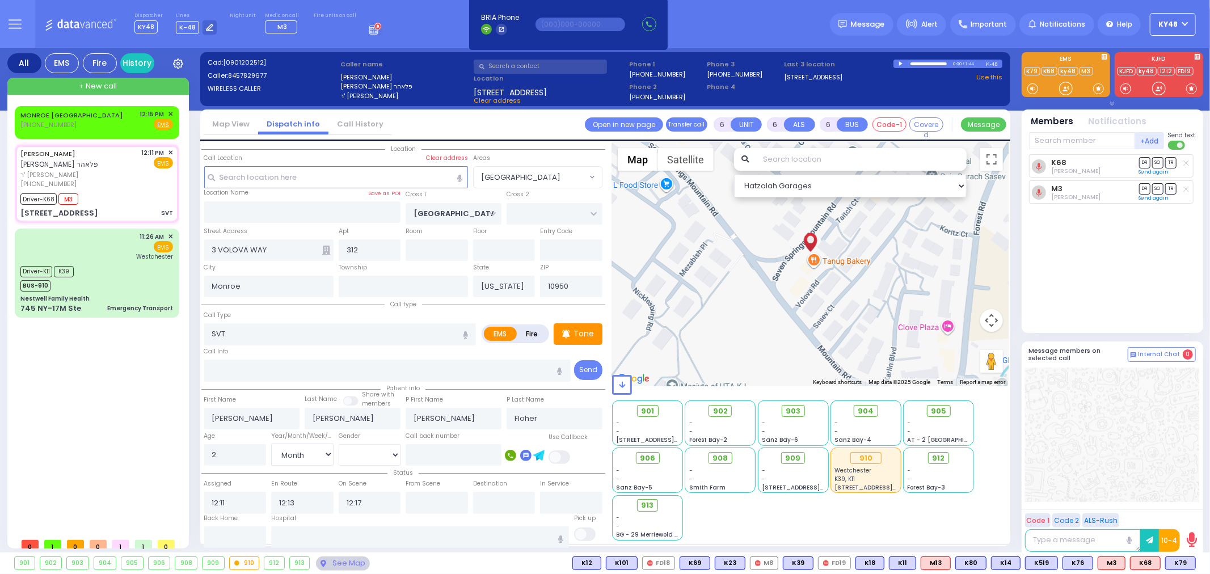
select select
radio input "true"
select select "Month"
select select "[DEMOGRAPHIC_DATA]"
select select "Hatzalah Garages"
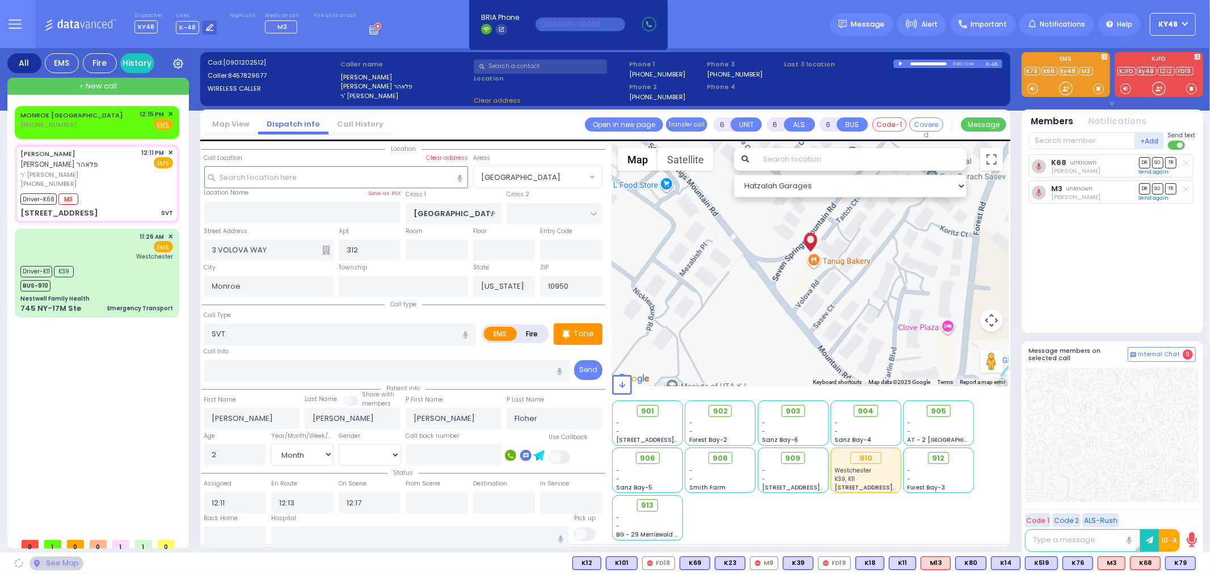
select select "[GEOGRAPHIC_DATA]"
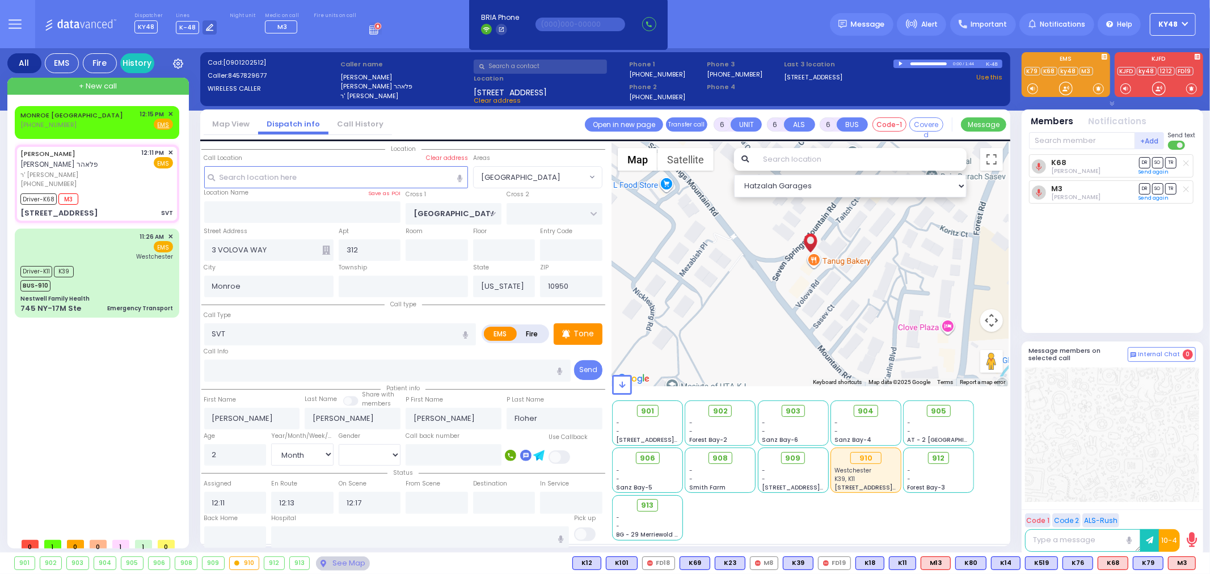
click at [395, 20] on div "Dispatcher KY48 shift has started. Are you ? Lines K-48" at bounding box center [605, 24] width 1210 height 48
click at [112, 201] on div "Driver-K68 M3" at bounding box center [96, 198] width 153 height 14
select select
radio input "true"
select select "Month"
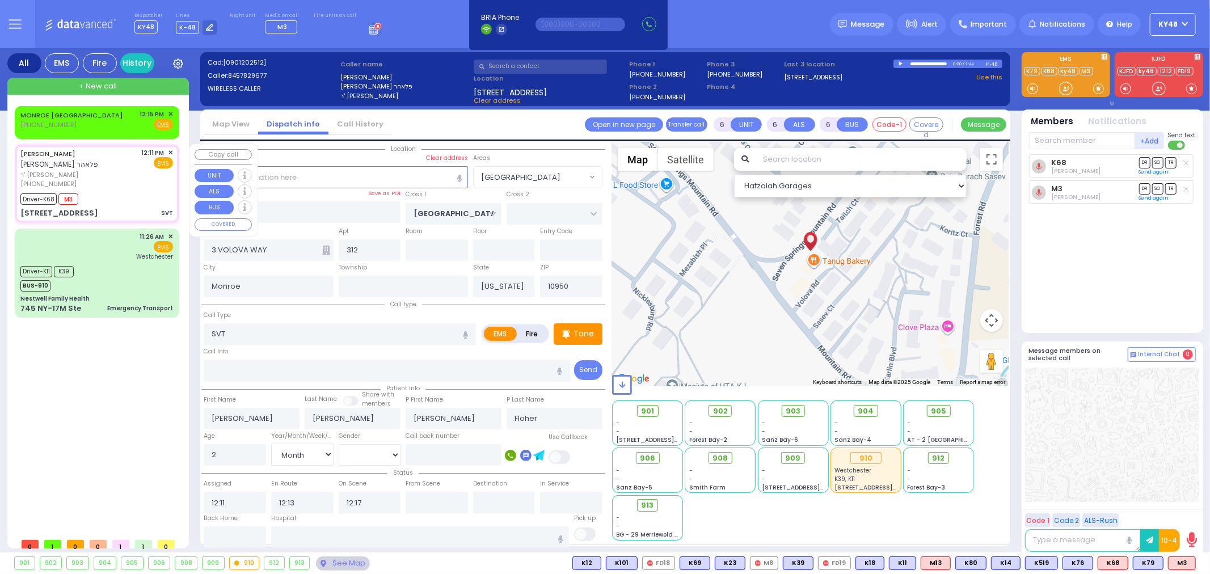
select select "[DEMOGRAPHIC_DATA]"
select select "[GEOGRAPHIC_DATA]"
select select "Hatzalah Garages"
click at [226, 526] on input "text" at bounding box center [235, 537] width 62 height 22
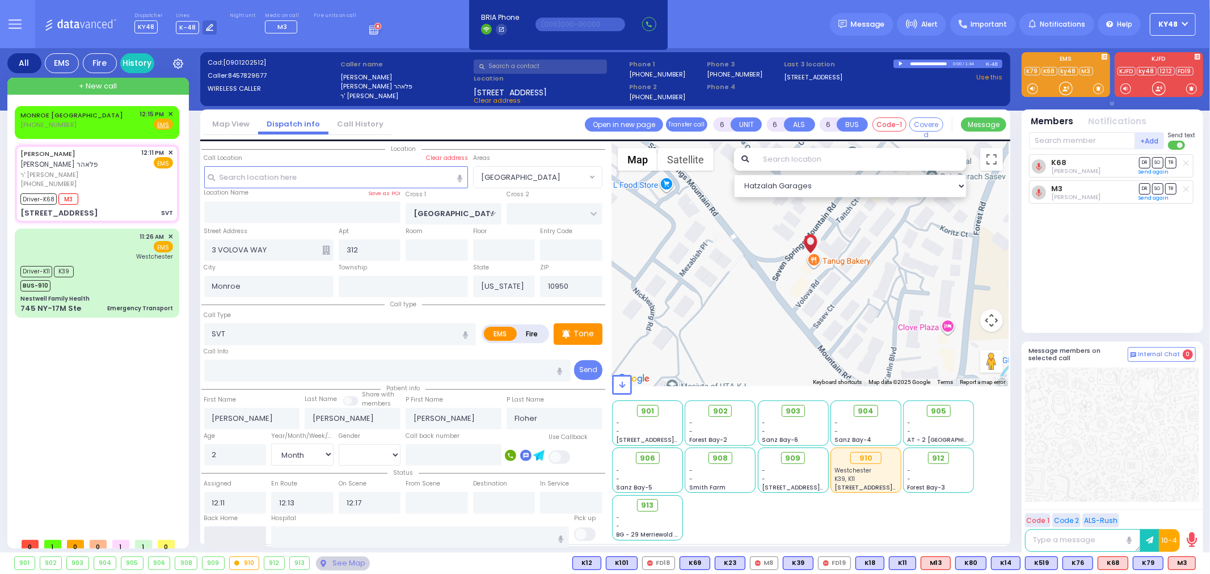
type input "12:40"
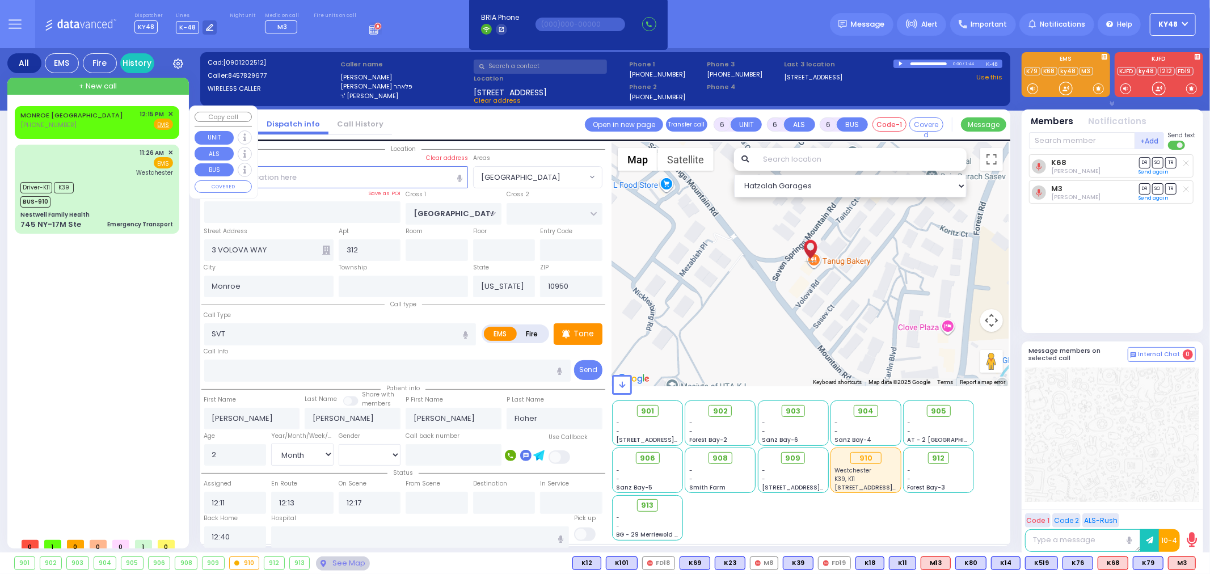
click at [44, 113] on link "MONROE [GEOGRAPHIC_DATA]" at bounding box center [71, 115] width 103 height 9
type input "2"
type input "1"
select select
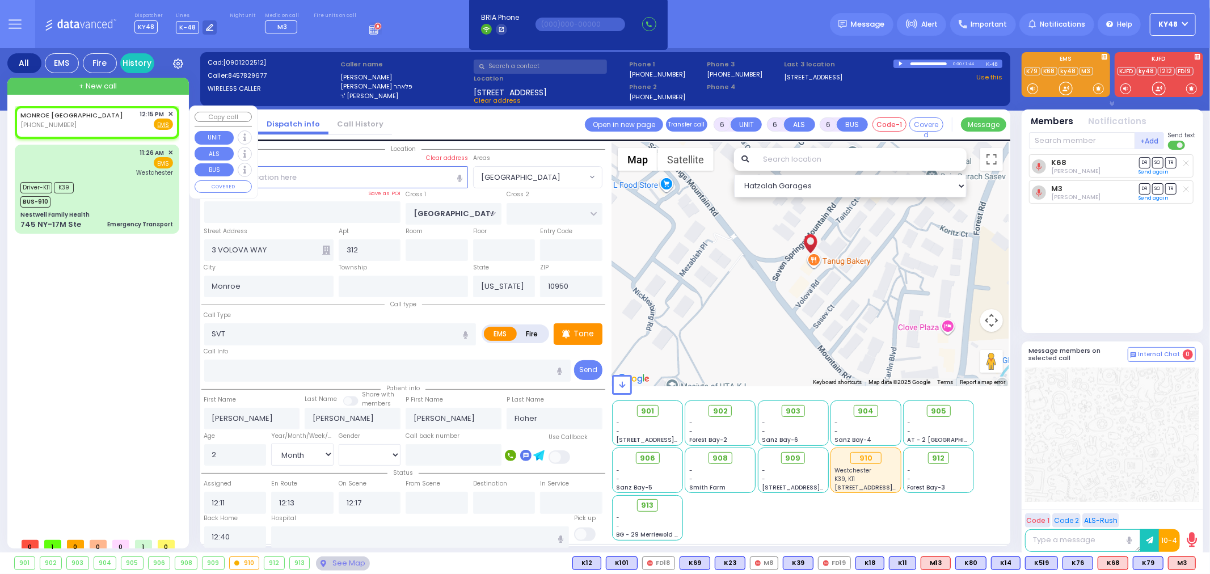
radio input "true"
select select
type input "12:15"
select select "Hatzalah Garages"
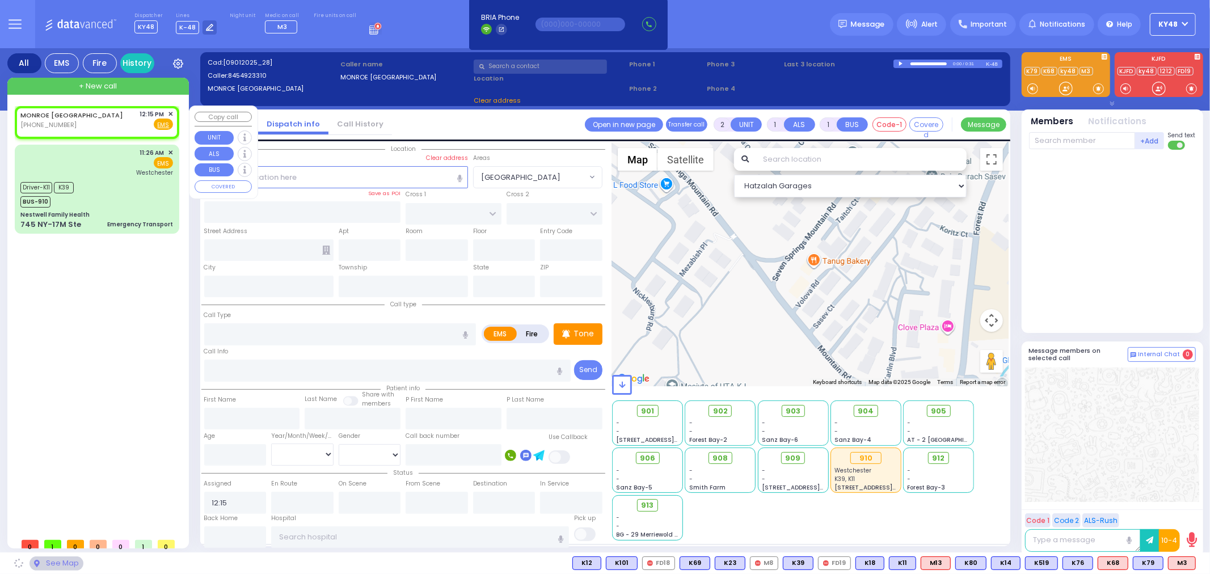
click at [168, 112] on span "✕" at bounding box center [170, 114] width 5 height 10
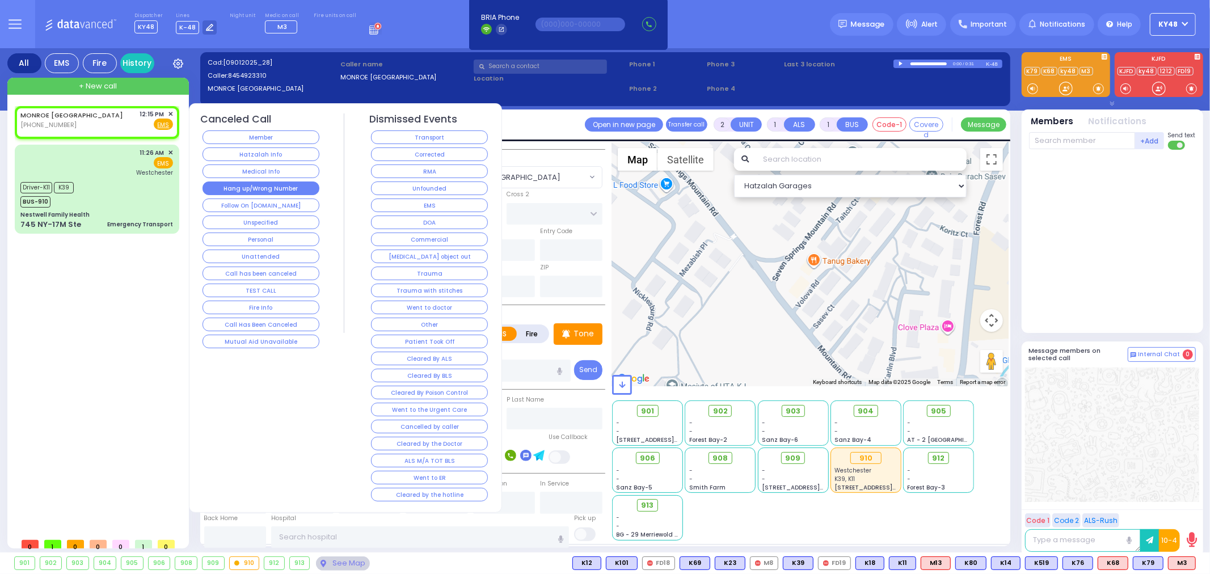
click at [236, 189] on button "Hang up/Wrong Number" at bounding box center [261, 189] width 117 height 14
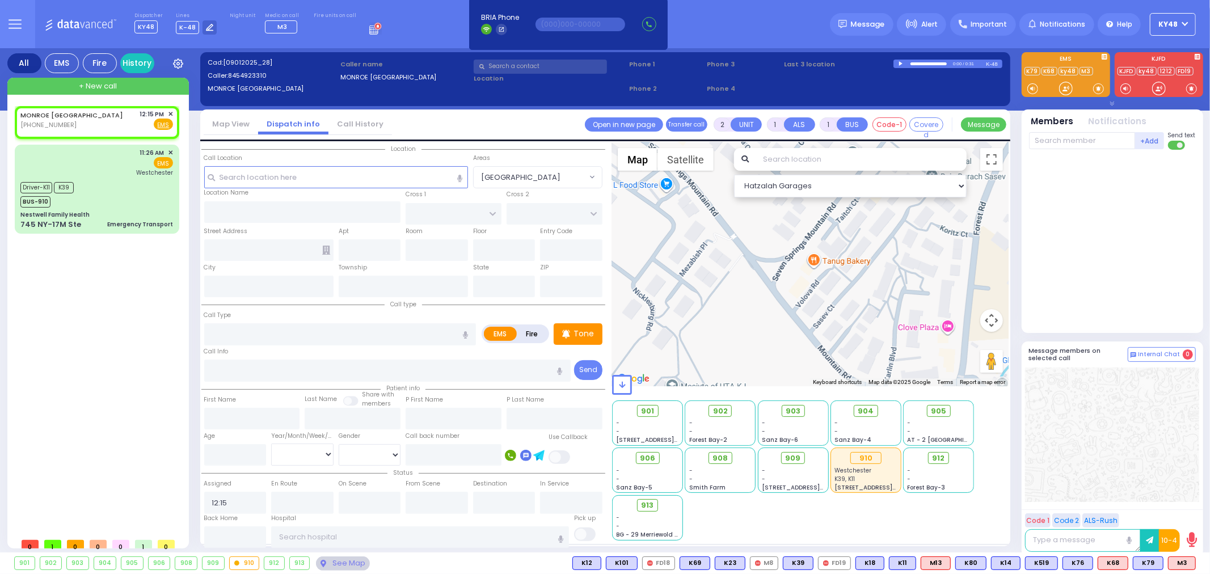
select select
radio input "true"
select select
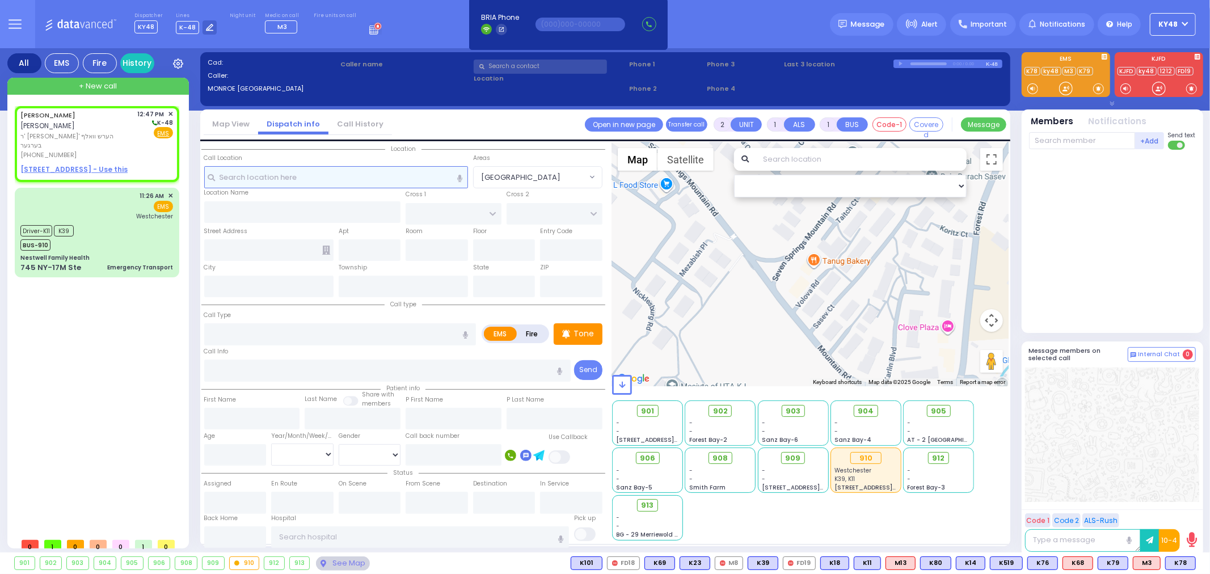
select select
radio input "true"
type input "CHAIM SHULEM"
type input "MERMELSTEIN"
select select
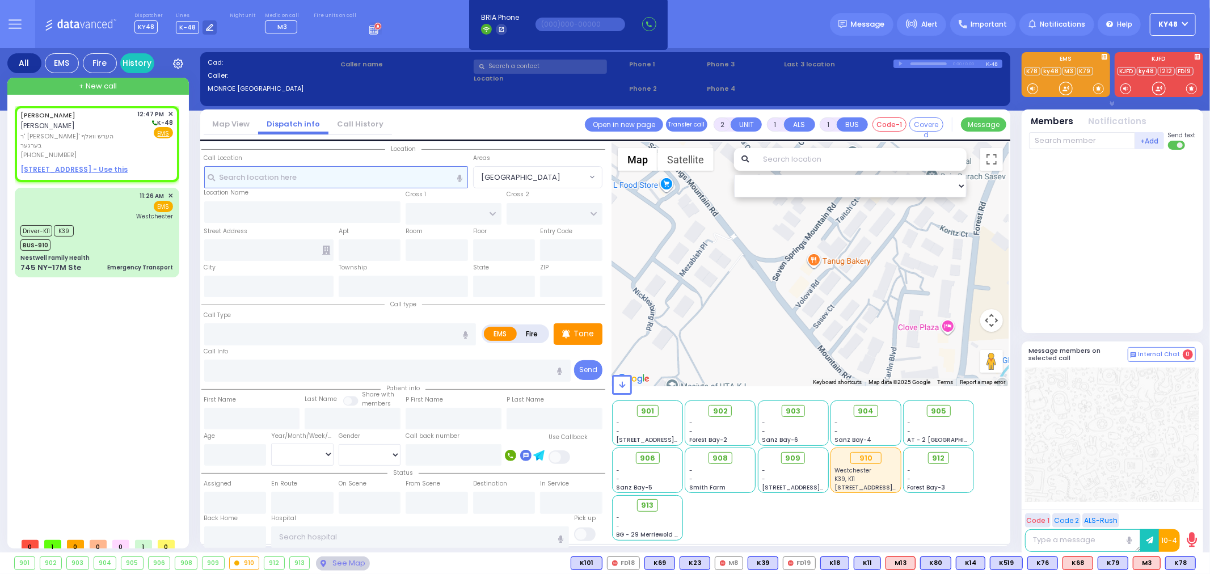
type input "12:47"
select select "Hatzalah Garages"
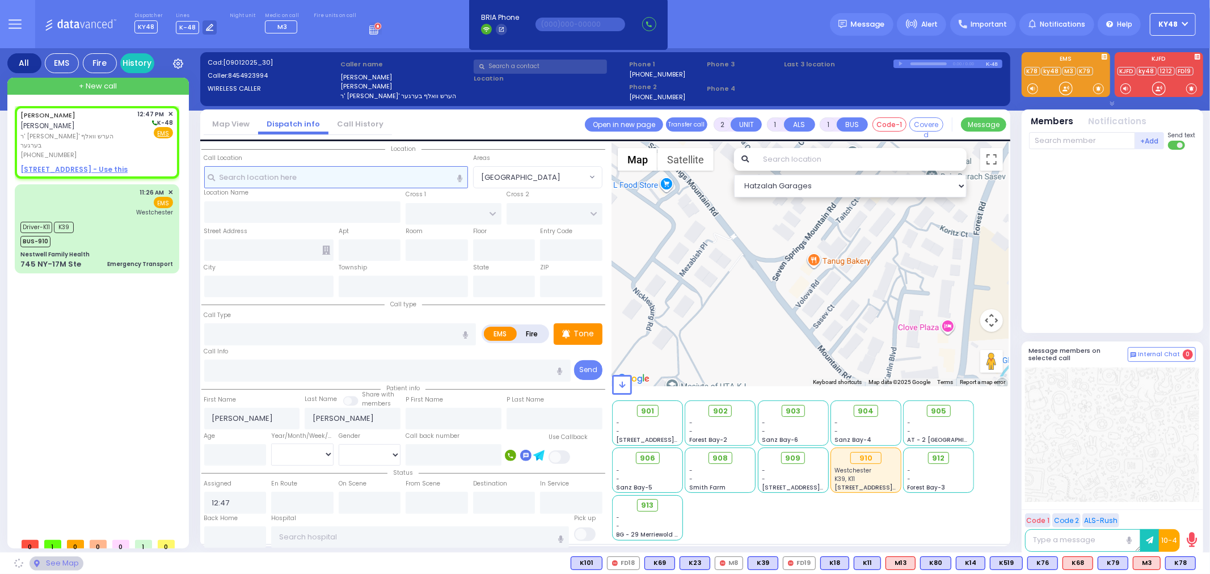
select select
radio input "true"
select select
select select "Hatzalah Garages"
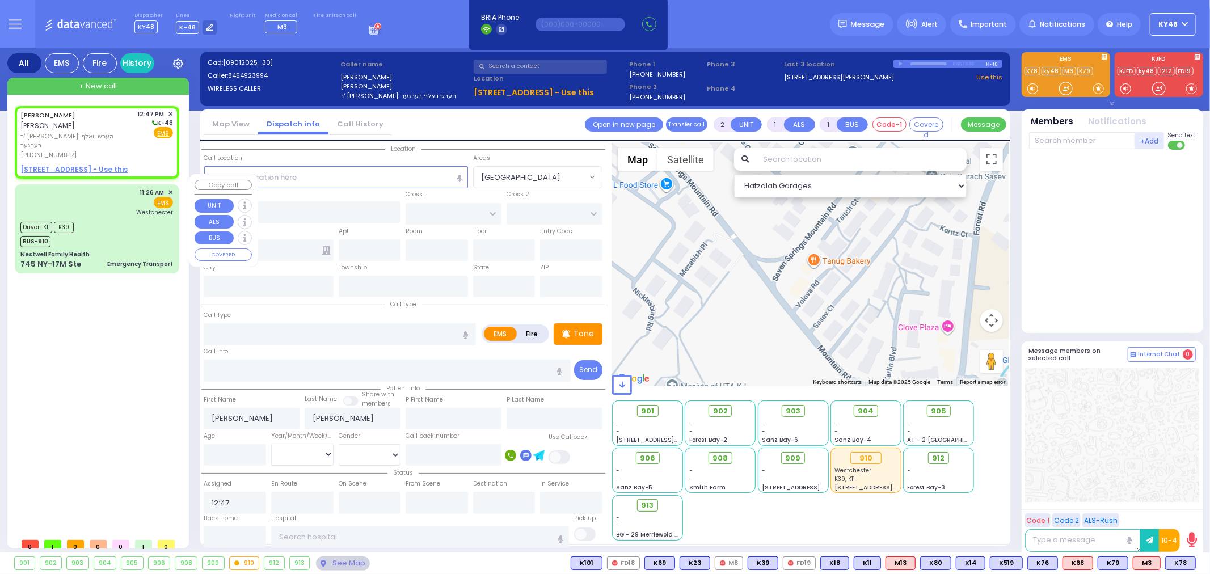
click at [106, 195] on div "11:26 AM ✕ EMS [GEOGRAPHIC_DATA]" at bounding box center [96, 203] width 153 height 30
type input "6"
select select
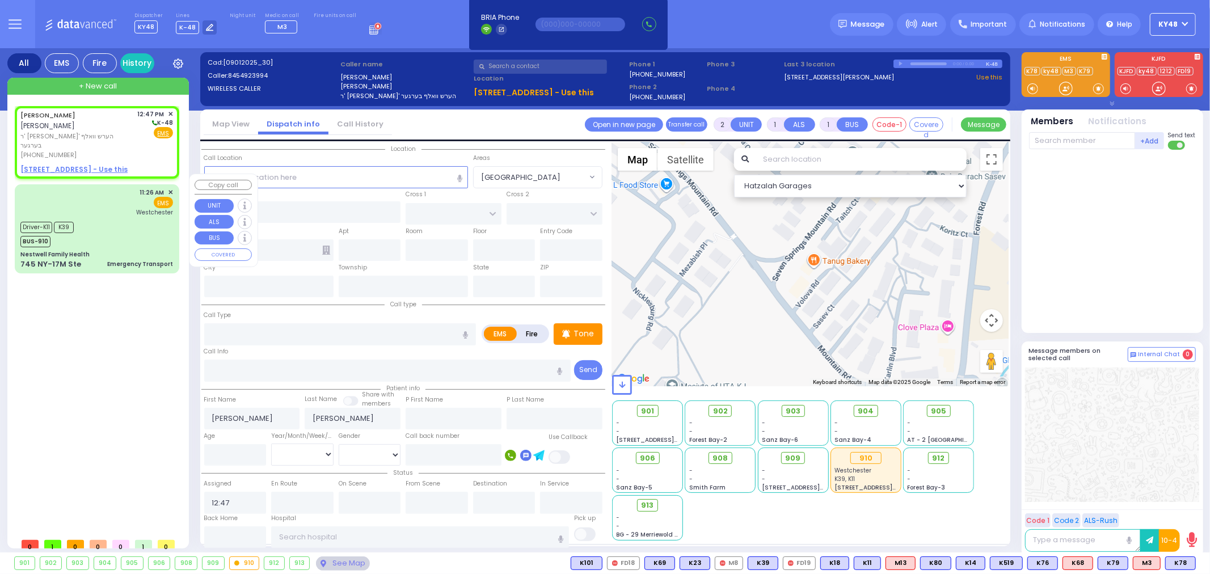
type input "Emergency Transport"
radio input "true"
type input "[PERSON_NAME]"
type input "ASHKENAZY"
type input "6"
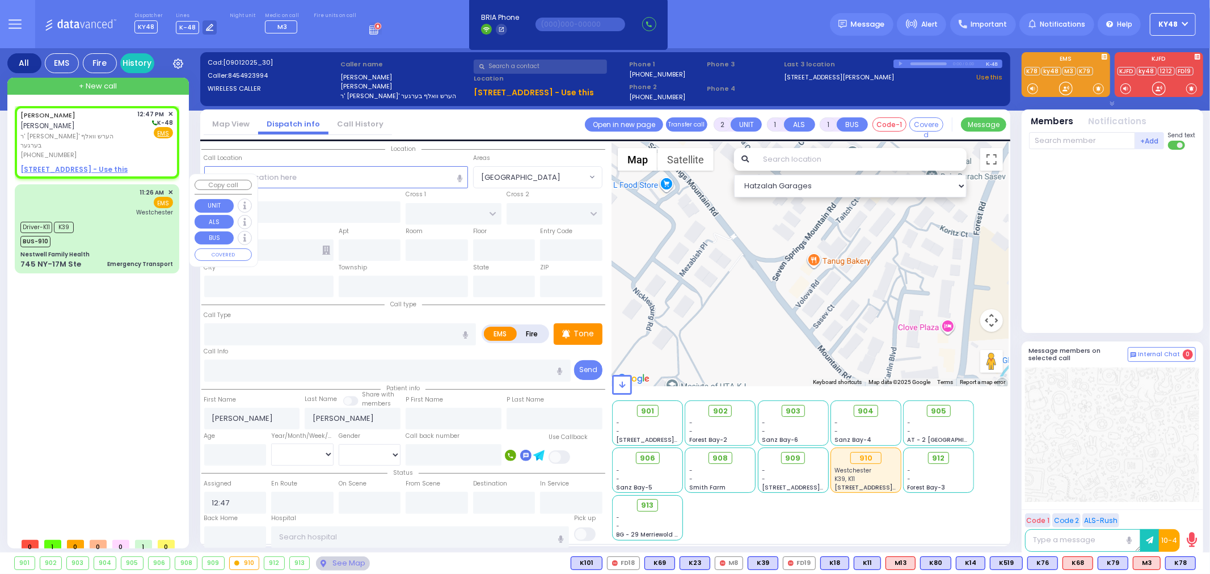
select select "Year"
select select "[DEMOGRAPHIC_DATA]"
type input "11:26"
type input "11:28"
type input "11:35"
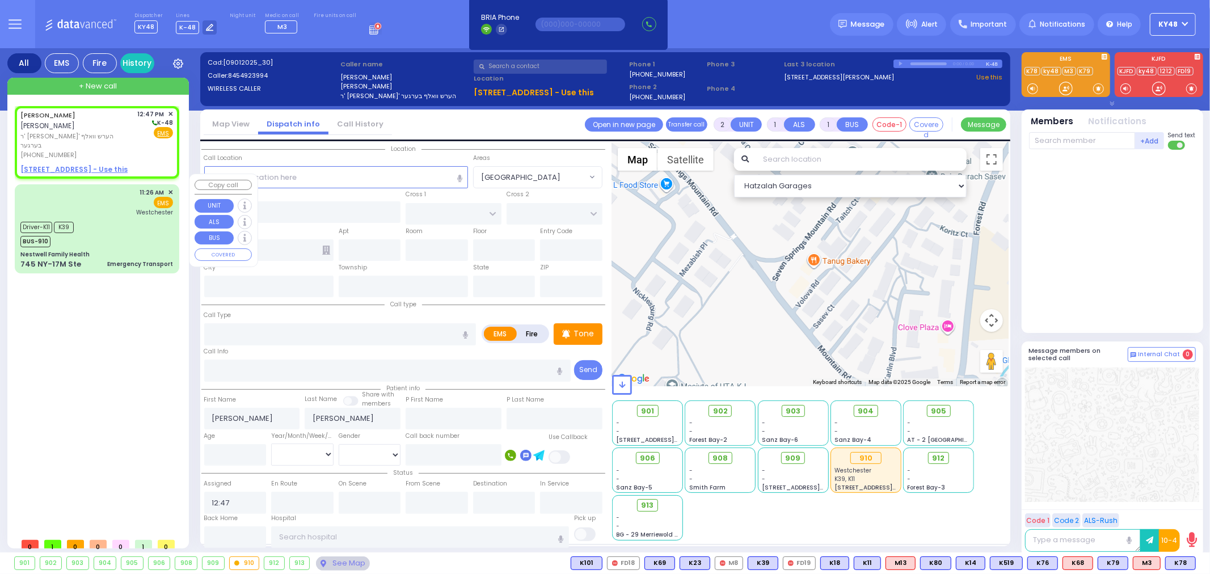
type input "11:46"
type input "12:28"
type input "12:36"
type input "[GEOGRAPHIC_DATA]-[PERSON_NAME][GEOGRAPHIC_DATA]"
select select "Hatzalah Garages"
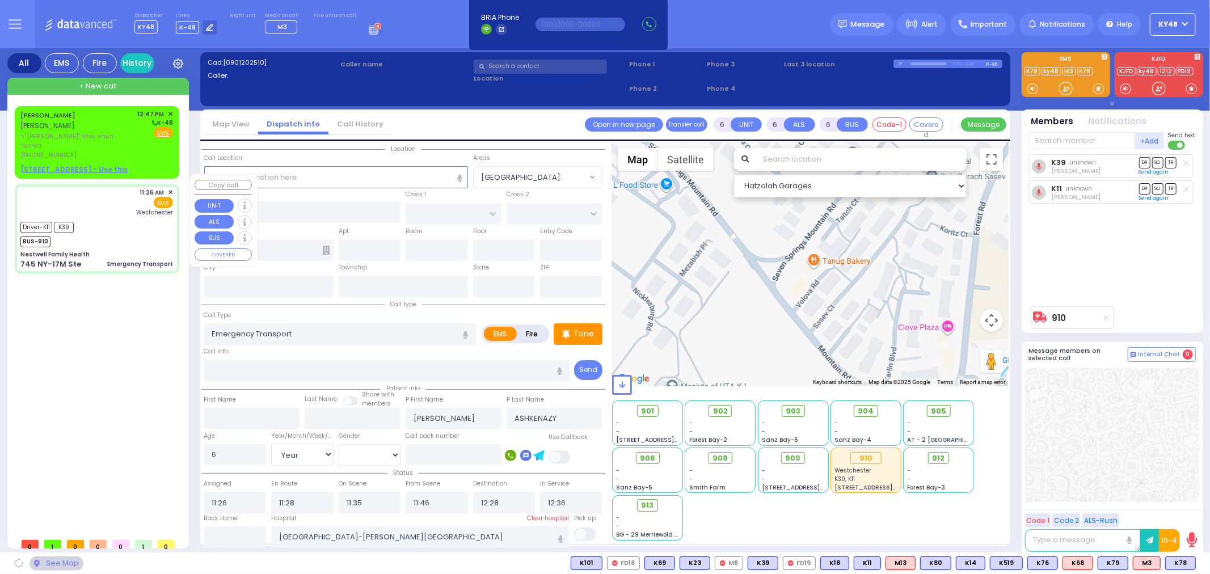
type input "Nestwell Family Health"
type input "ORCHARD ST"
type input "KNIGHT ST"
type input "745 NY-17M Ste"
type input "Monroe"
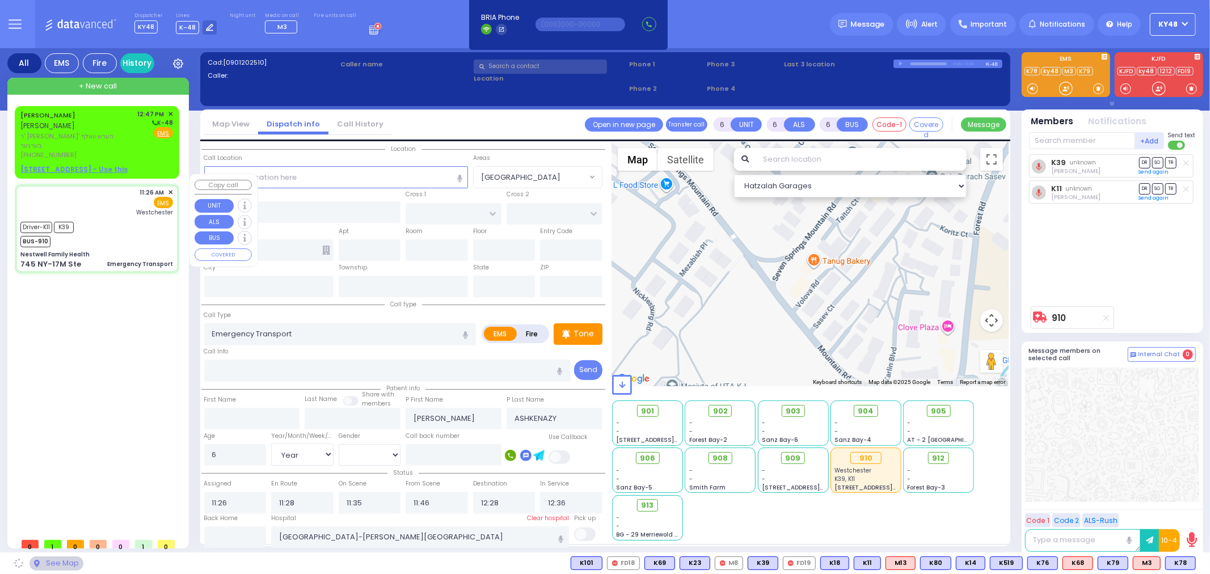
type input "[US_STATE]"
type input "10950"
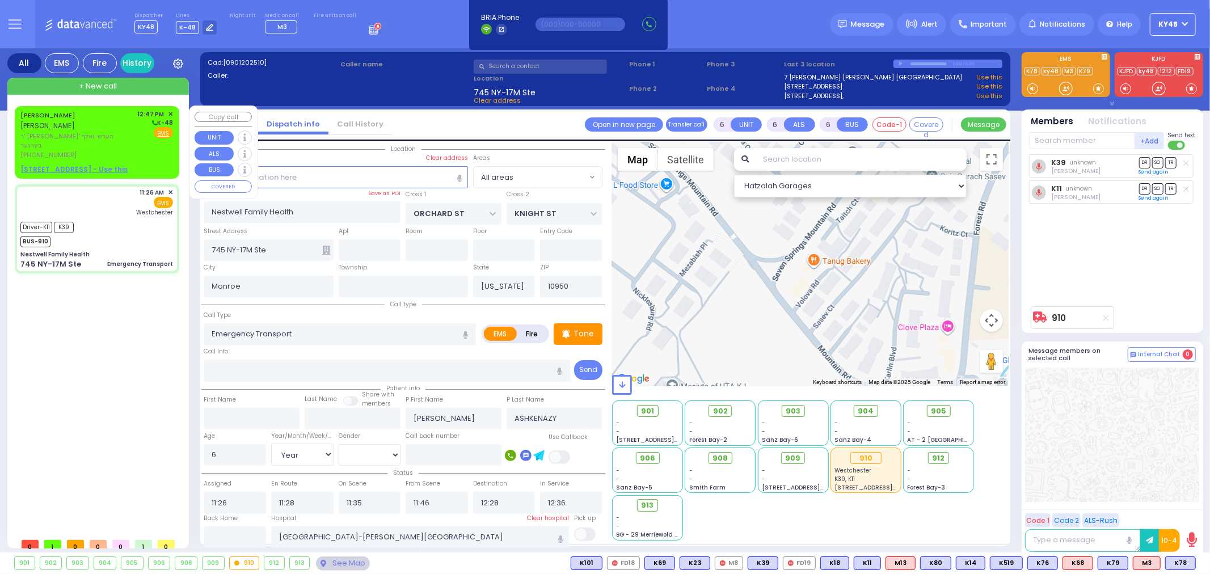
click at [107, 150] on div "(845) 492-3994" at bounding box center [76, 155] width 113 height 10
type input "2"
type input "1"
select select
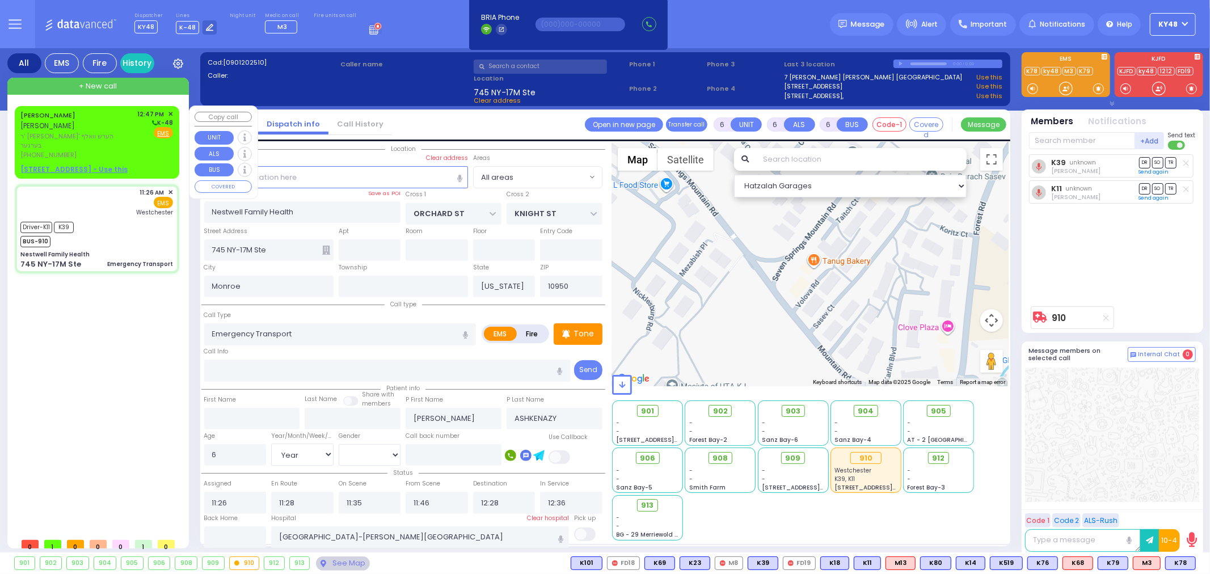
radio input "true"
type input "CHAIM SHULEM"
type input "MERMELSTEIN"
select select
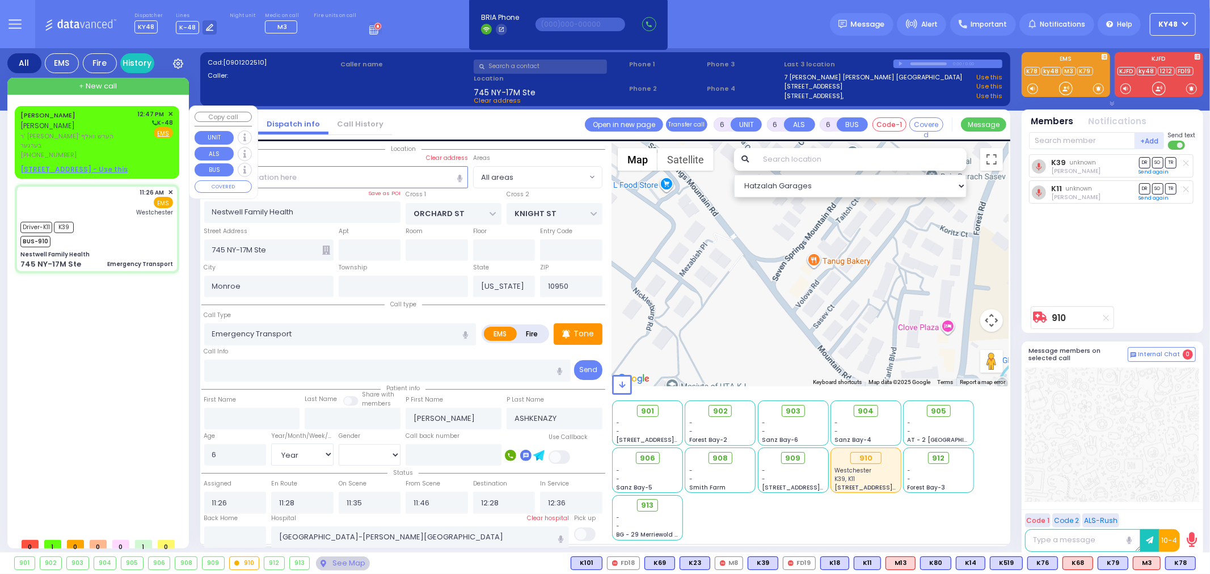
type input "12:47"
select select "Hatzalah Garages"
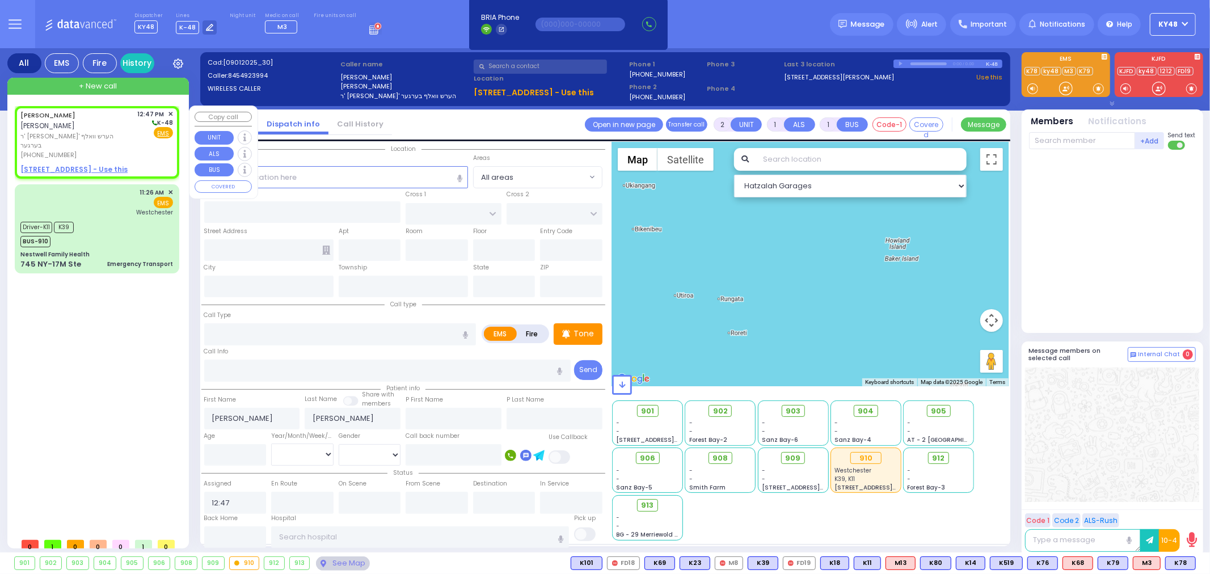
click at [89, 165] on u "10 OLD TOWN RD - Use this" at bounding box center [73, 170] width 107 height 10
select select
radio input "true"
select select
select select "Hatzalah Garages"
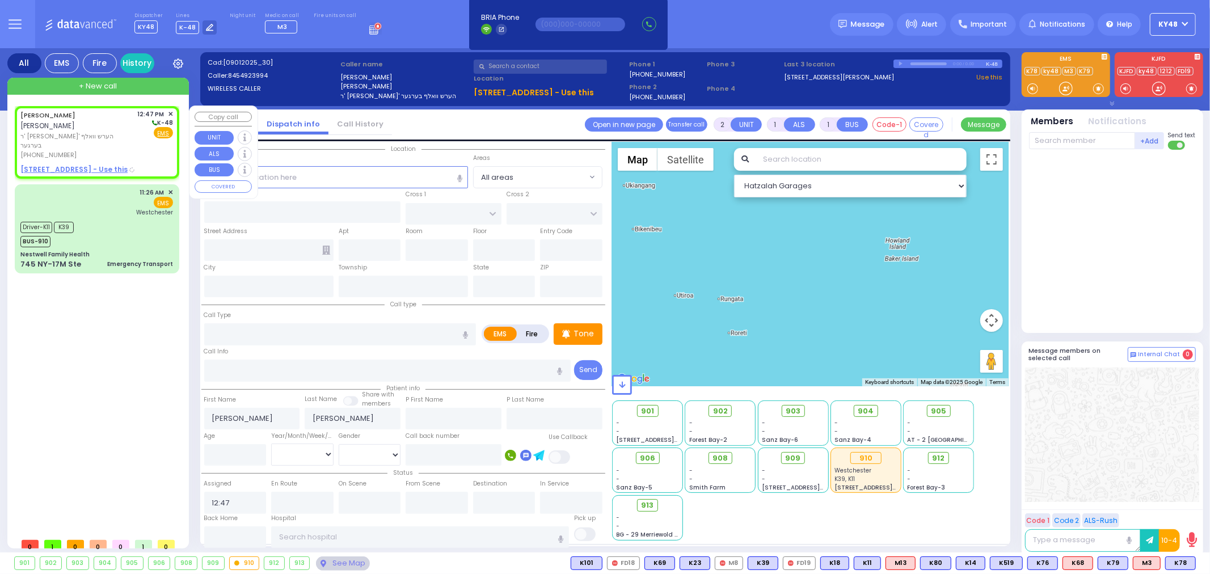
select select
radio input "true"
select select
select select "Hatzalah Garages"
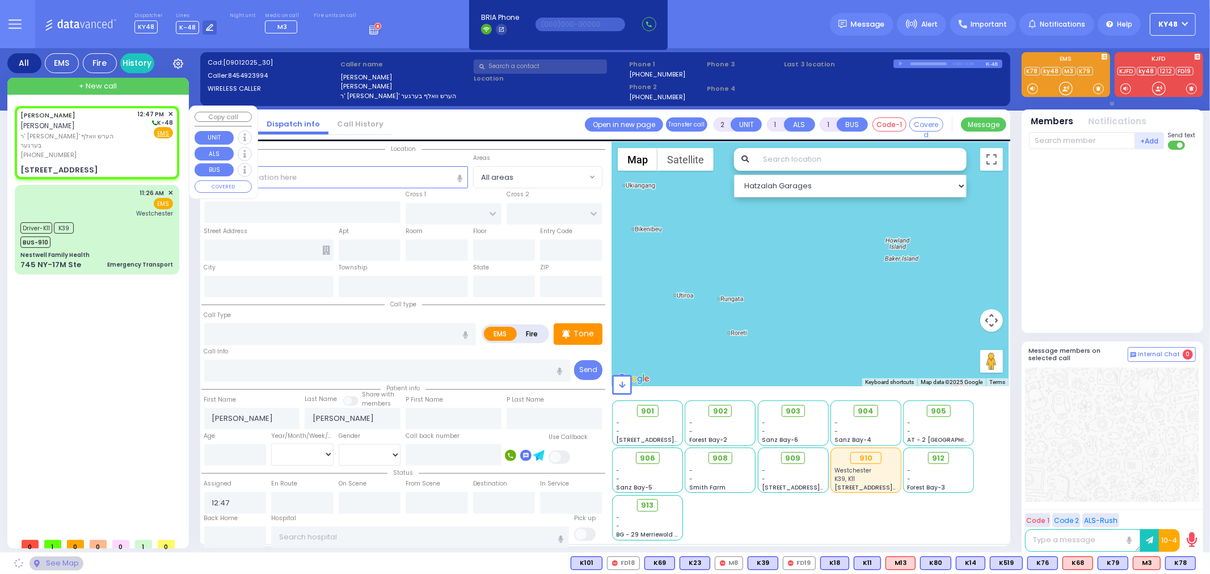
type input "STRAWBERRY DR"
type input "BURR DR"
type input "10 OLD TOWN RD"
type input "Monroe"
type input "[US_STATE]"
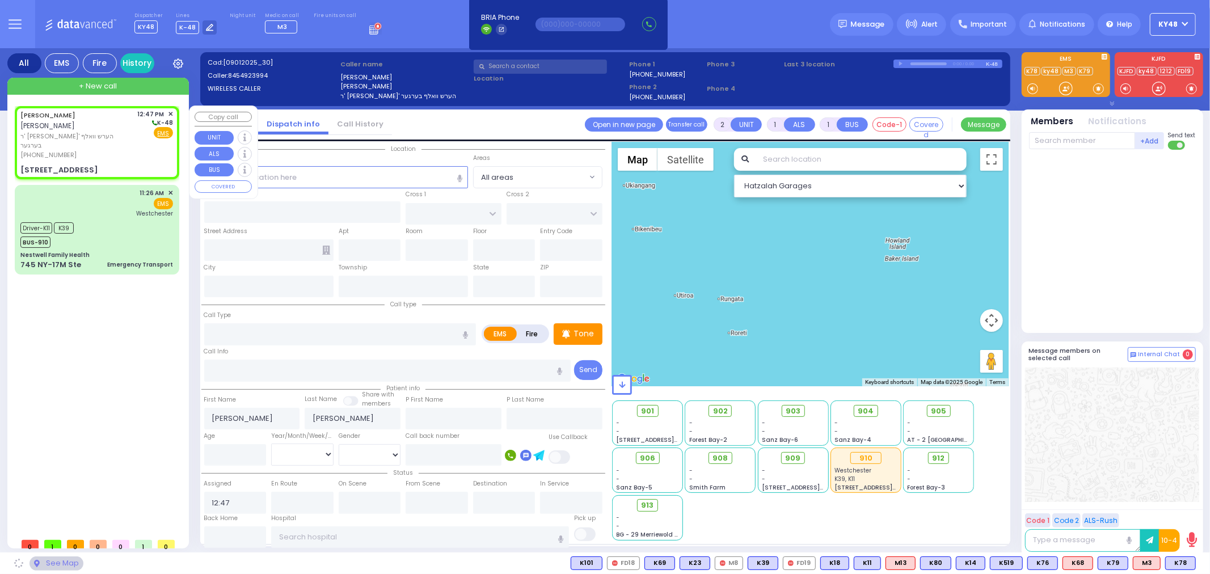
type input "10950"
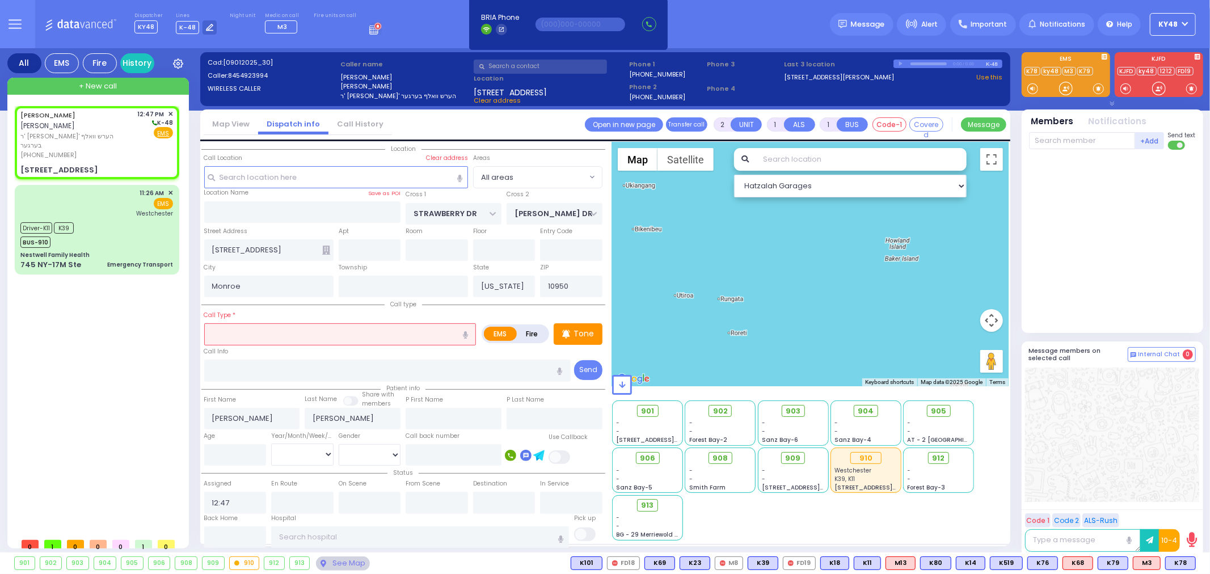
click at [271, 323] on input "text" at bounding box center [340, 334] width 272 height 22
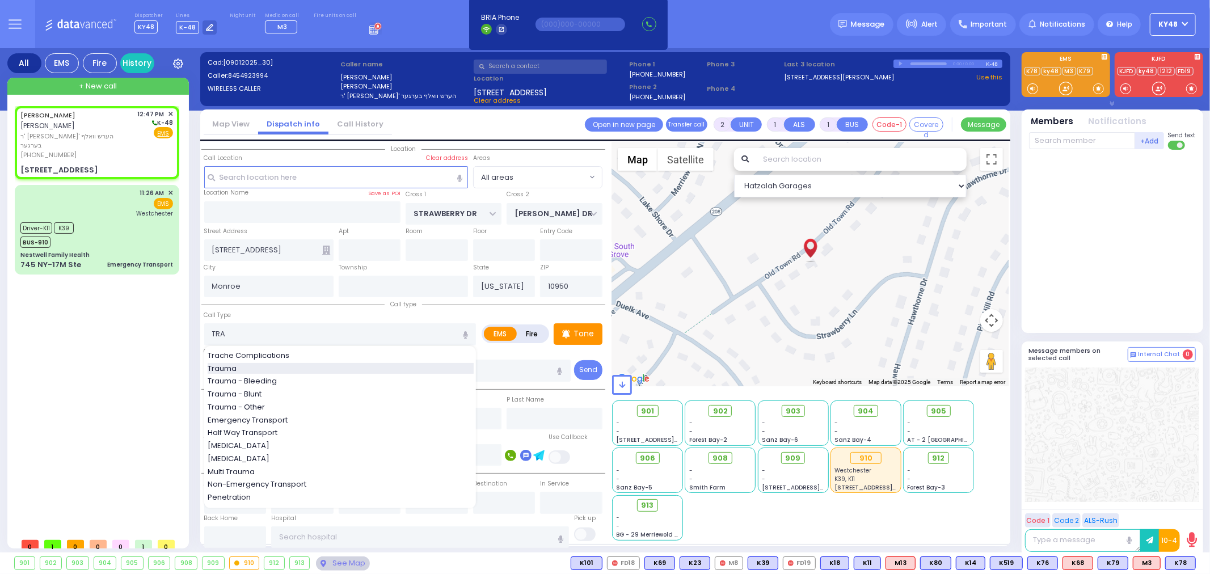
click at [262, 366] on div "Trauma" at bounding box center [341, 368] width 266 height 11
type input "Trauma"
type input "0"
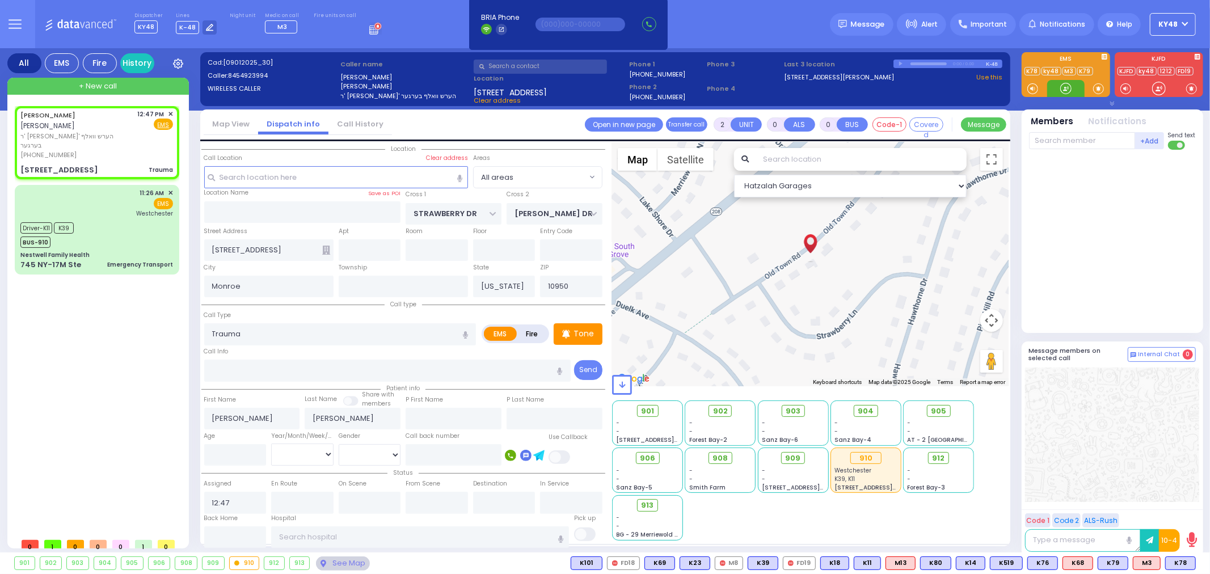
select select
radio input "true"
select select
select select "Hatzalah Garages"
select select
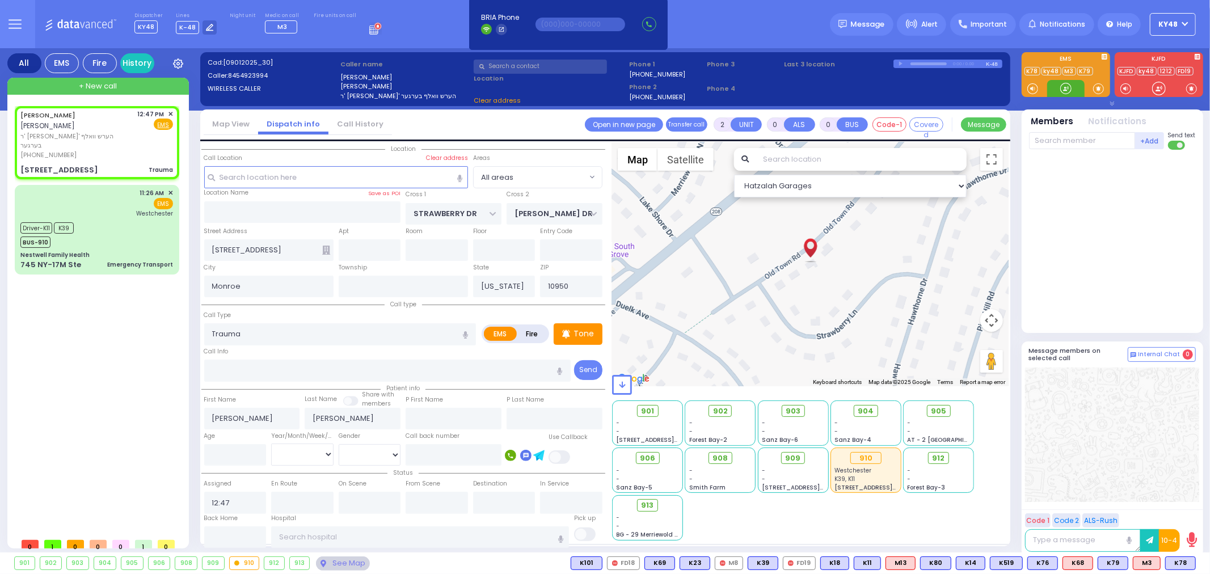
radio input "true"
select select
select select "Hatzalah Garages"
drag, startPoint x: 1061, startPoint y: 91, endPoint x: 1077, endPoint y: 86, distance: 16.1
click at [1076, 86] on div at bounding box center [1065, 88] width 37 height 17
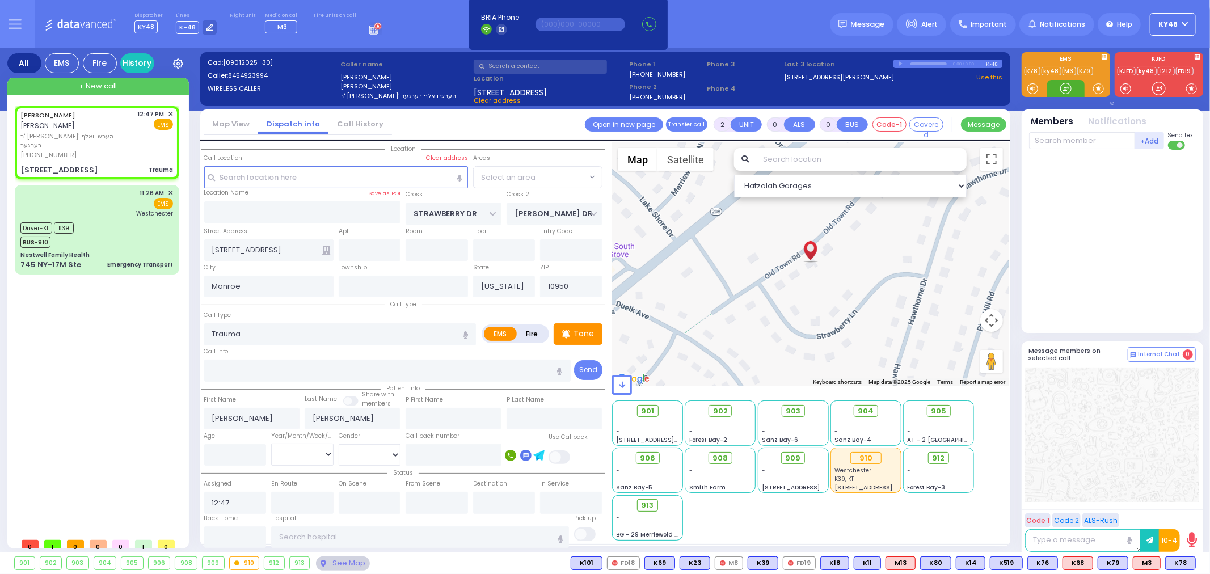
select select
radio input "true"
select select
select select "Hatzalah Garages"
click at [584, 334] on p "Tone" at bounding box center [584, 334] width 20 height 12
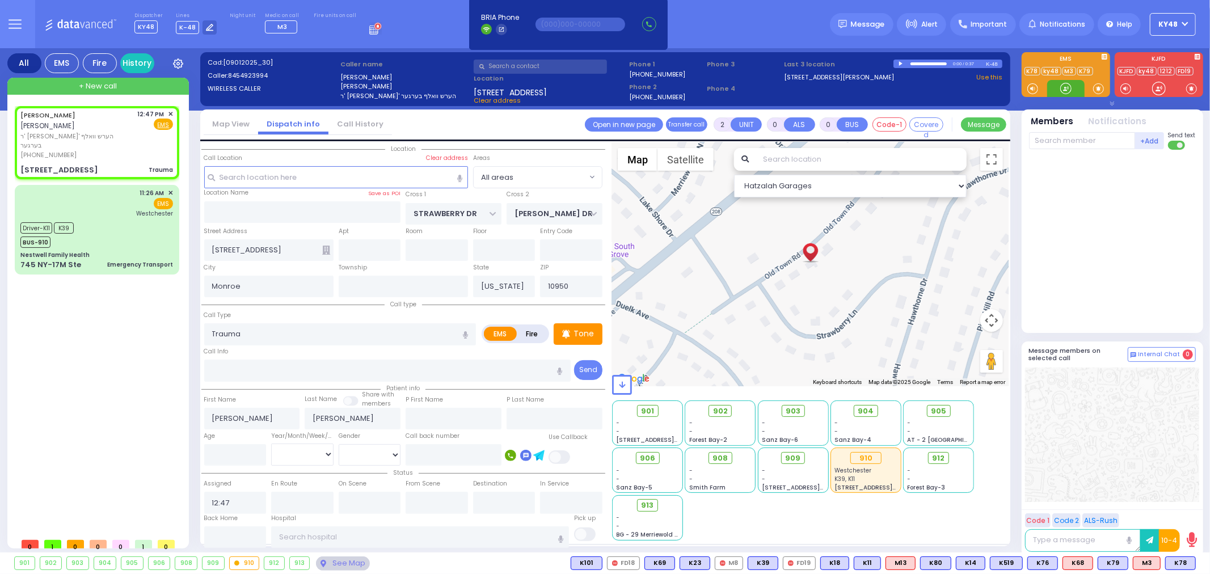
click at [1064, 93] on div at bounding box center [1065, 88] width 11 height 11
click at [1061, 89] on div at bounding box center [1065, 88] width 11 height 11
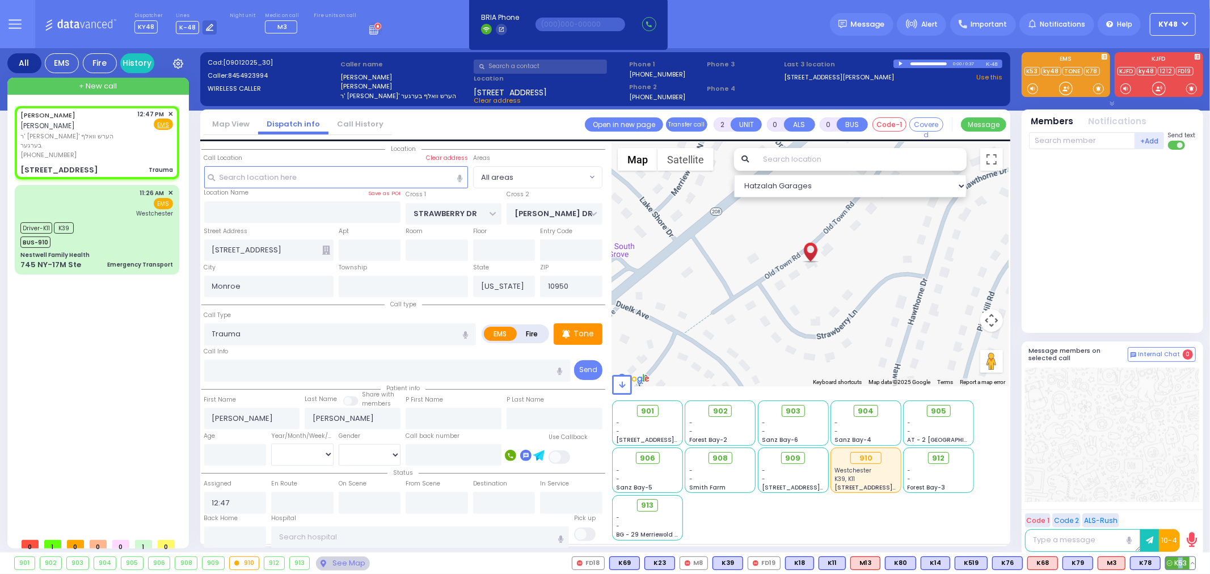
click at [1180, 563] on span "K53" at bounding box center [1181, 563] width 30 height 12
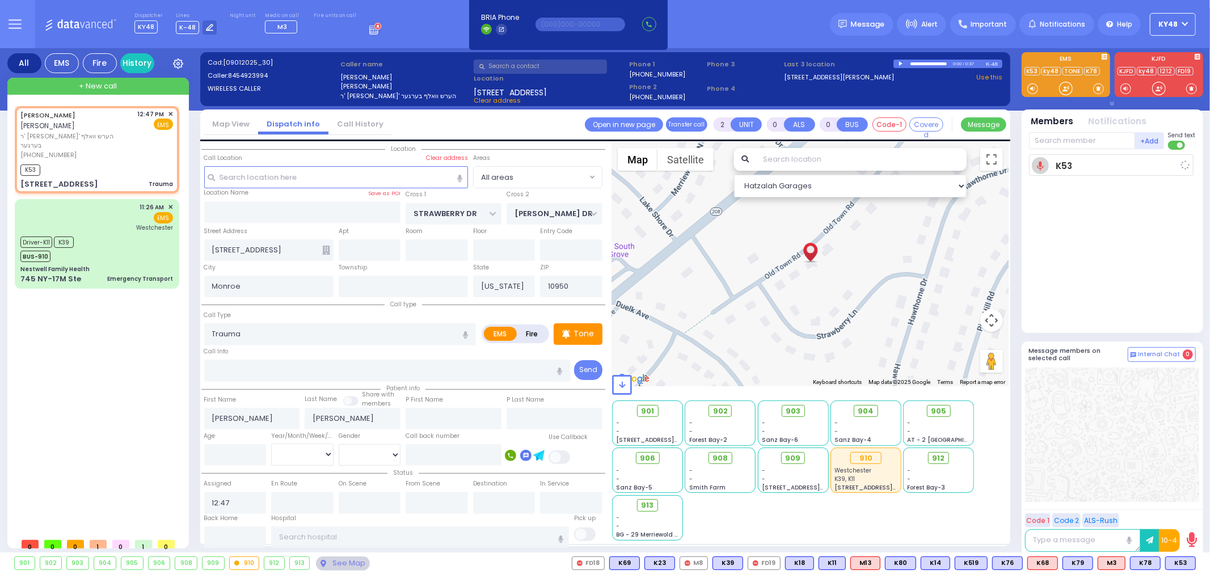
select select
radio input "true"
select select
type input "12:48"
select select "Hatzalah Garages"
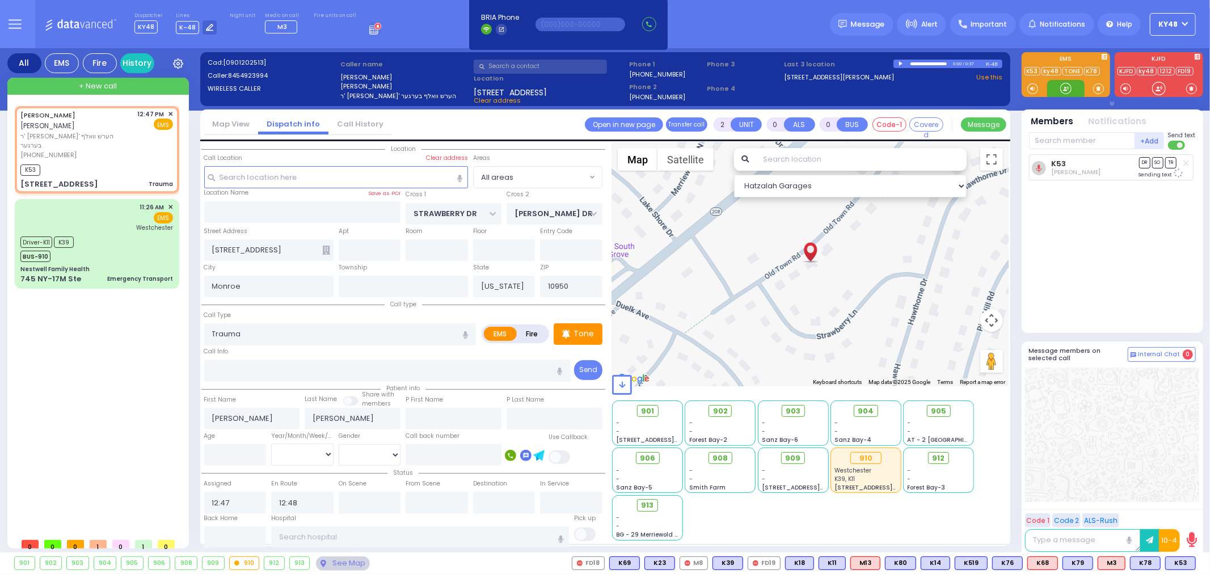
click at [1065, 89] on div at bounding box center [1065, 88] width 11 height 11
click at [1064, 89] on div at bounding box center [1065, 88] width 11 height 11
click at [1064, 91] on div at bounding box center [1065, 88] width 11 height 11
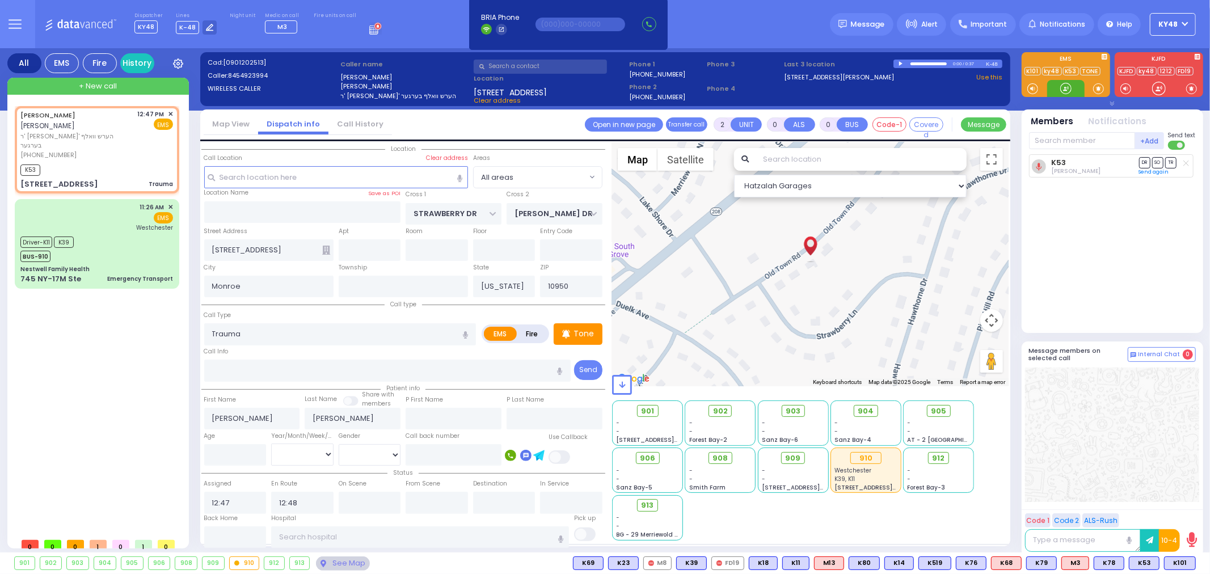
click at [1067, 91] on div at bounding box center [1065, 88] width 11 height 11
click at [1181, 560] on span "K101" at bounding box center [1180, 563] width 31 height 12
select select
radio input "true"
select select
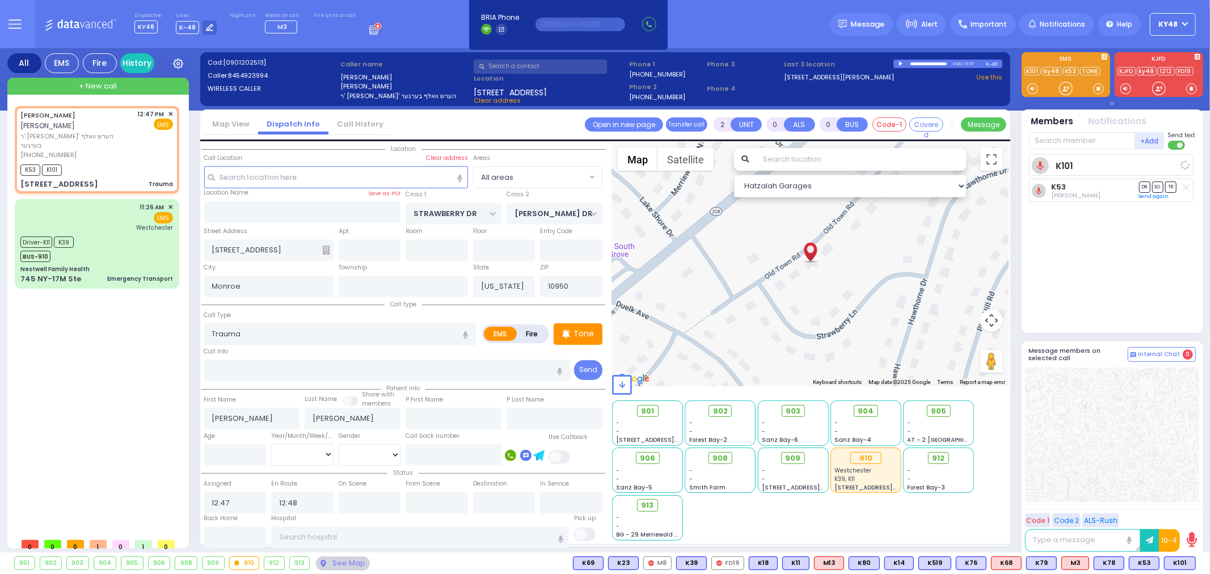
select select "Hatzalah Garages"
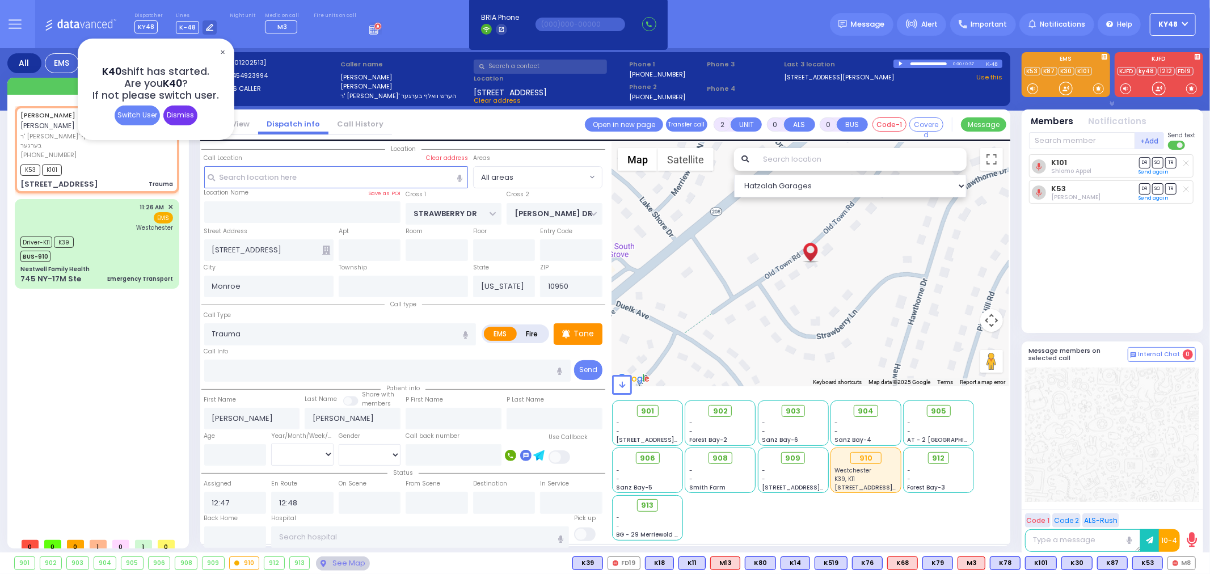
click at [178, 115] on div "Dismiss" at bounding box center [180, 116] width 34 height 20
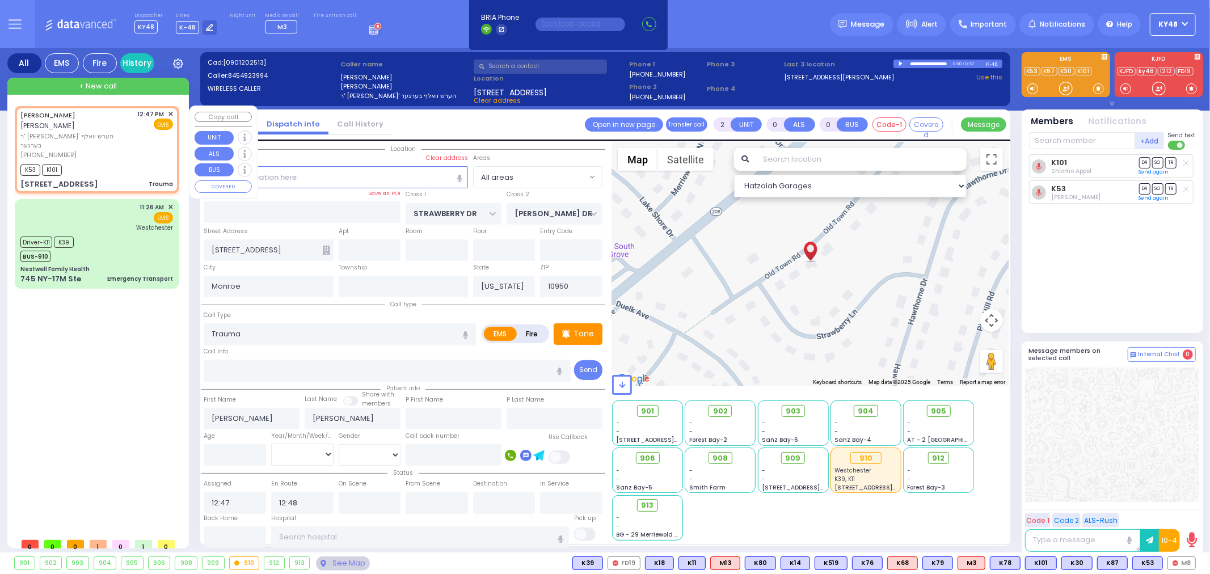
click at [167, 110] on div "12:47 PM ✕" at bounding box center [156, 114] width 36 height 10
select select
radio input "true"
select select
select select "Hatzalah Garages"
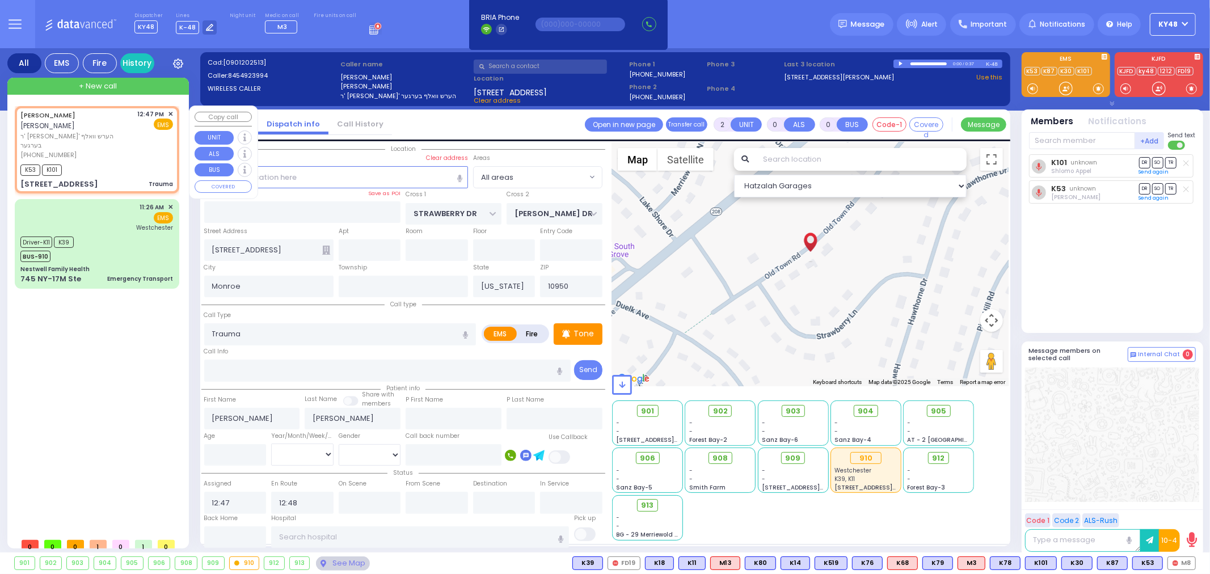
click at [172, 112] on span "✕" at bounding box center [170, 114] width 5 height 10
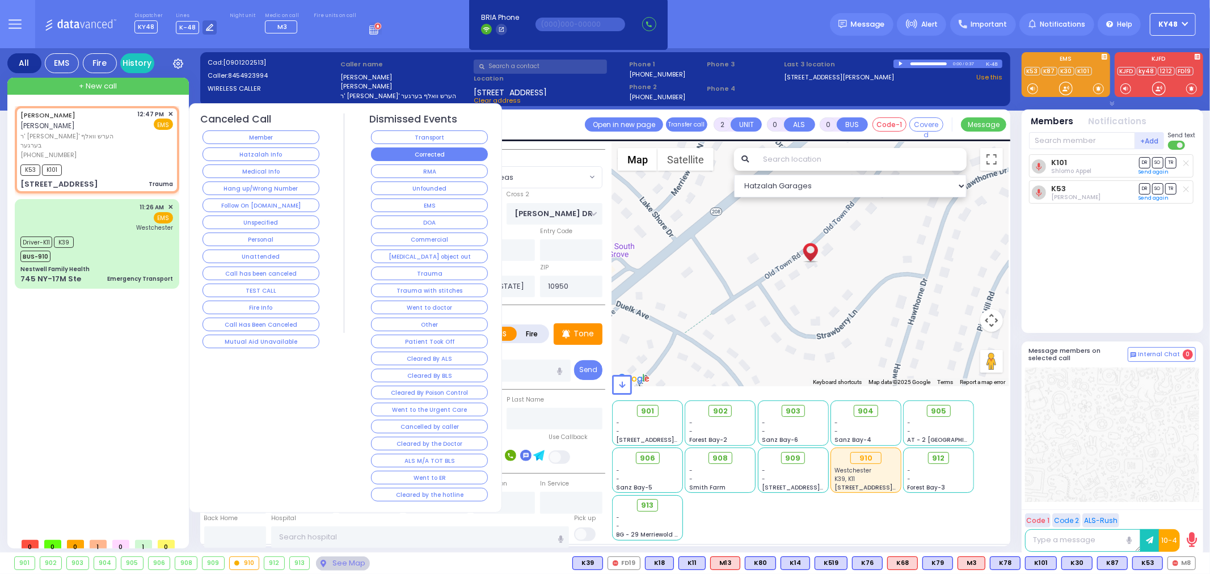
click at [427, 155] on button "Corrected" at bounding box center [429, 155] width 117 height 14
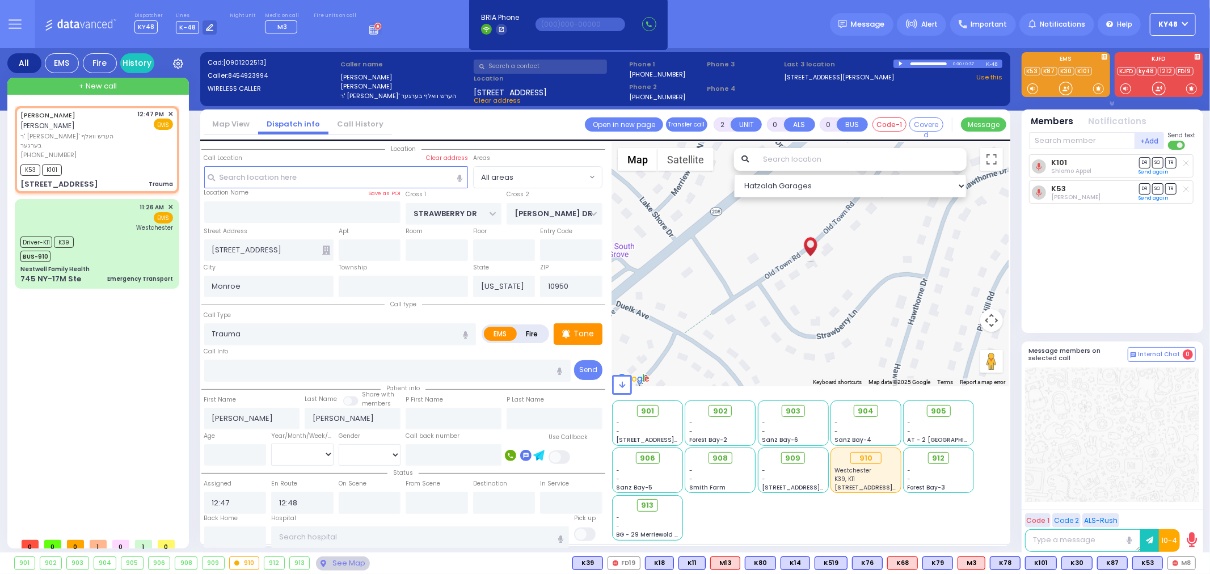
select select
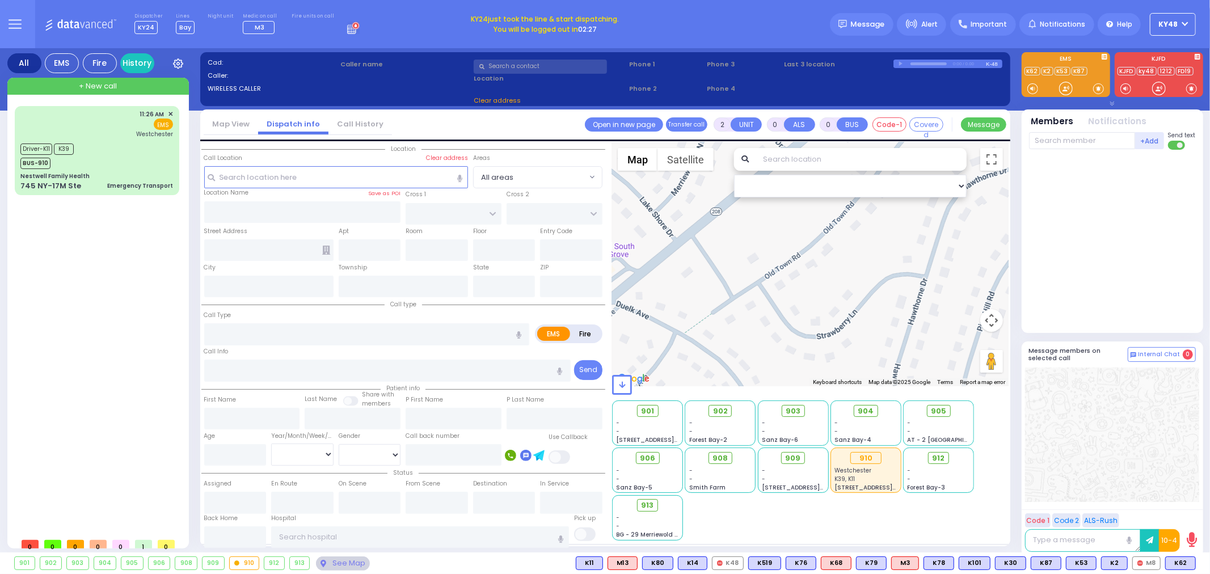
click at [298, 564] on div "913" at bounding box center [300, 563] width 20 height 12
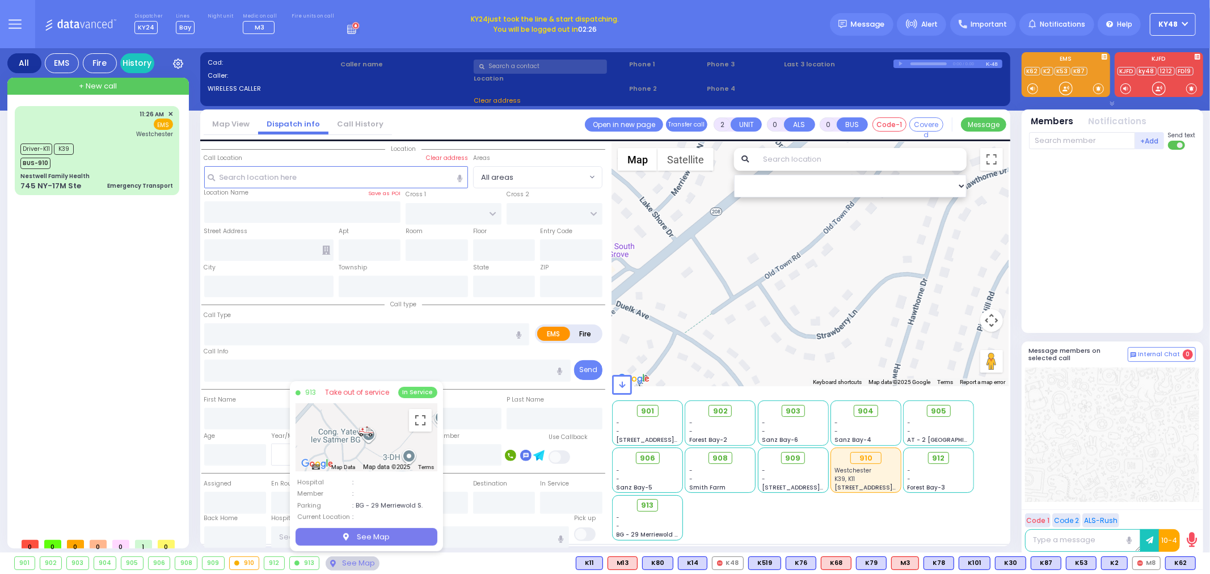
click at [345, 537] on icon "button" at bounding box center [346, 536] width 6 height 7
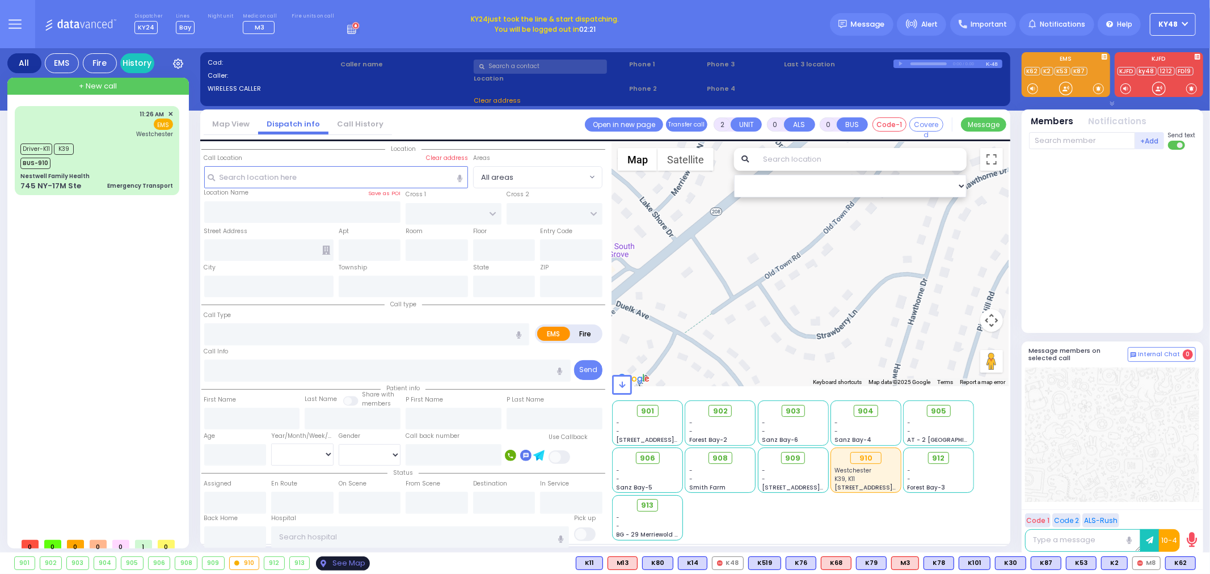
click at [340, 564] on div "See Map" at bounding box center [342, 564] width 53 height 14
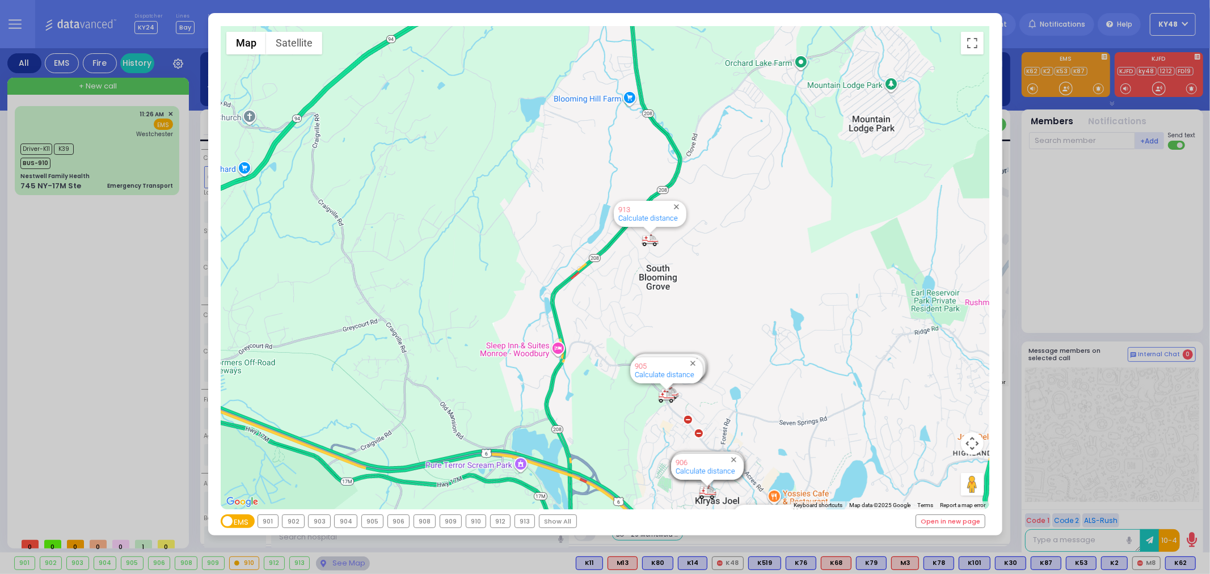
drag, startPoint x: 585, startPoint y: 374, endPoint x: 659, endPoint y: 560, distance: 199.6
click at [659, 560] on div "← Move left → Move right ↑ Move up ↓ Move down + Zoom in - Zoom out Home Jump l…" at bounding box center [605, 287] width 1210 height 574
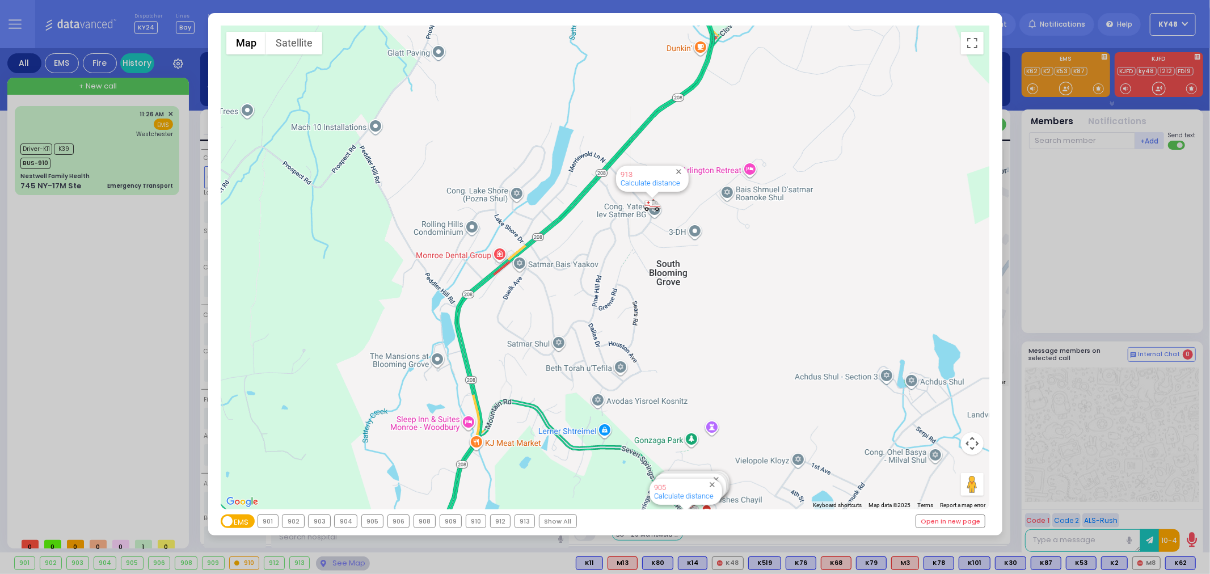
click at [651, 207] on img "913" at bounding box center [652, 205] width 17 height 14
click at [649, 188] on div "913 Calculate distance" at bounding box center [652, 179] width 73 height 26
click at [650, 182] on link "Calculate distance" at bounding box center [651, 183] width 60 height 9
click at [123, 372] on div "← Move left → Move right ↑ Move up ↓ Move down + Zoom in - Zoom out Home Jump l…" at bounding box center [605, 287] width 1210 height 574
